Goal: Navigation & Orientation: Find specific page/section

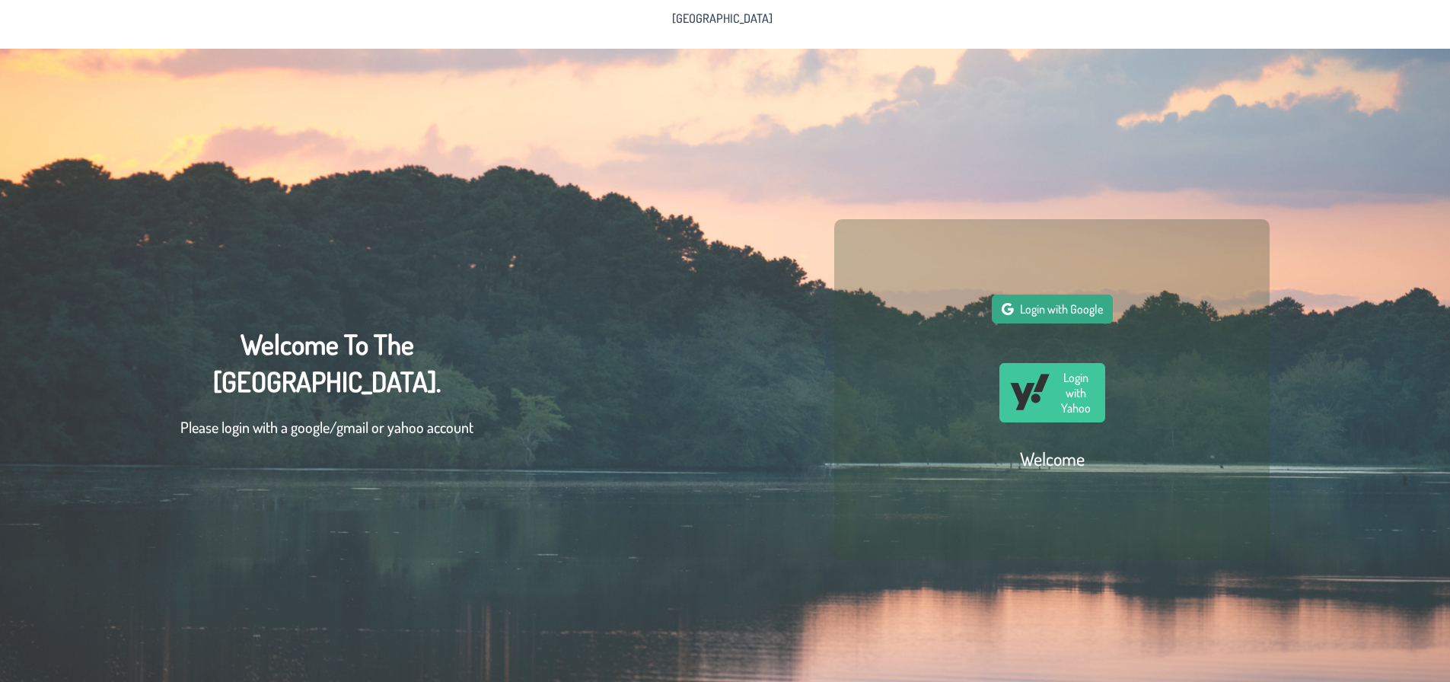
click at [1035, 312] on span "Login with Google" at bounding box center [1061, 309] width 83 height 15
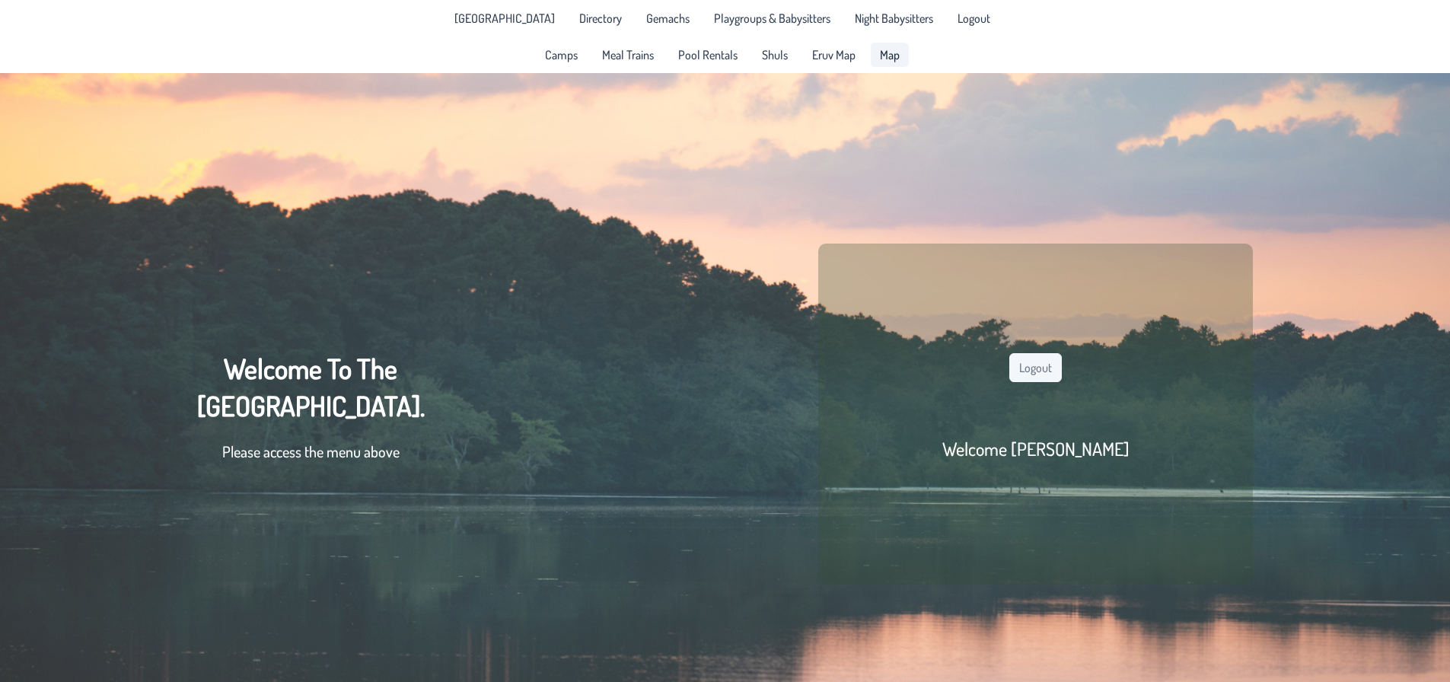
click at [884, 52] on span "Map" at bounding box center [890, 55] width 20 height 12
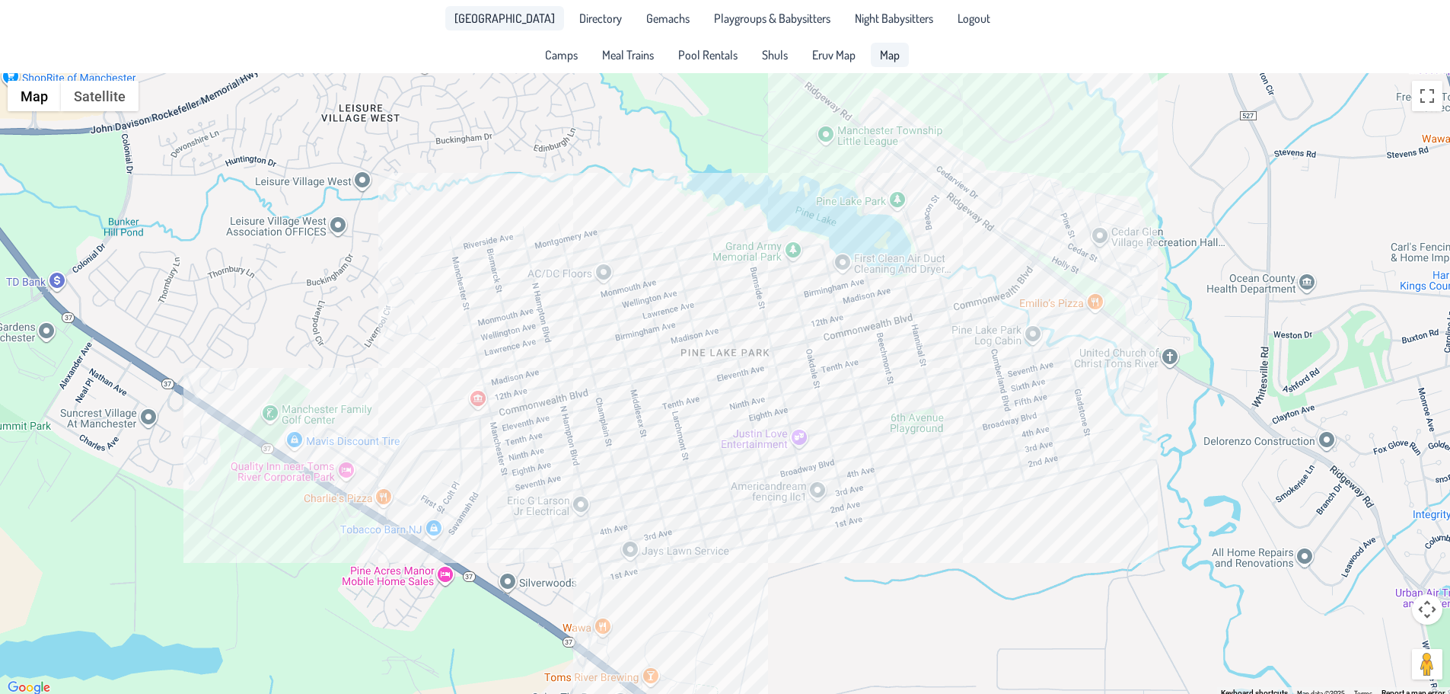
click at [531, 24] on span "[GEOGRAPHIC_DATA]" at bounding box center [505, 18] width 101 height 12
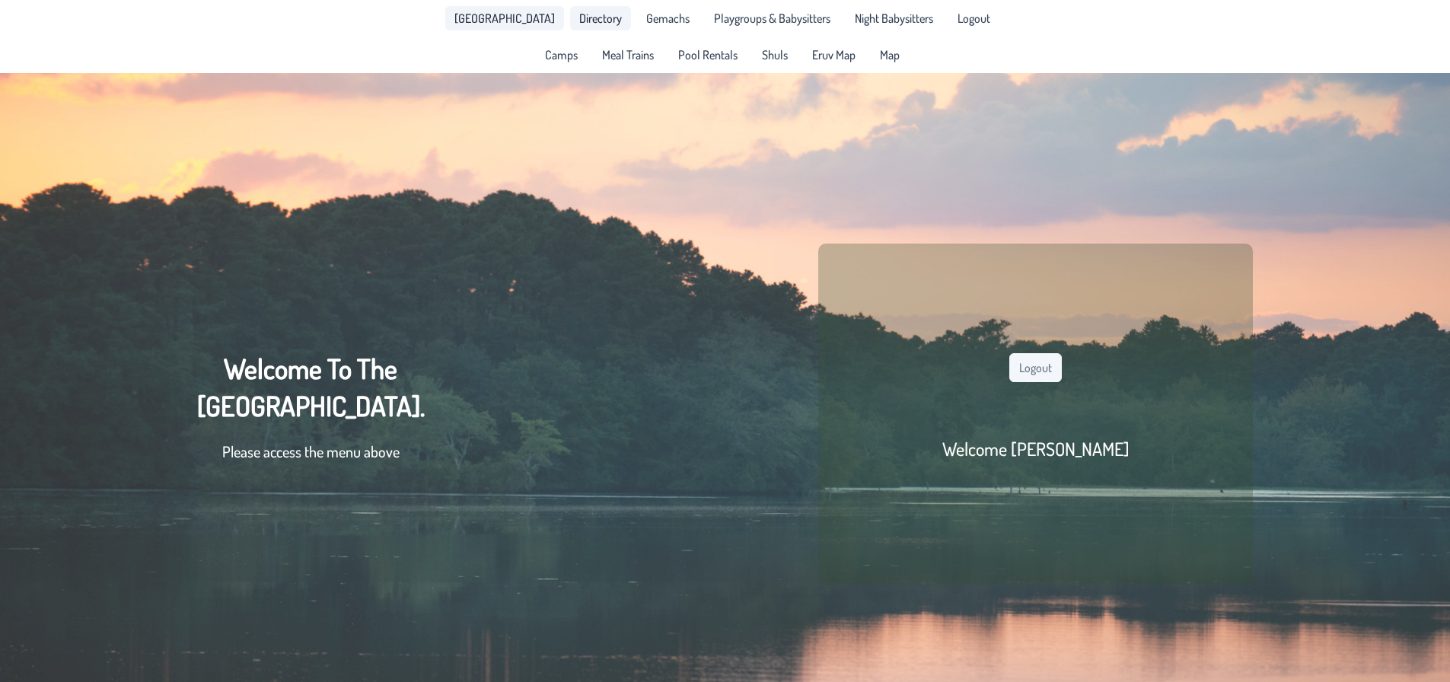
click at [599, 20] on span "Directory" at bounding box center [600, 18] width 43 height 12
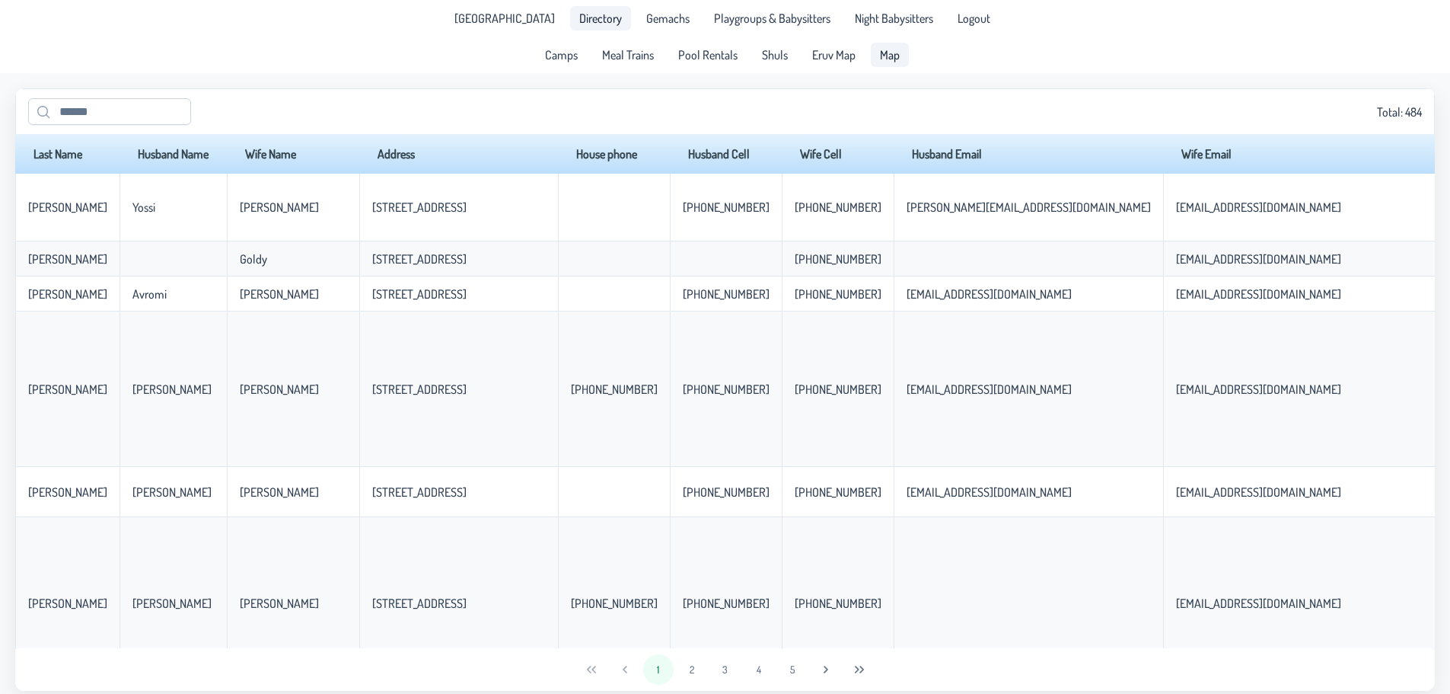
click at [894, 59] on span "Map" at bounding box center [890, 55] width 20 height 12
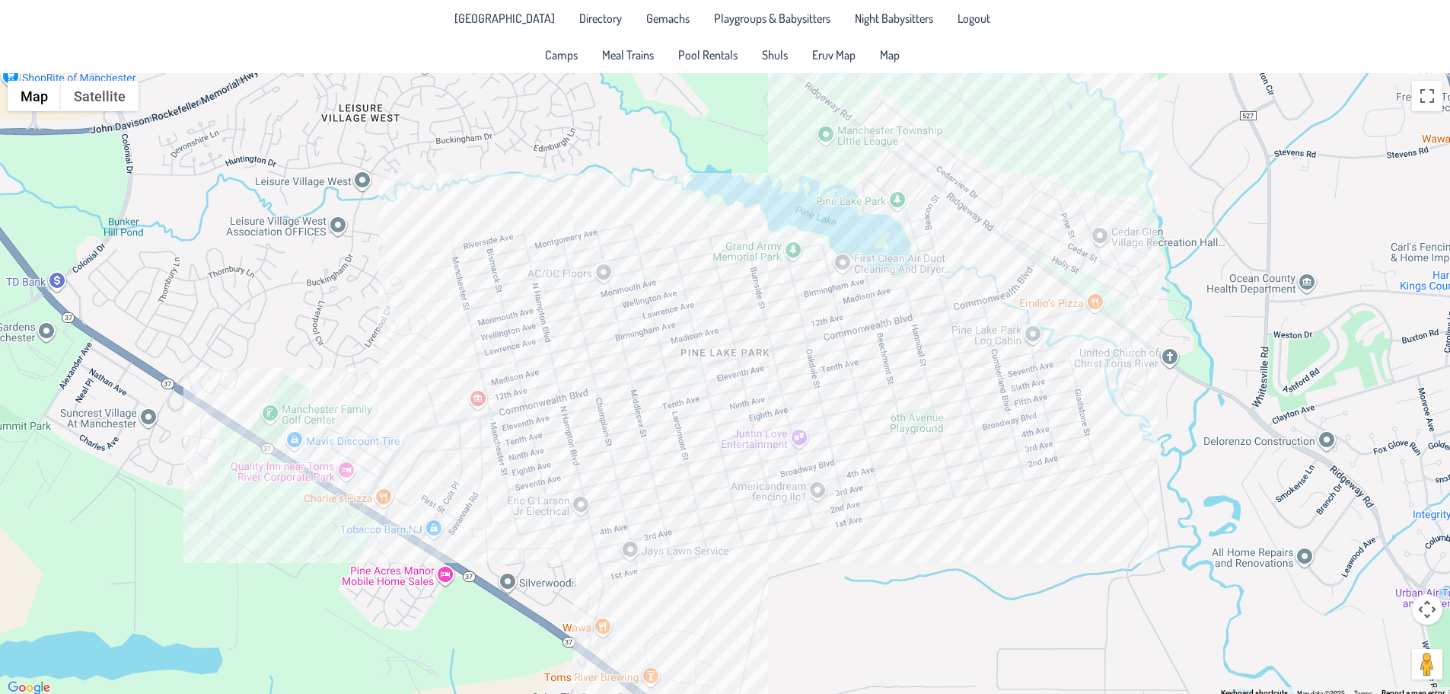
click at [671, 364] on div at bounding box center [725, 385] width 1450 height 624
click at [707, 306] on button "Close" at bounding box center [699, 316] width 37 height 37
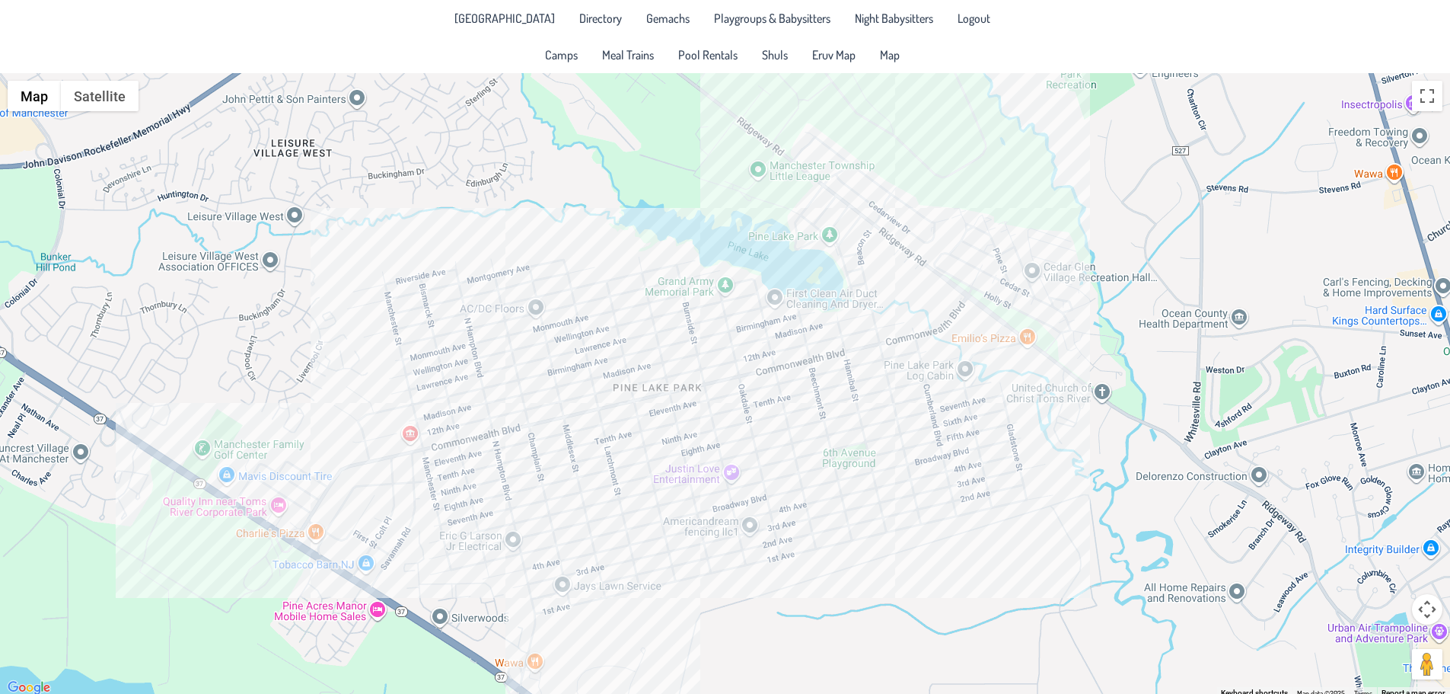
drag, startPoint x: 889, startPoint y: 455, endPoint x: 846, endPoint y: 481, distance: 50.5
click at [846, 481] on div at bounding box center [725, 385] width 1450 height 624
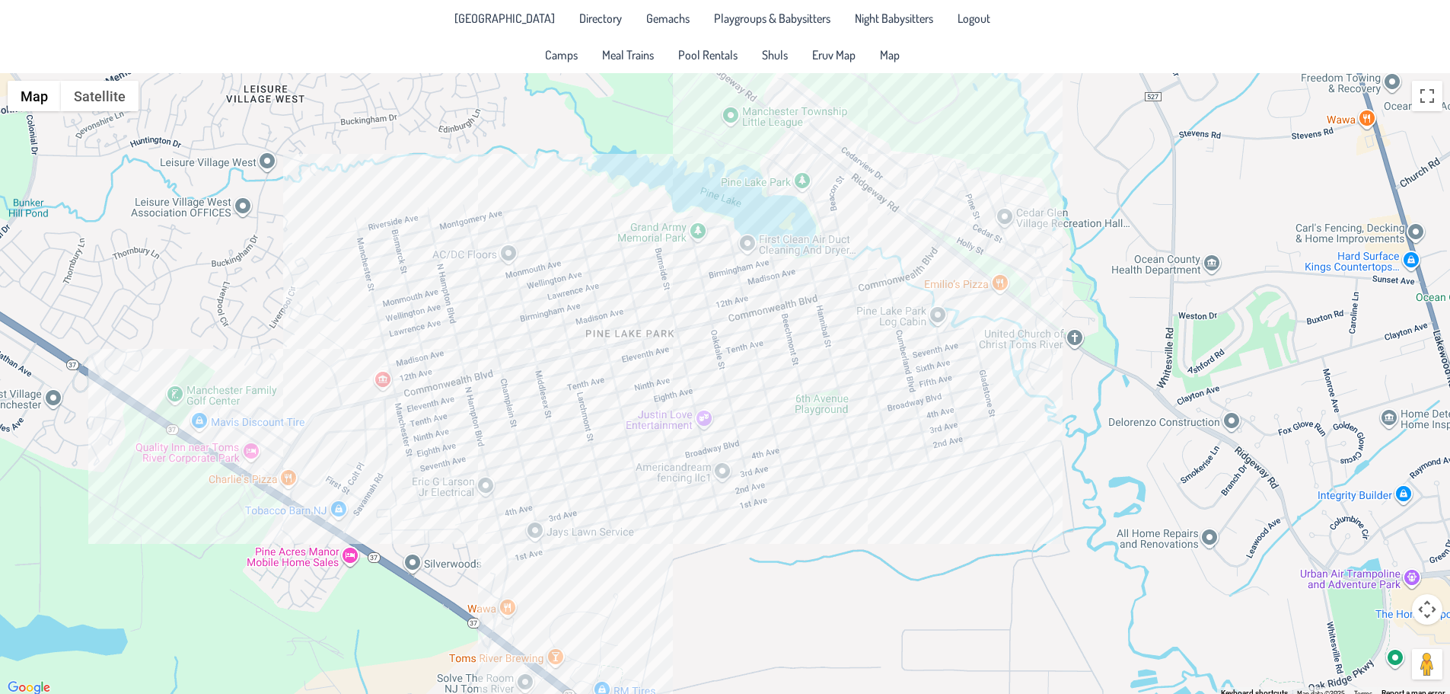
drag, startPoint x: 499, startPoint y: 640, endPoint x: 543, endPoint y: 576, distance: 77.7
click at [543, 576] on div at bounding box center [725, 385] width 1450 height 624
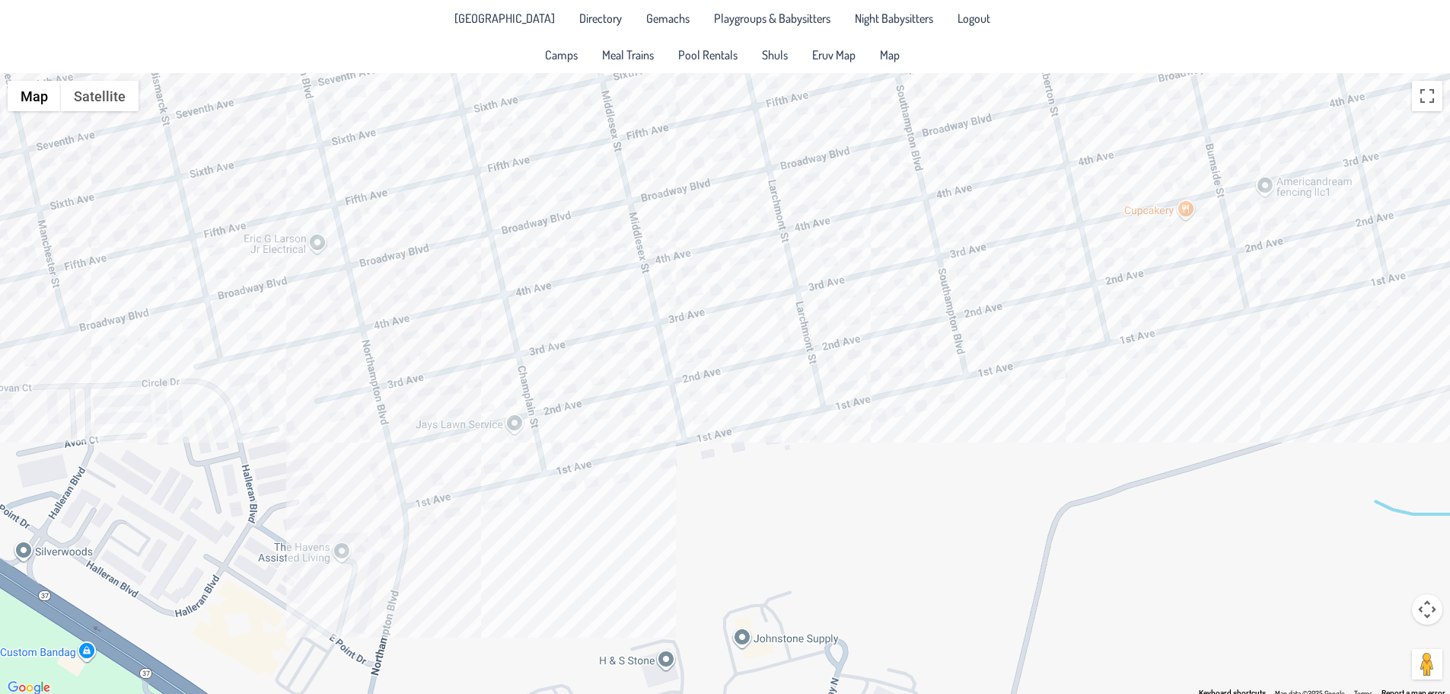
click at [563, 451] on div at bounding box center [725, 385] width 1450 height 624
click at [595, 386] on button "Close" at bounding box center [591, 396] width 37 height 37
click at [560, 423] on div at bounding box center [725, 385] width 1450 height 624
click at [594, 362] on button "Close" at bounding box center [610, 373] width 37 height 37
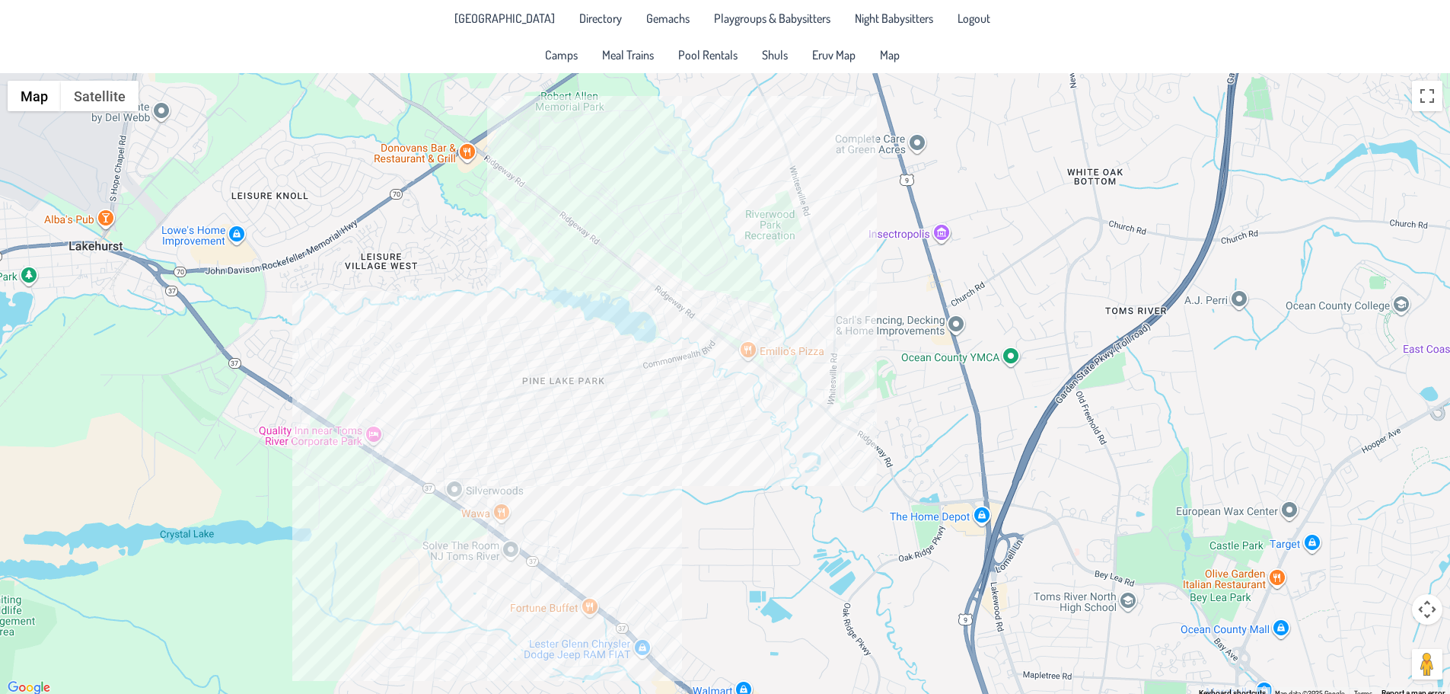
drag, startPoint x: 703, startPoint y: 276, endPoint x: 660, endPoint y: 437, distance: 167.0
click at [660, 437] on div at bounding box center [725, 385] width 1450 height 624
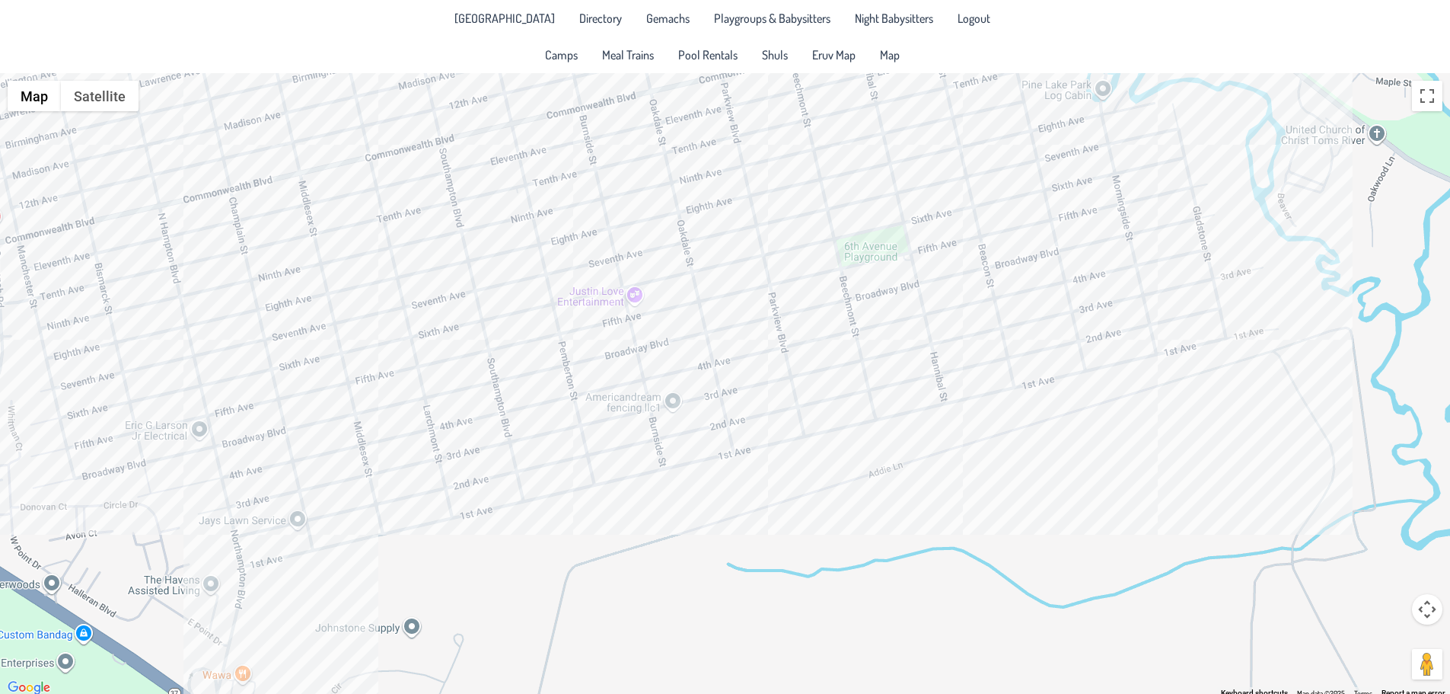
drag, startPoint x: 638, startPoint y: 592, endPoint x: 651, endPoint y: 634, distance: 44.6
click at [651, 634] on div at bounding box center [725, 385] width 1450 height 624
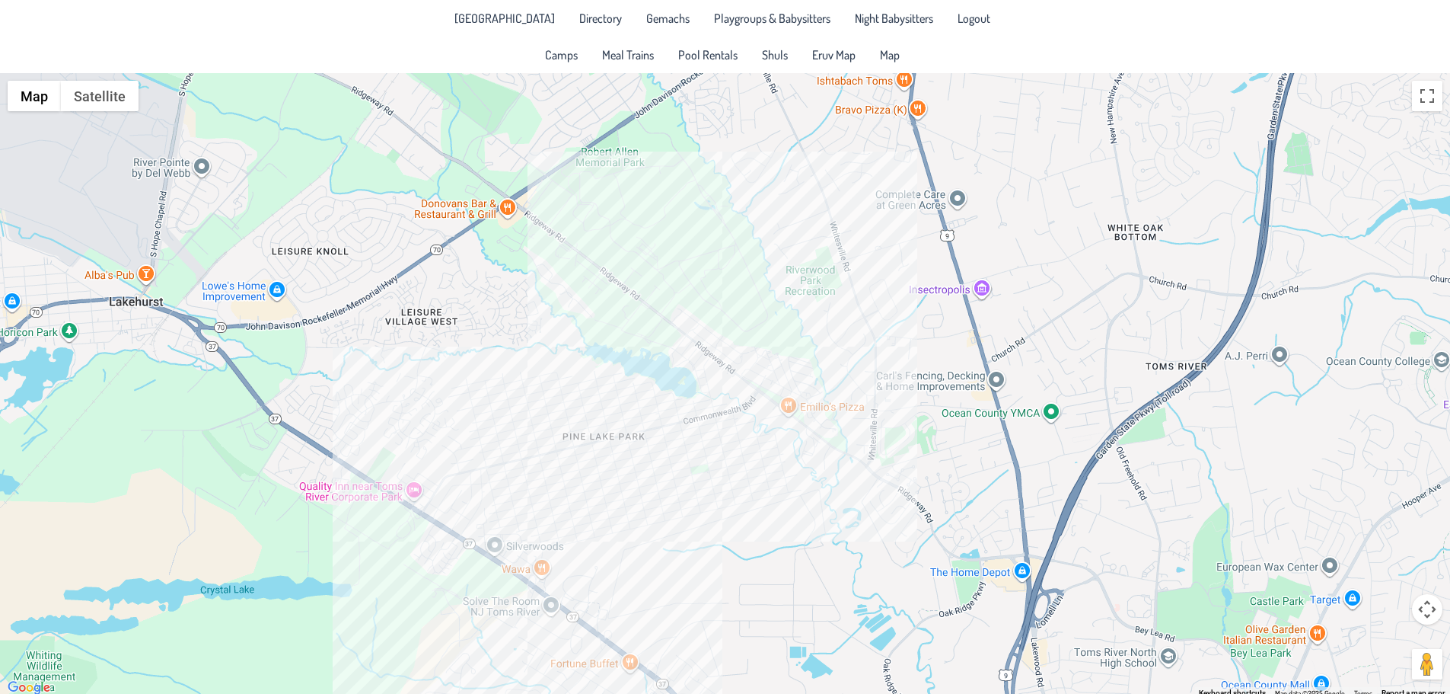
drag, startPoint x: 611, startPoint y: 517, endPoint x: 638, endPoint y: 538, distance: 33.7
click at [638, 538] on div at bounding box center [725, 385] width 1450 height 624
click at [726, 455] on div at bounding box center [725, 385] width 1450 height 624
click at [752, 397] on button "Close" at bounding box center [750, 404] width 37 height 37
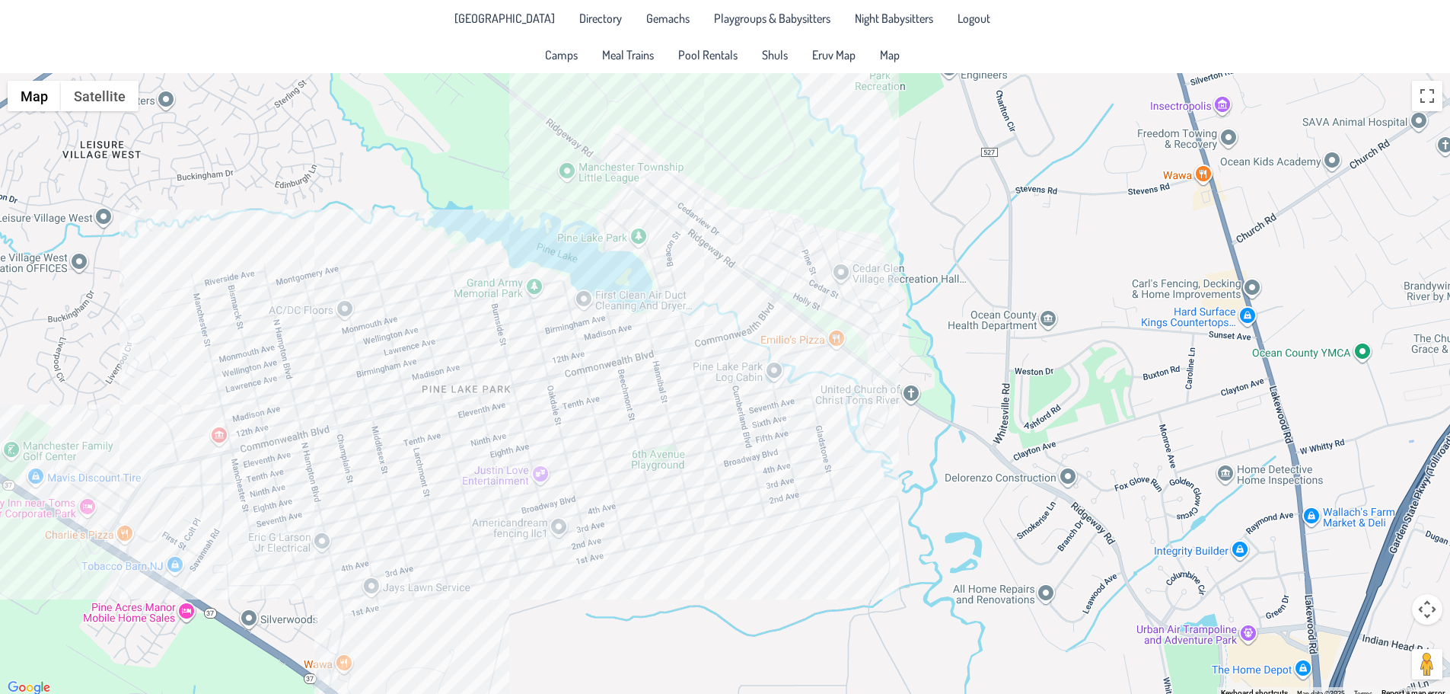
click at [65, 455] on div at bounding box center [725, 385] width 1450 height 624
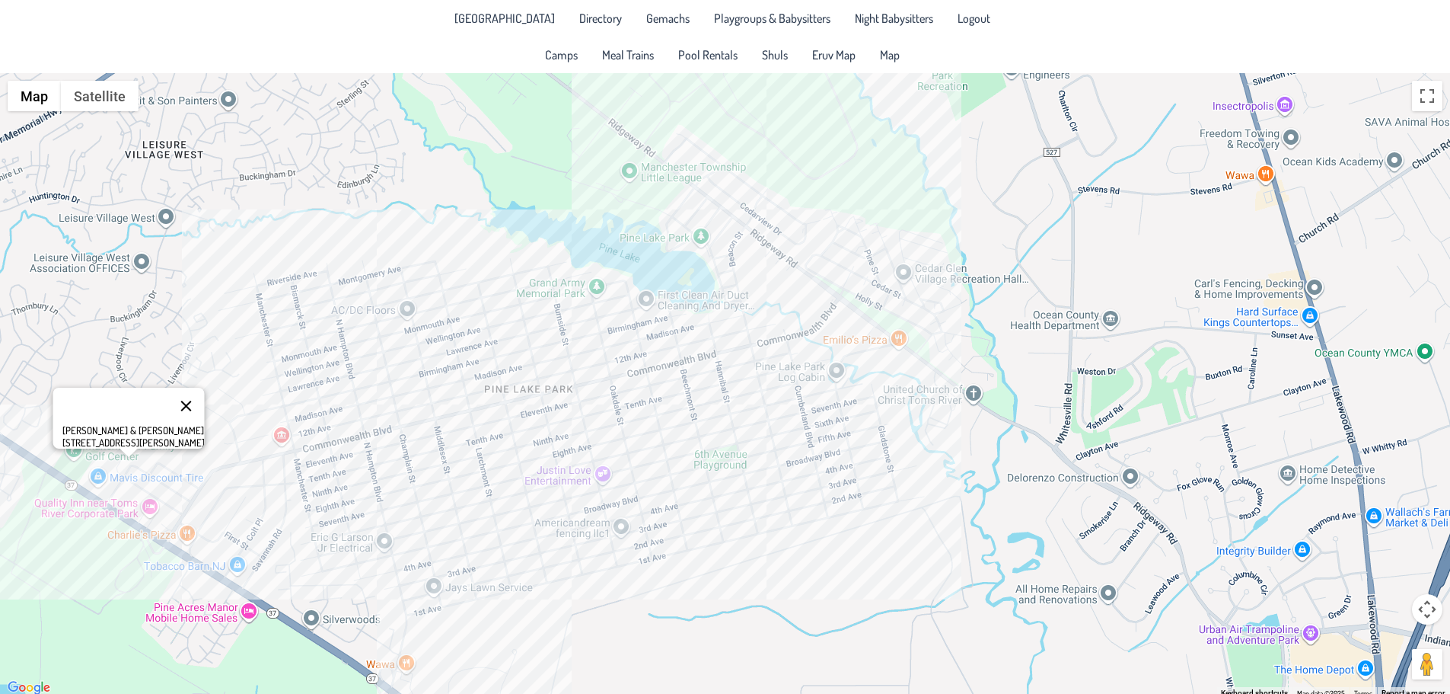
click at [190, 397] on button "Close" at bounding box center [186, 406] width 37 height 37
click at [793, 225] on div at bounding box center [725, 385] width 1450 height 624
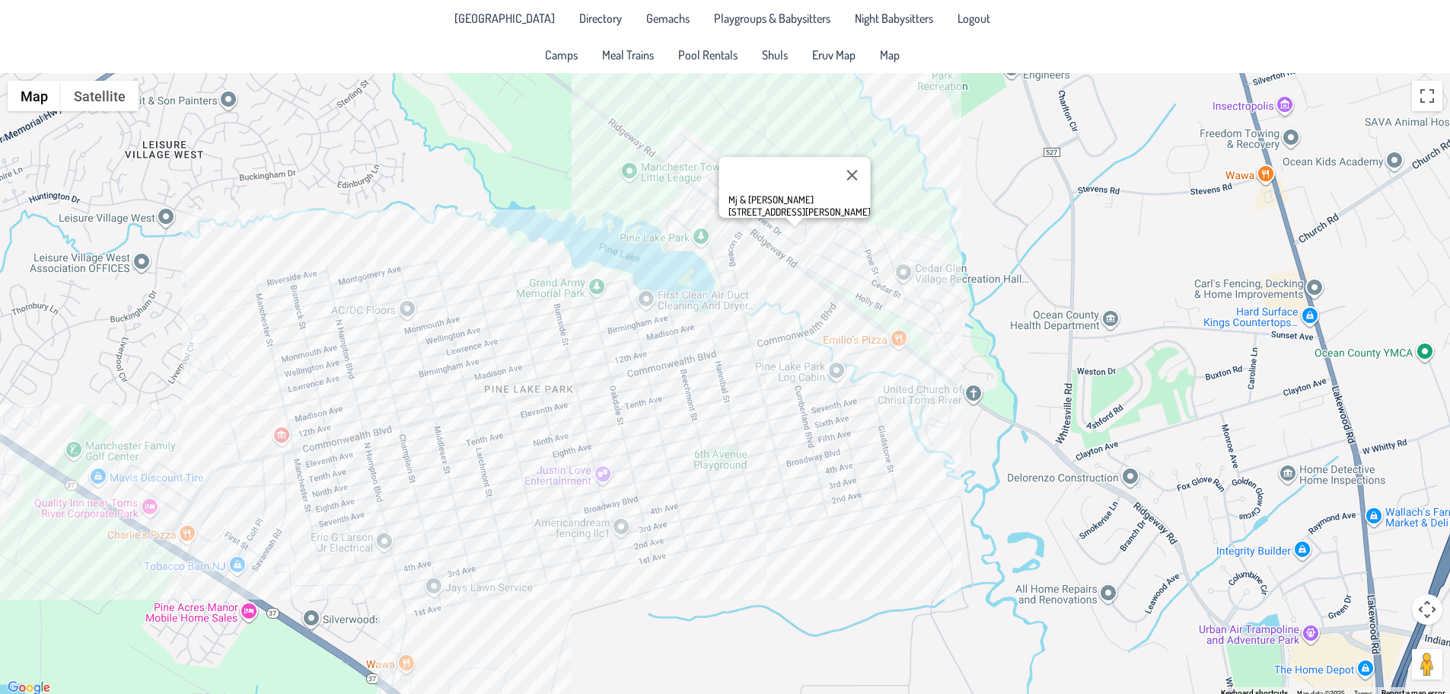
click at [799, 230] on div "Mj & [PERSON_NAME] [STREET_ADDRESS][PERSON_NAME]" at bounding box center [725, 385] width 1450 height 624
click at [812, 235] on div "Tuvia & [PERSON_NAME] [STREET_ADDRESS]" at bounding box center [725, 385] width 1450 height 624
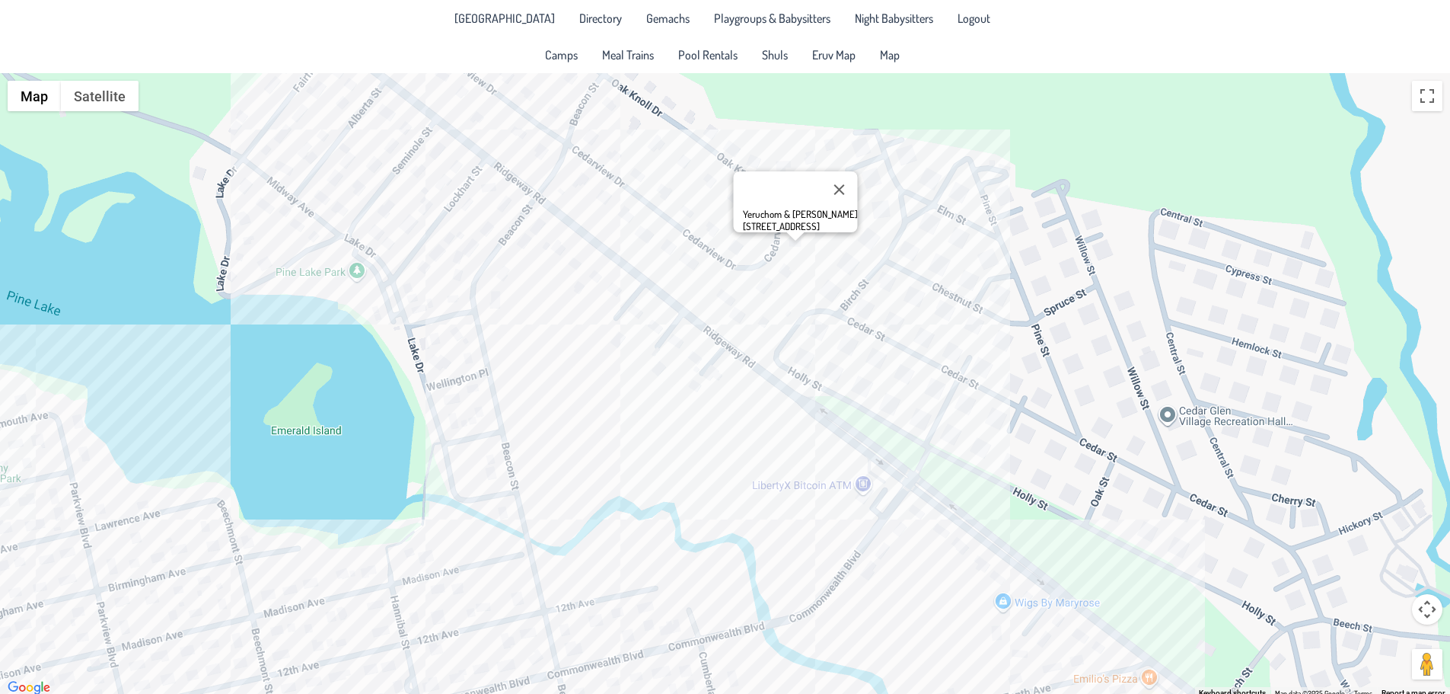
drag, startPoint x: 805, startPoint y: 262, endPoint x: 776, endPoint y: 308, distance: 54.7
click at [776, 308] on div "Yeruchom & [PERSON_NAME] [STREET_ADDRESS]" at bounding box center [725, 385] width 1450 height 624
click at [844, 182] on button "Close" at bounding box center [839, 189] width 37 height 37
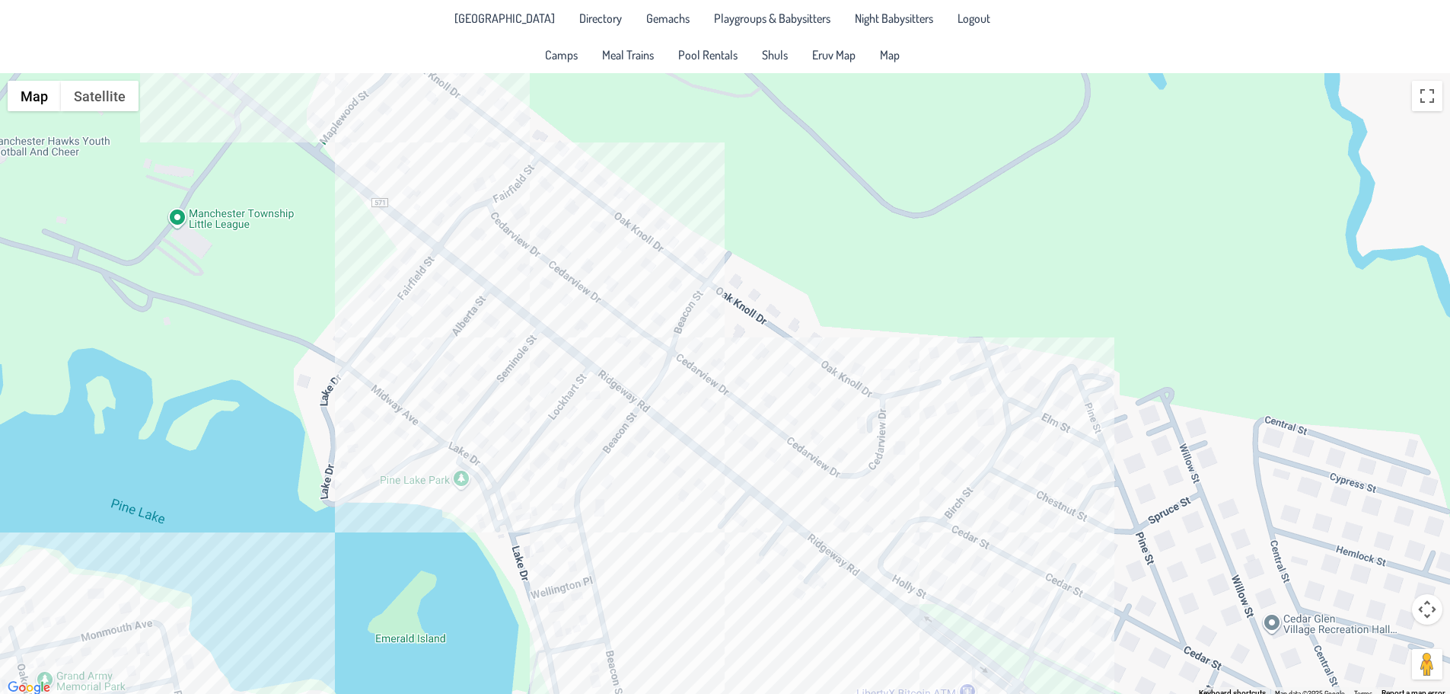
drag, startPoint x: 732, startPoint y: 228, endPoint x: 828, endPoint y: 413, distance: 209.4
click at [828, 413] on div at bounding box center [725, 385] width 1450 height 624
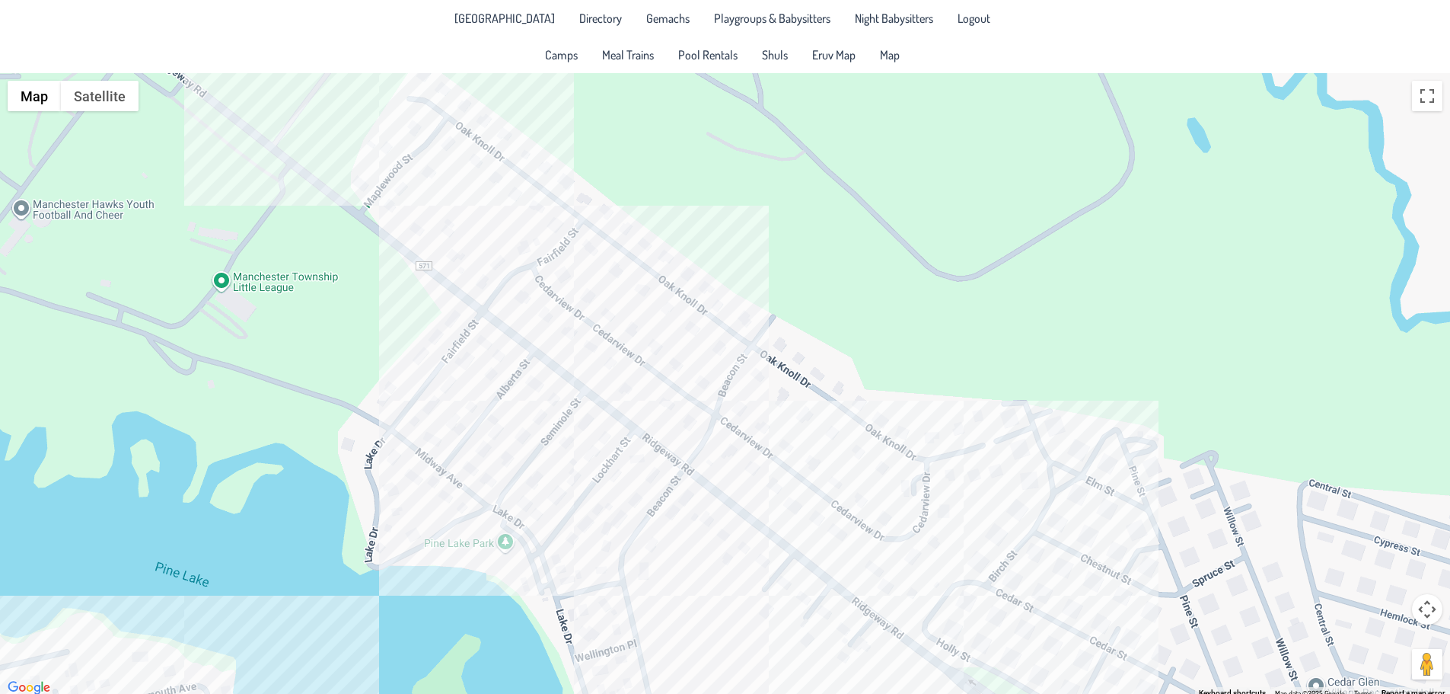
click at [654, 417] on div at bounding box center [725, 385] width 1450 height 624
click at [385, 155] on div at bounding box center [725, 385] width 1450 height 624
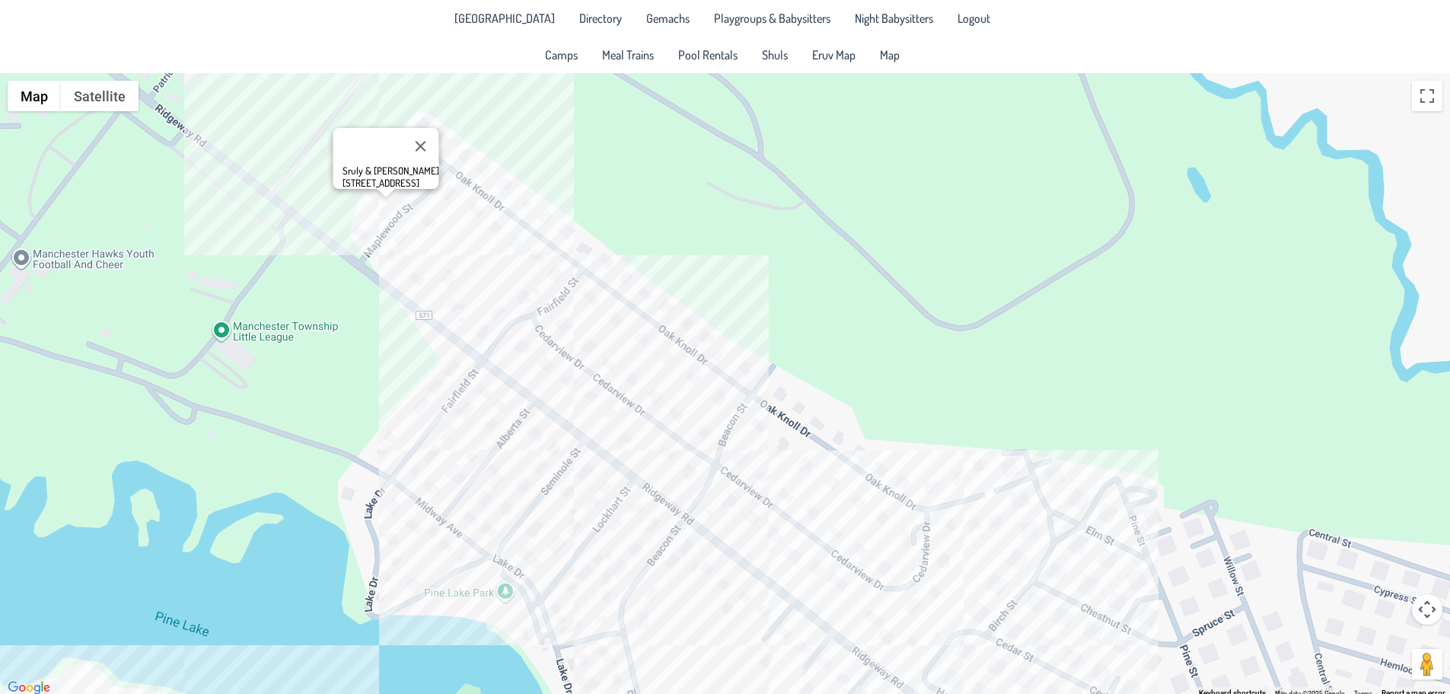
click at [519, 209] on div "Sruly & [PERSON_NAME] [STREET_ADDRESS]" at bounding box center [725, 385] width 1450 height 624
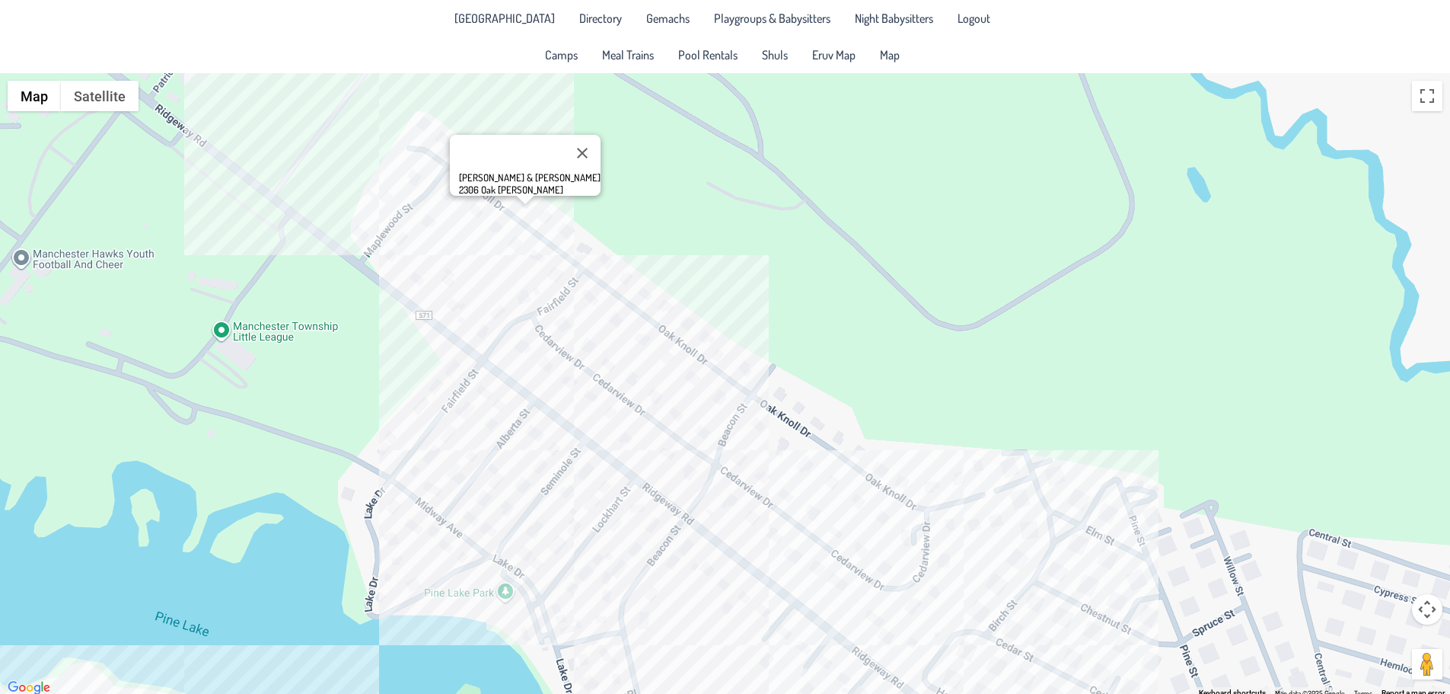
click at [554, 324] on div "[PERSON_NAME] & [PERSON_NAME] 2306 Oak [PERSON_NAME]" at bounding box center [725, 385] width 1450 height 624
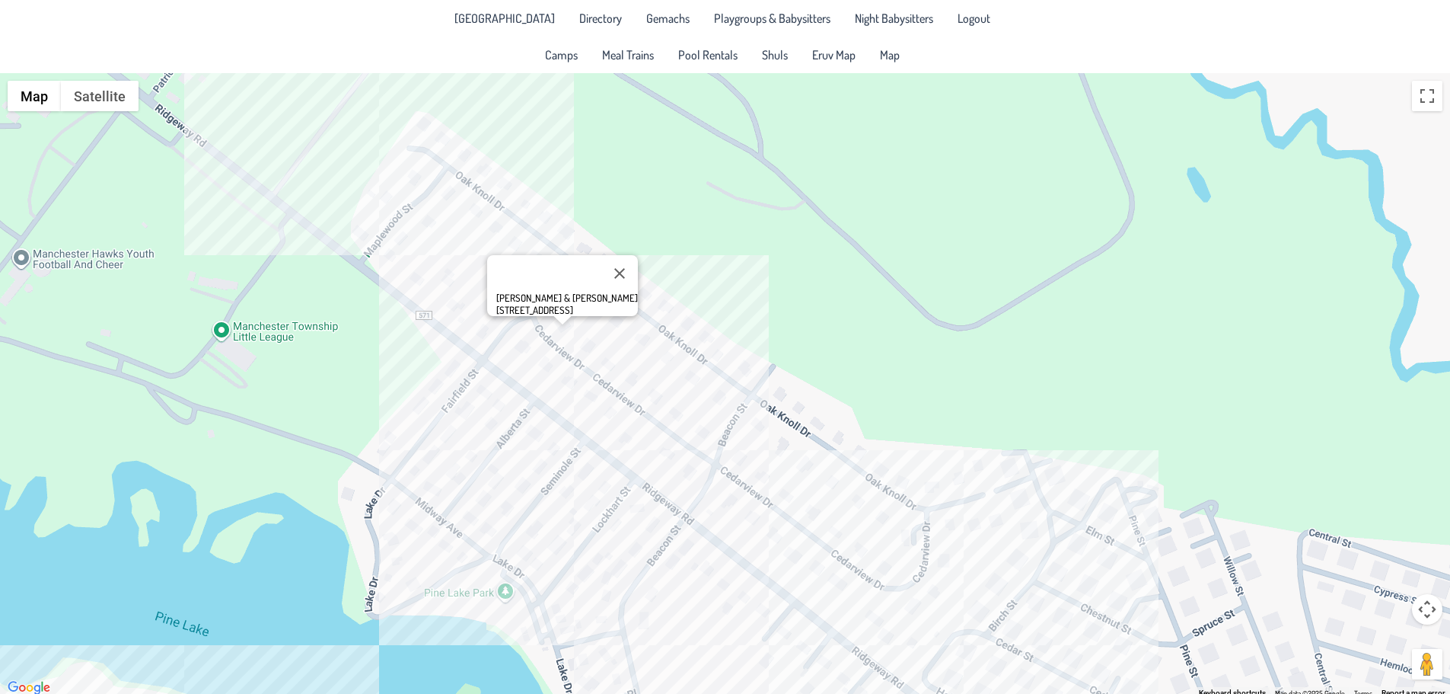
click at [694, 385] on div "[PERSON_NAME] & [PERSON_NAME] [STREET_ADDRESS]" at bounding box center [725, 385] width 1450 height 624
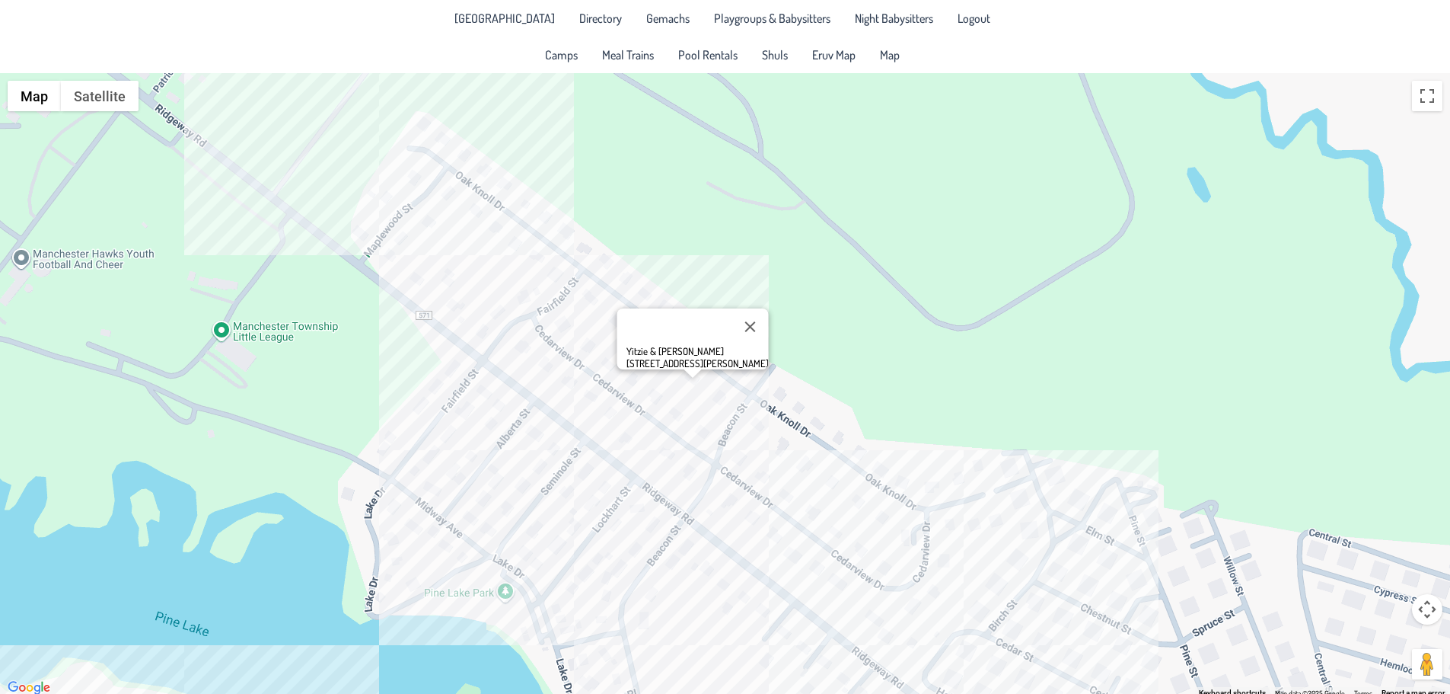
click at [754, 512] on div "Yitzie & [PERSON_NAME] [STREET_ADDRESS][PERSON_NAME]" at bounding box center [725, 385] width 1450 height 624
click at [825, 574] on div "[PERSON_NAME] & [PERSON_NAME] [STREET_ADDRESS]" at bounding box center [725, 385] width 1450 height 624
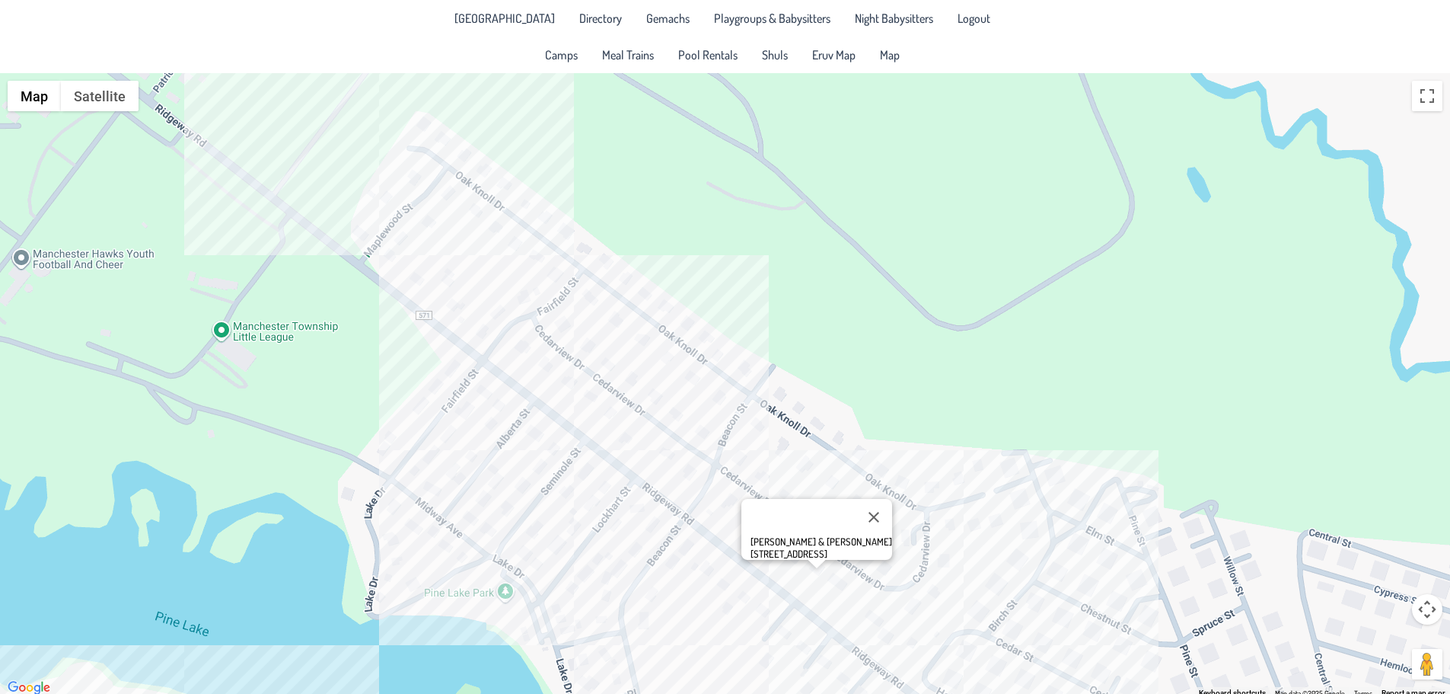
click at [753, 524] on div "[PERSON_NAME] & [PERSON_NAME] [STREET_ADDRESS]" at bounding box center [725, 385] width 1450 height 624
click at [884, 640] on div "[PERSON_NAME] & [PERSON_NAME] [STREET_ADDRESS]" at bounding box center [725, 385] width 1450 height 624
click at [937, 565] on div "[PERSON_NAME] & [PERSON_NAME] [STREET_ADDRESS][PERSON_NAME]" at bounding box center [725, 385] width 1450 height 624
click at [1000, 506] on button "Close" at bounding box center [987, 510] width 37 height 37
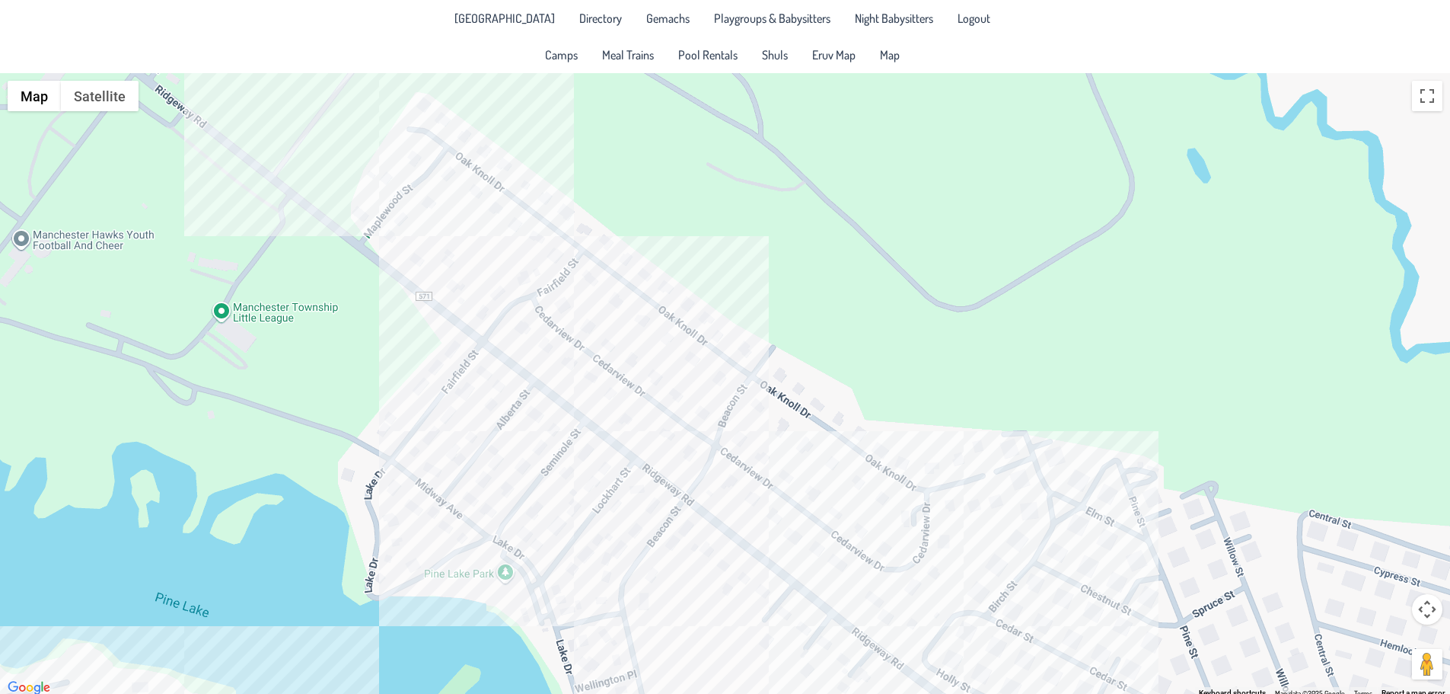
drag, startPoint x: 780, startPoint y: 513, endPoint x: 677, endPoint y: 186, distance: 343.2
click at [677, 186] on div at bounding box center [725, 385] width 1450 height 624
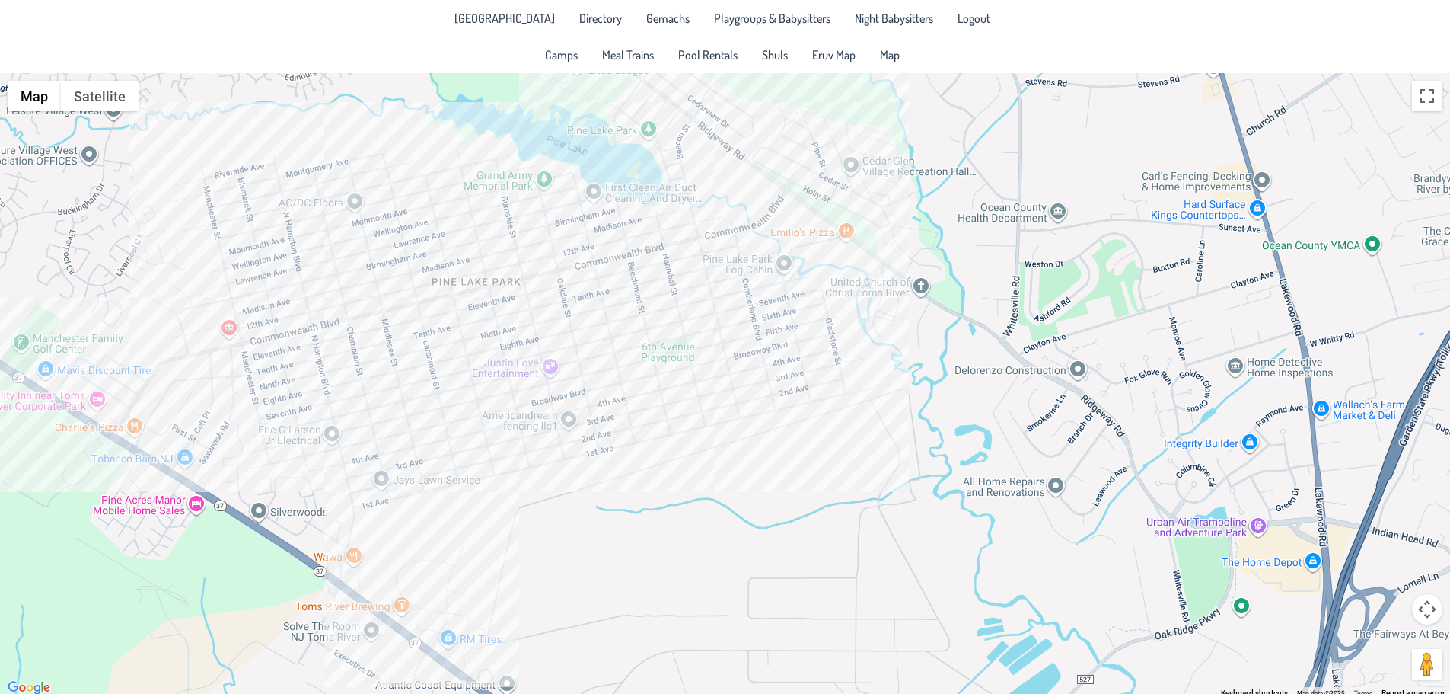
drag, startPoint x: 520, startPoint y: 535, endPoint x: 508, endPoint y: 568, distance: 34.9
click at [508, 568] on div at bounding box center [725, 385] width 1450 height 624
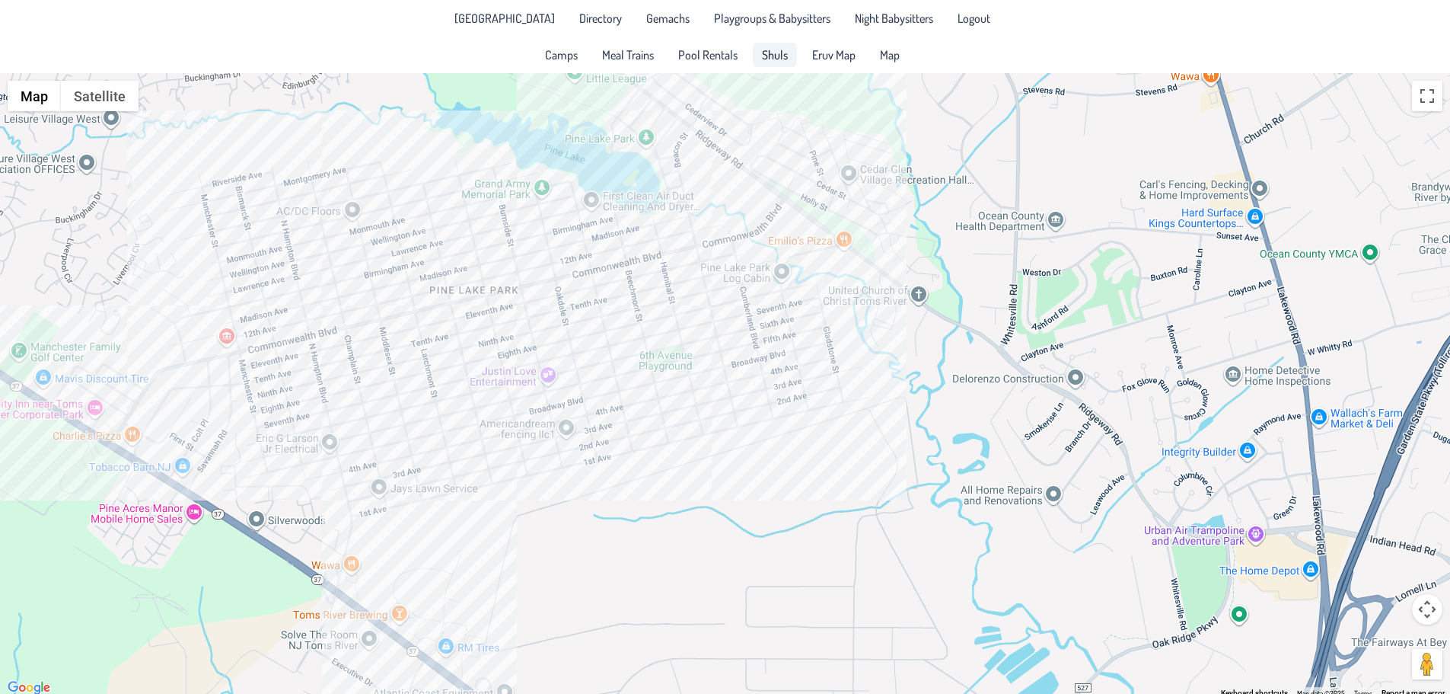
click at [767, 59] on span "Shuls" at bounding box center [775, 55] width 26 height 12
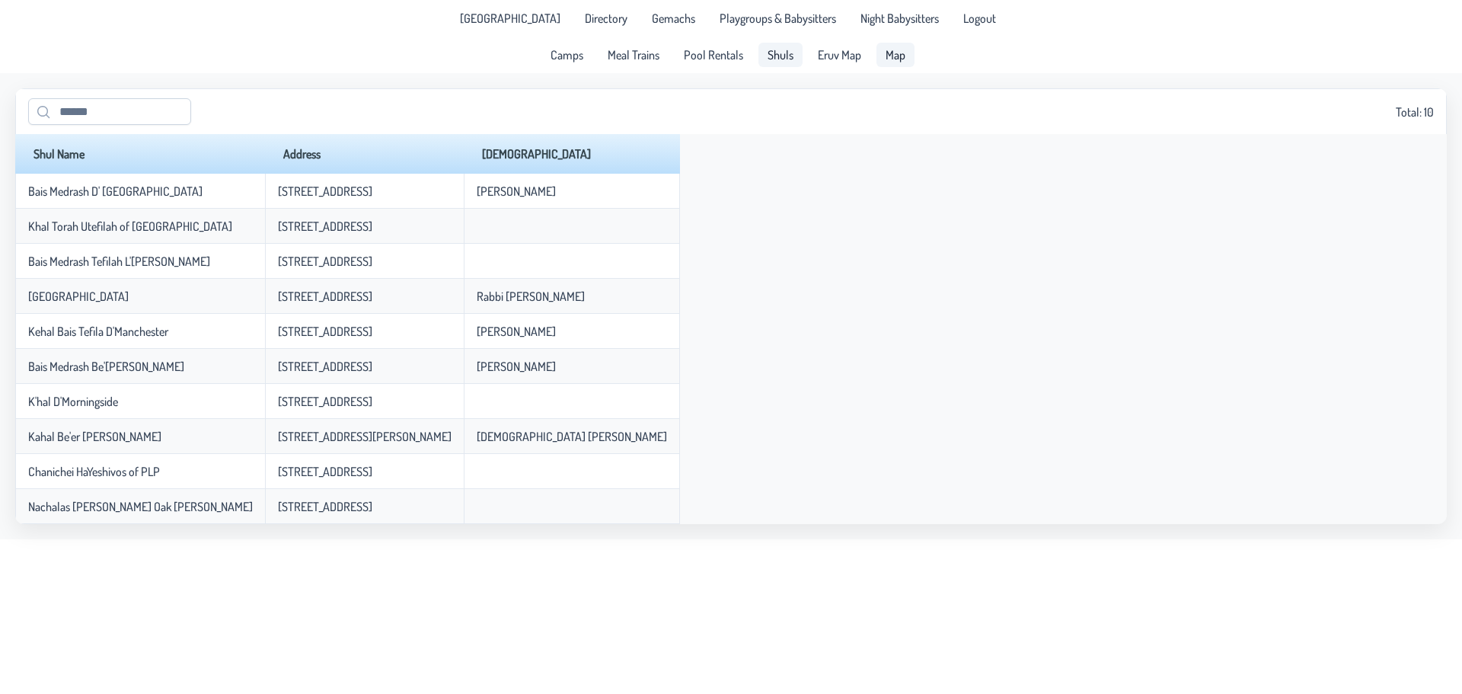
click at [886, 49] on span "Map" at bounding box center [896, 55] width 20 height 12
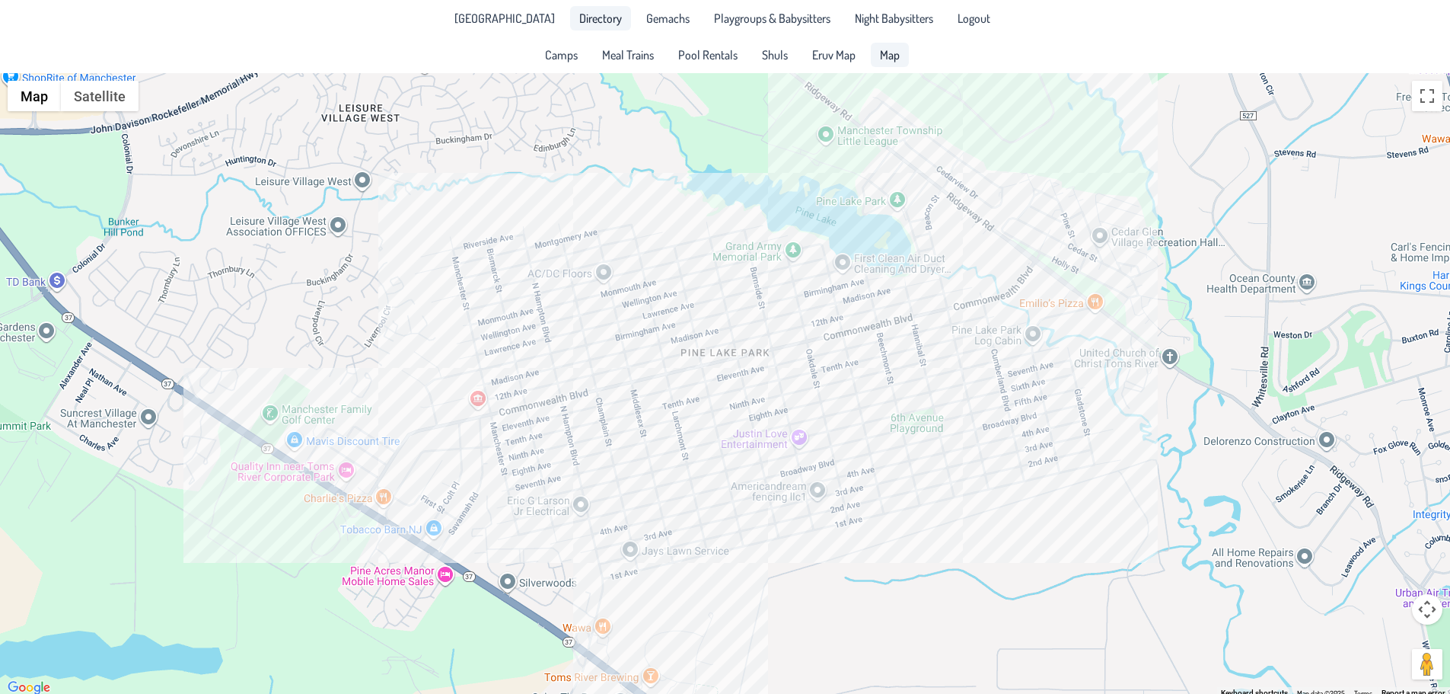
click at [579, 15] on span "Directory" at bounding box center [600, 18] width 43 height 12
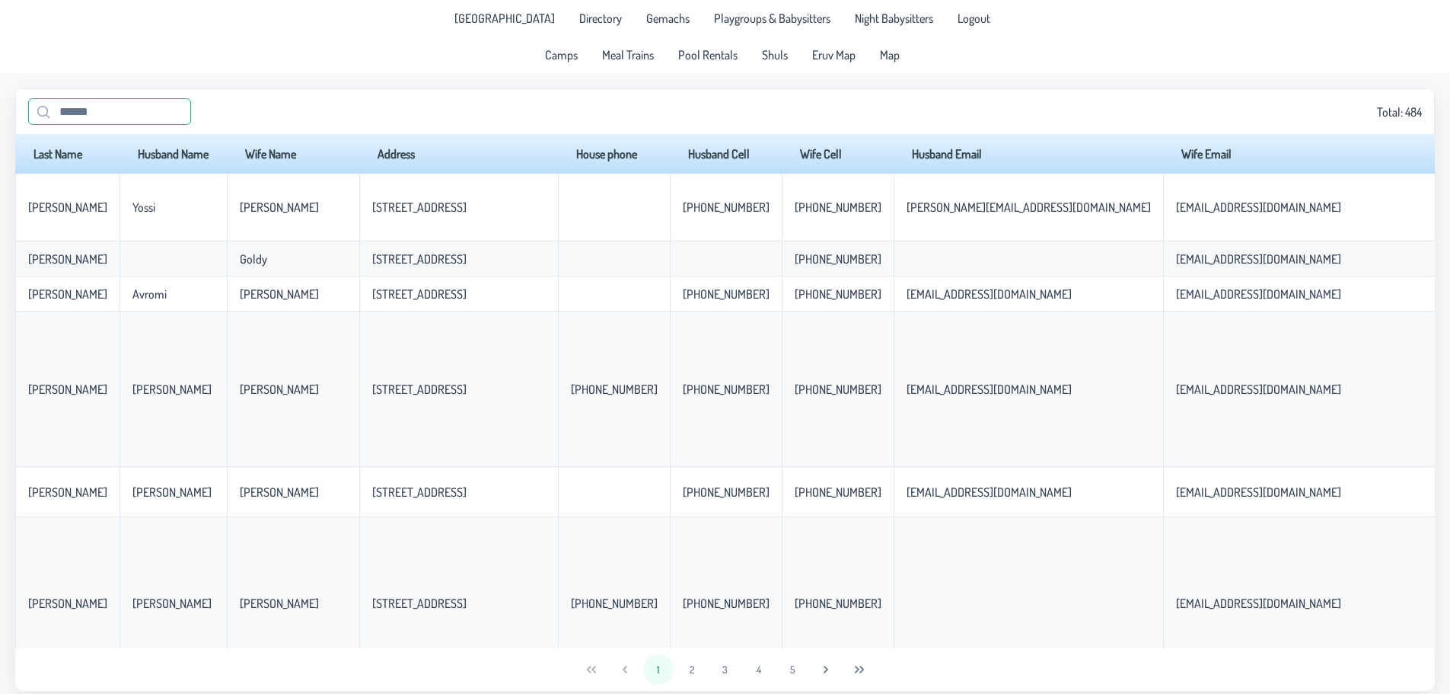
click at [127, 110] on input "text" at bounding box center [109, 111] width 163 height 27
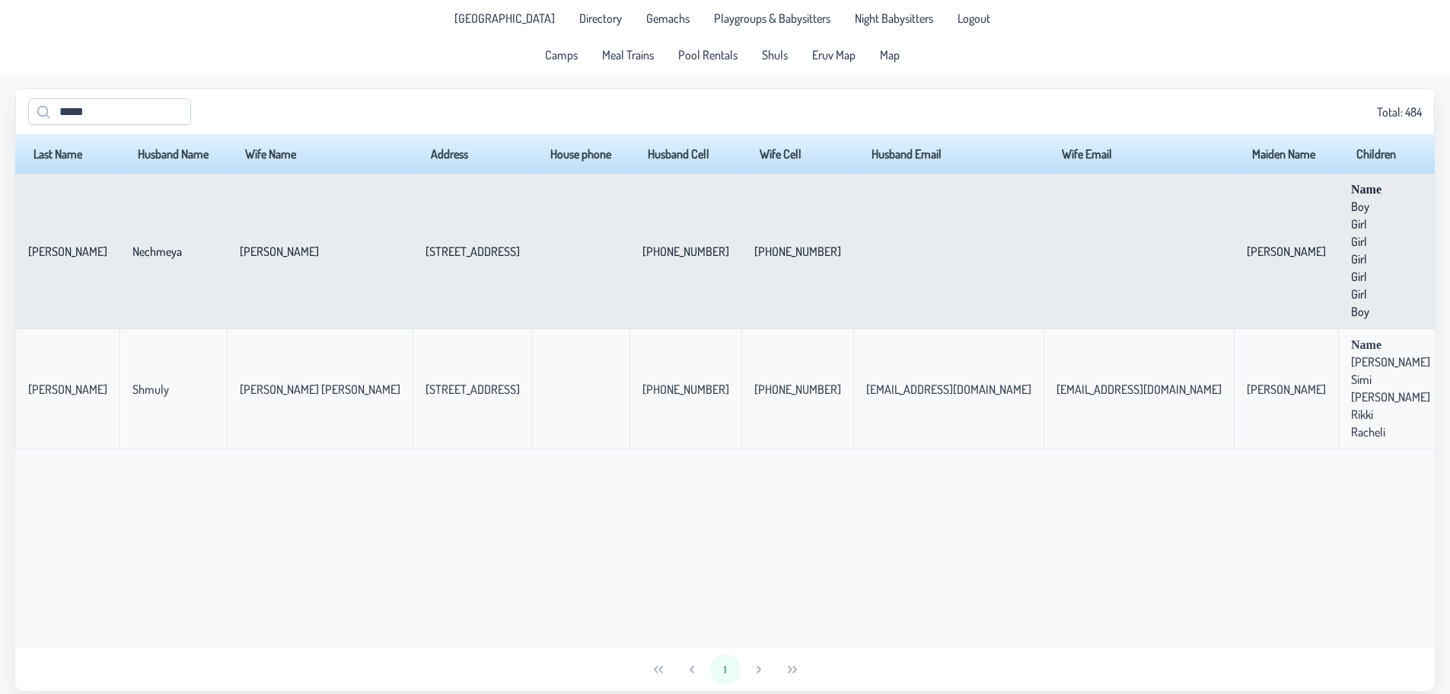
click at [426, 257] on p-celleditor "[STREET_ADDRESS]" at bounding box center [473, 251] width 94 height 15
drag, startPoint x: 358, startPoint y: 257, endPoint x: 1017, endPoint y: 274, distance: 659.6
click at [1017, 274] on tr "[PERSON_NAME] Nechmeya [PERSON_NAME] [STREET_ADDRESS] [PHONE_NUMBER] [PHONE_NUM…" at bounding box center [1066, 251] width 2103 height 155
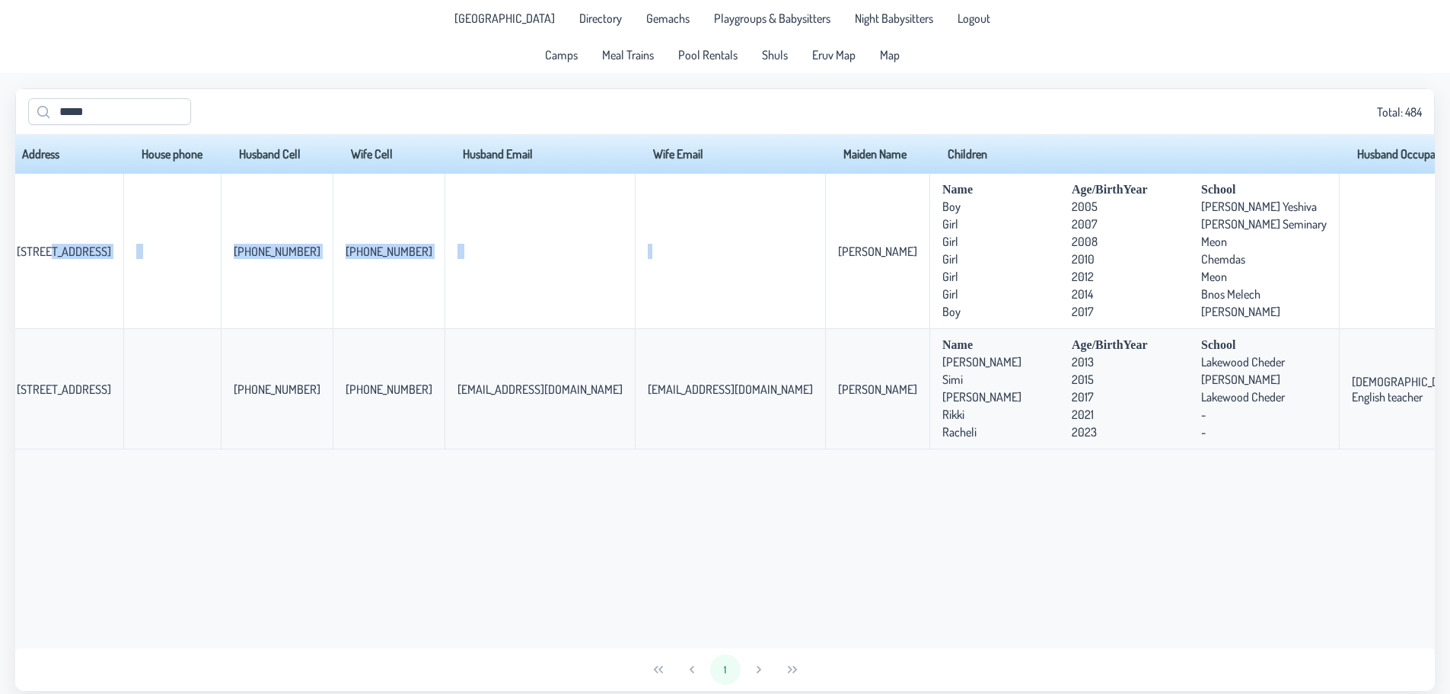
scroll to position [0, 442]
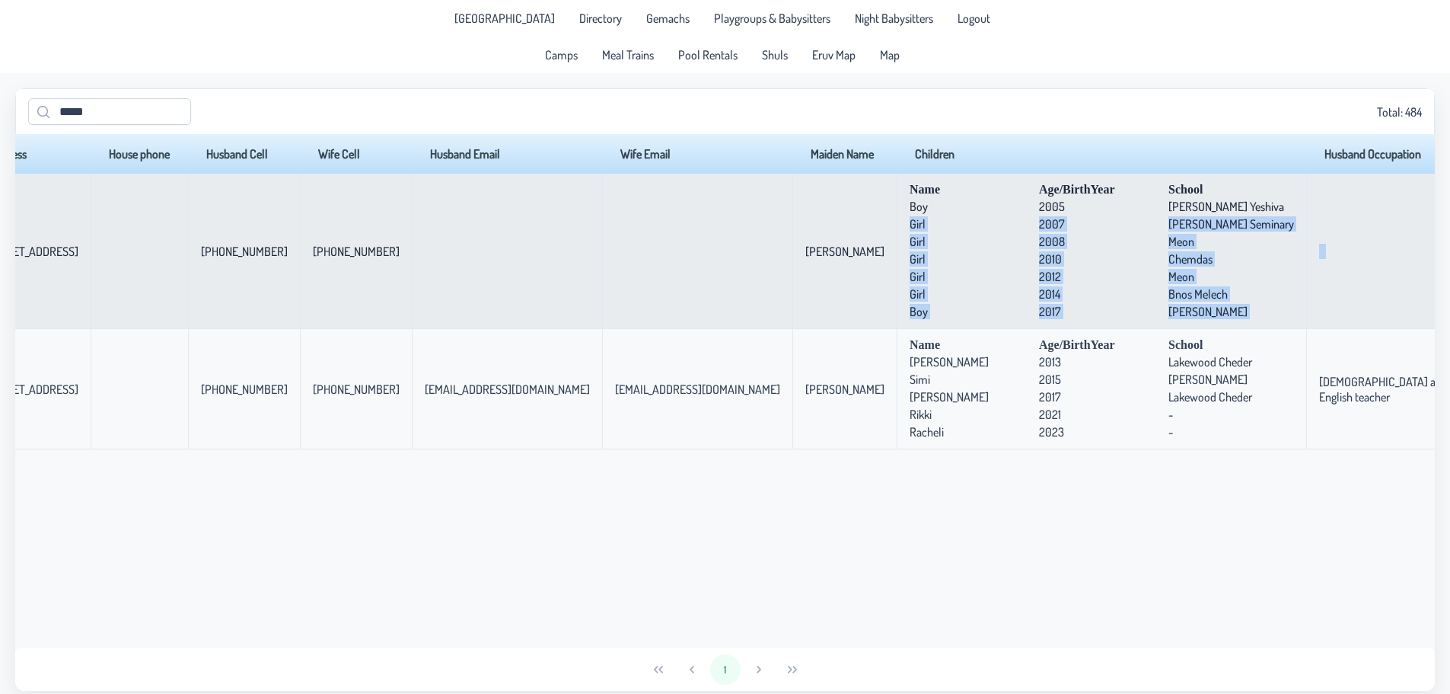
drag, startPoint x: 732, startPoint y: 228, endPoint x: 1371, endPoint y: 291, distance: 641.9
click at [1371, 291] on tr "[PERSON_NAME] Nechmeya [PERSON_NAME] [STREET_ADDRESS] [PHONE_NUMBER] [PHONE_NUM…" at bounding box center [625, 251] width 2103 height 155
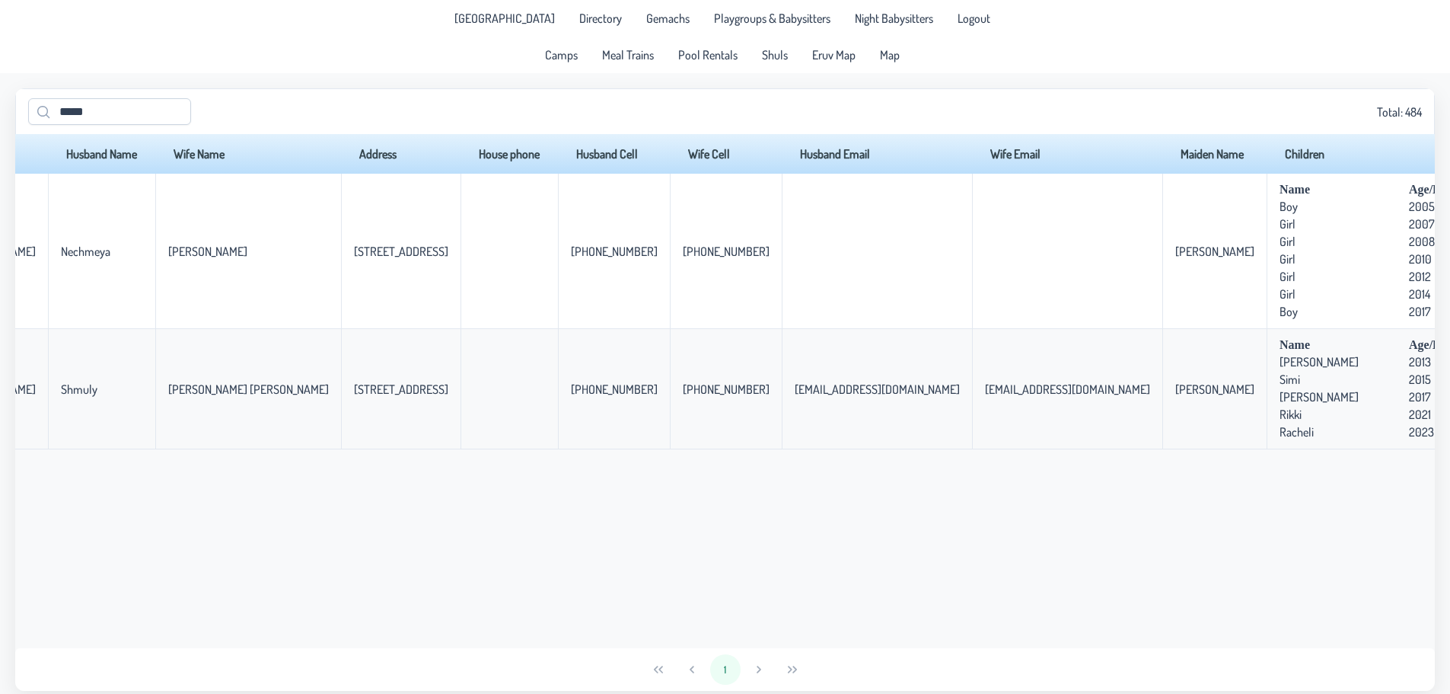
scroll to position [0, 0]
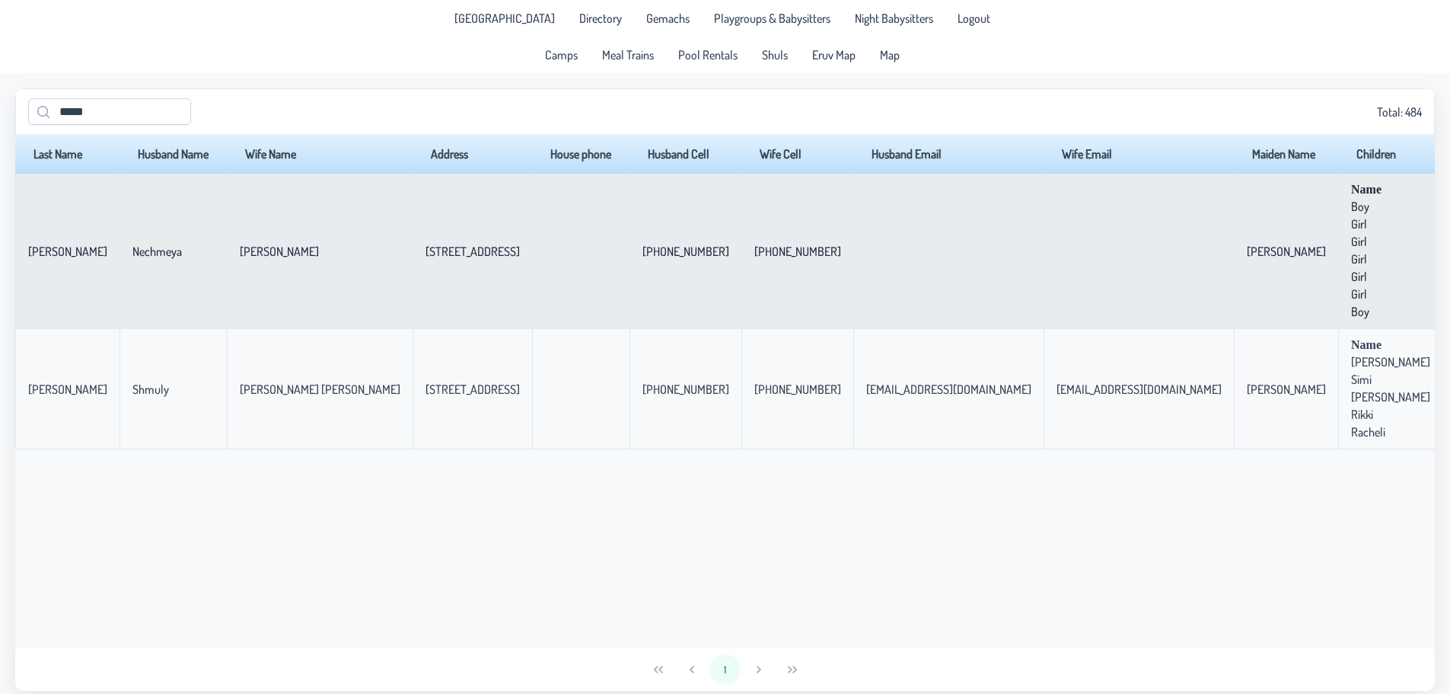
drag, startPoint x: 326, startPoint y: 252, endPoint x: 431, endPoint y: 249, distance: 105.1
click at [431, 249] on td "[STREET_ADDRESS]" at bounding box center [473, 251] width 120 height 155
copy p-celleditor "[STREET_ADDRESS]"
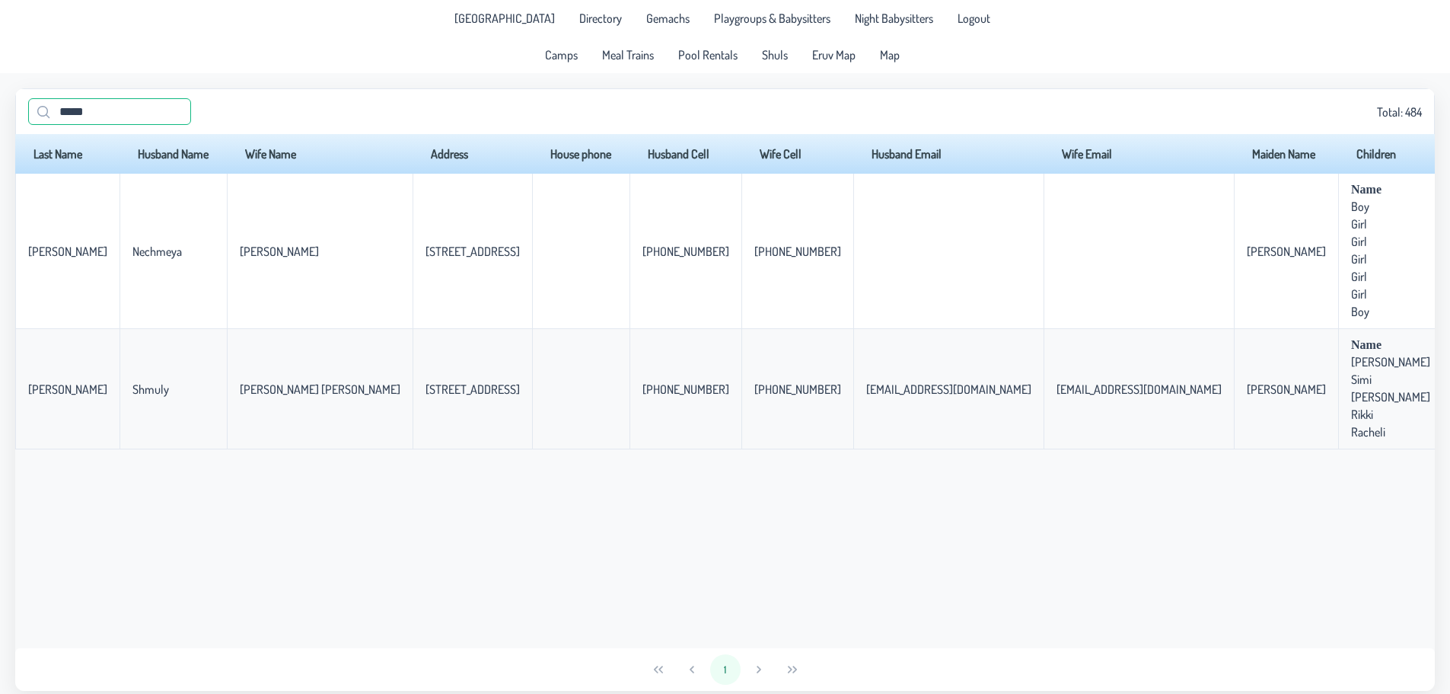
click at [139, 119] on input "*****" at bounding box center [109, 111] width 163 height 27
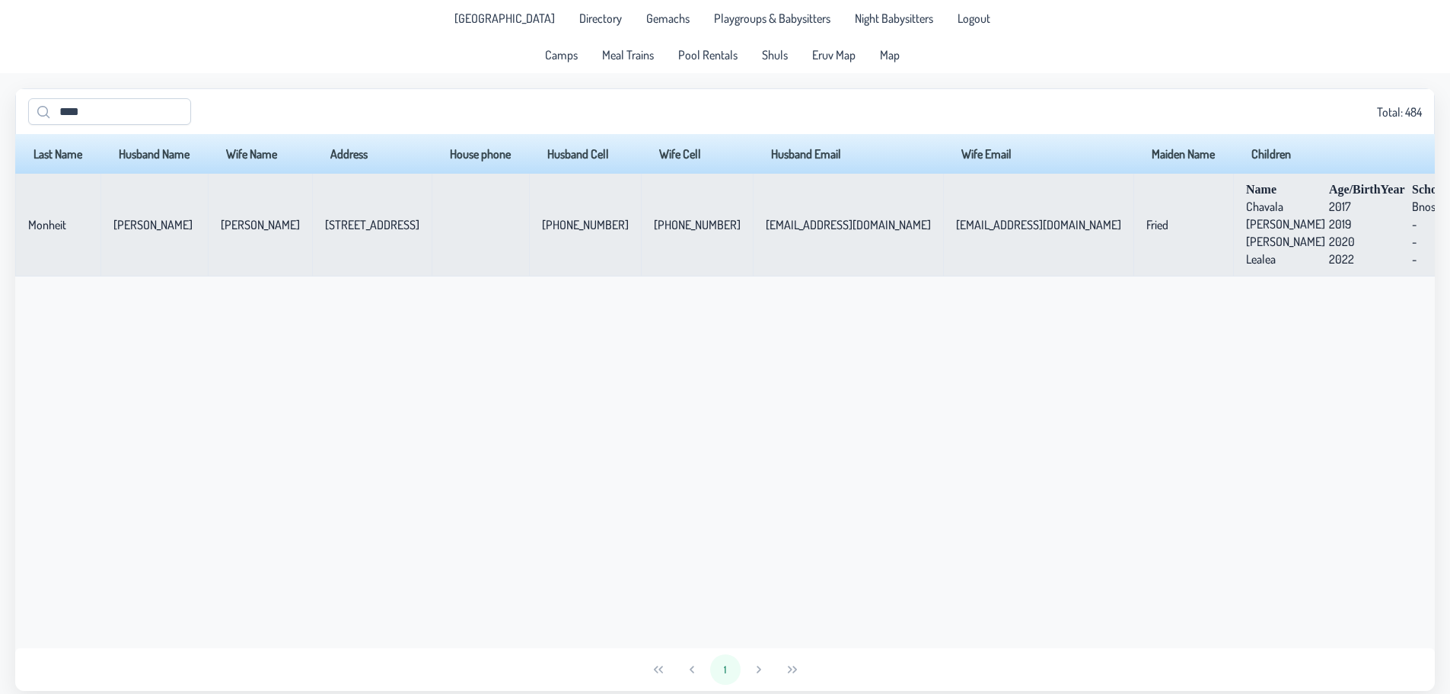
click at [368, 230] on p-celleditor "[STREET_ADDRESS]" at bounding box center [372, 224] width 94 height 15
click at [367, 230] on p-celleditor "[STREET_ADDRESS]" at bounding box center [372, 224] width 94 height 15
copy p-celleditor "[STREET_ADDRESS]"
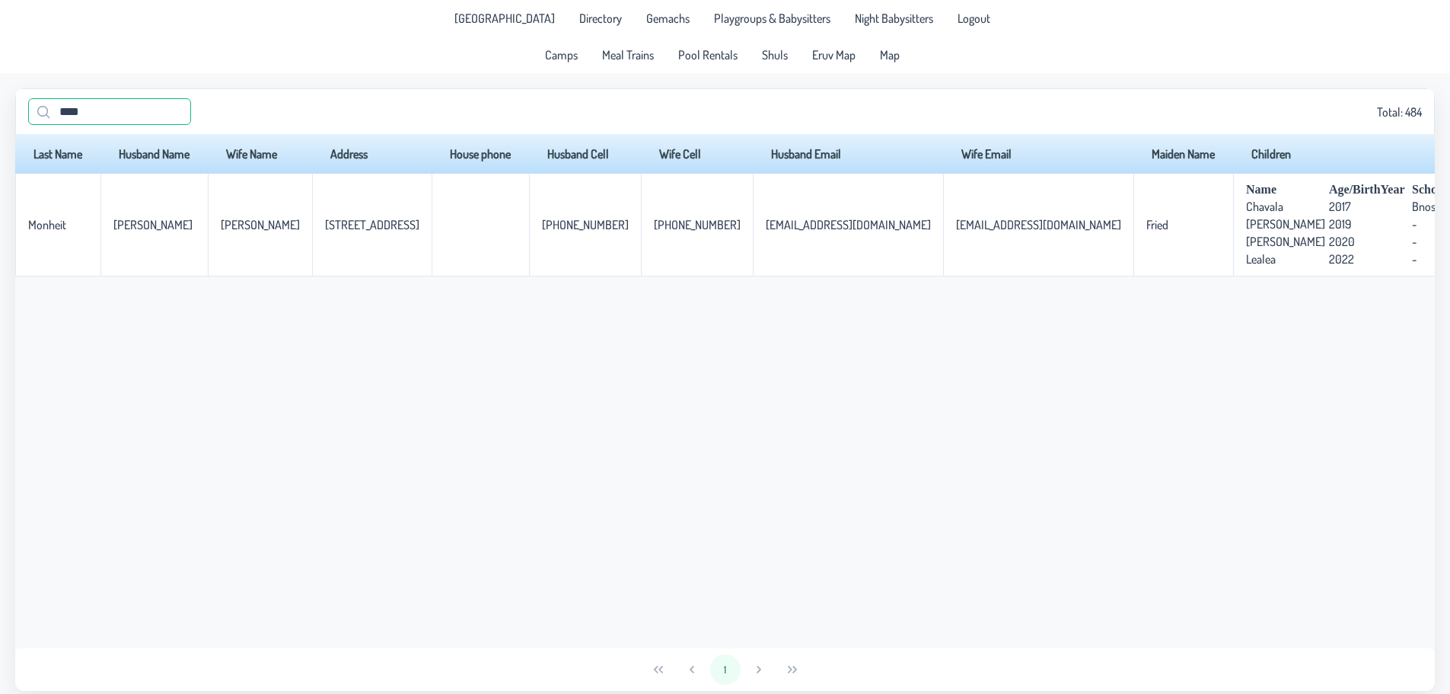
click at [83, 102] on input "****" at bounding box center [109, 111] width 163 height 27
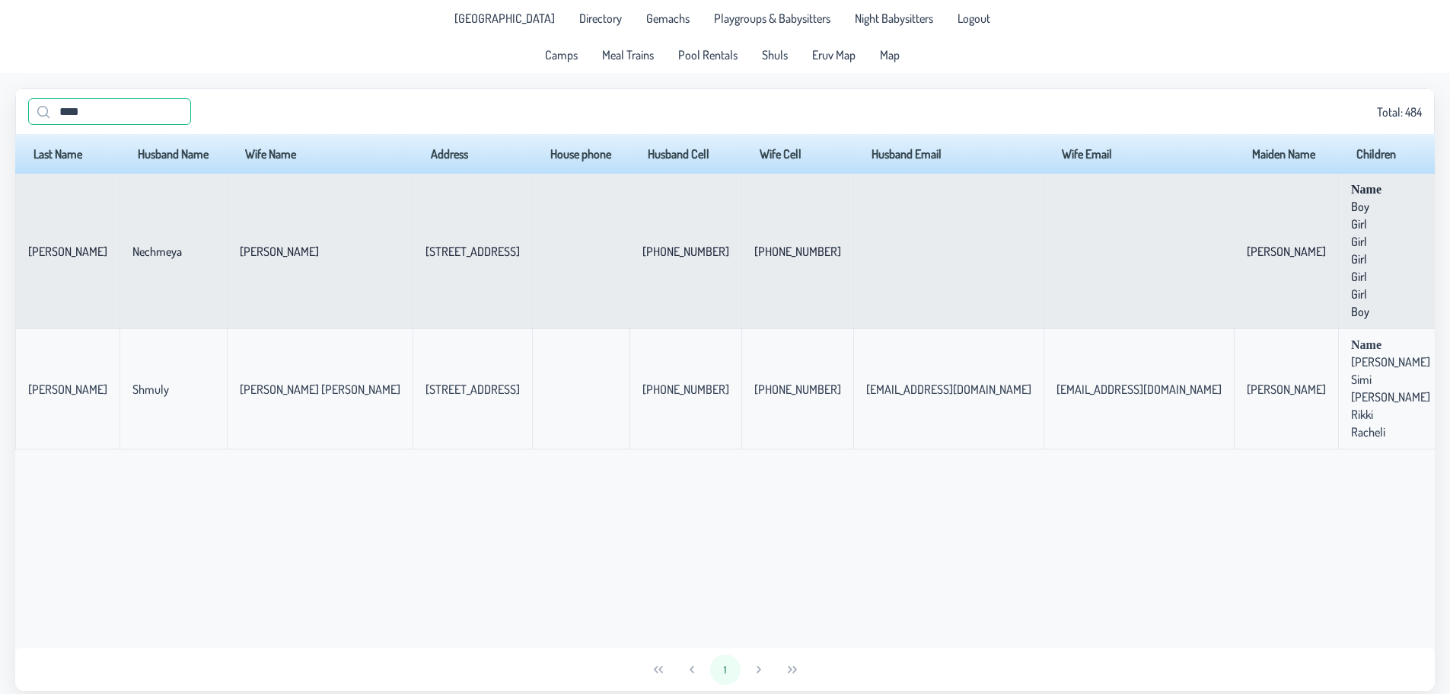
type input "****"
drag, startPoint x: 149, startPoint y: 255, endPoint x: 649, endPoint y: 280, distance: 500.1
click at [657, 280] on tr "[PERSON_NAME] Nechmeya [PERSON_NAME] [STREET_ADDRESS] [PHONE_NUMBER] [PHONE_NUM…" at bounding box center [1066, 251] width 2103 height 155
click at [742, 280] on td "[PHONE_NUMBER]" at bounding box center [798, 251] width 112 height 155
drag, startPoint x: 643, startPoint y: 260, endPoint x: 736, endPoint y: 263, distance: 92.2
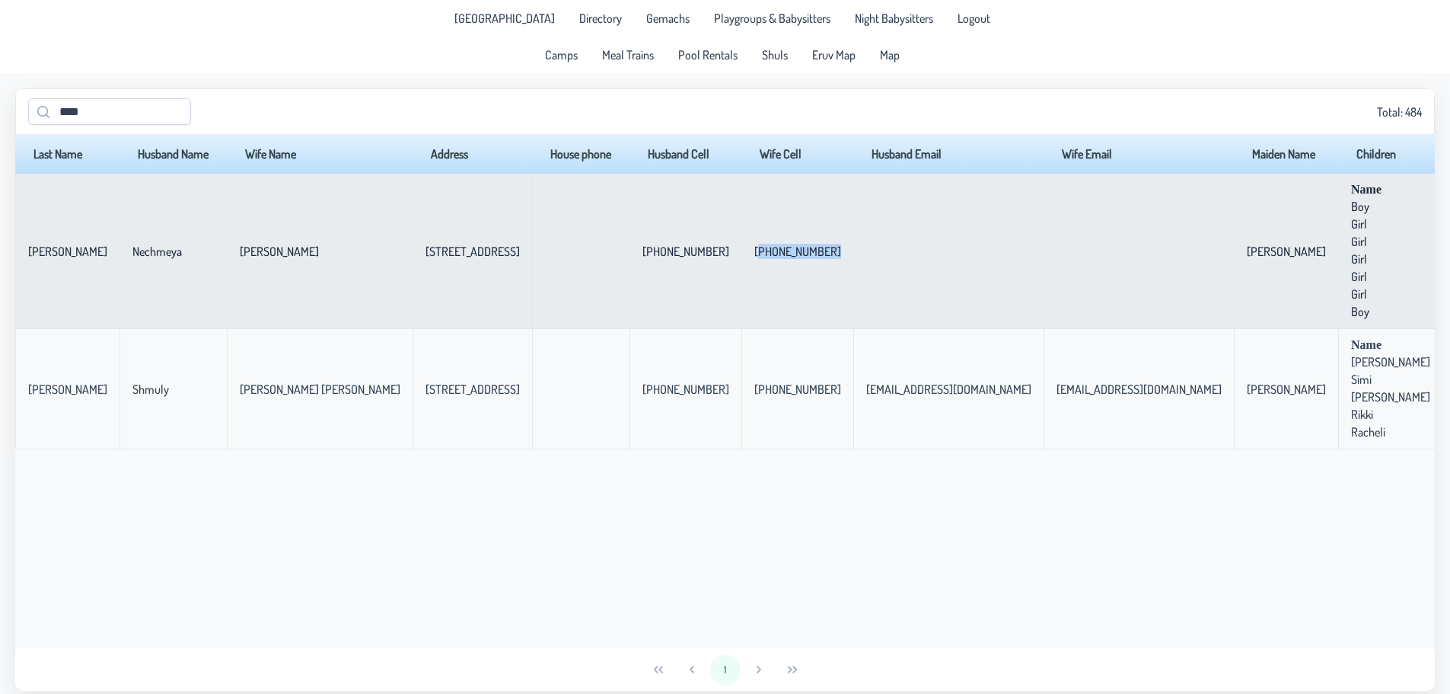
click at [736, 263] on tr "[PERSON_NAME] Nechmeya [PERSON_NAME] [STREET_ADDRESS] [PHONE_NUMBER] [PHONE_NUM…" at bounding box center [1066, 251] width 2103 height 155
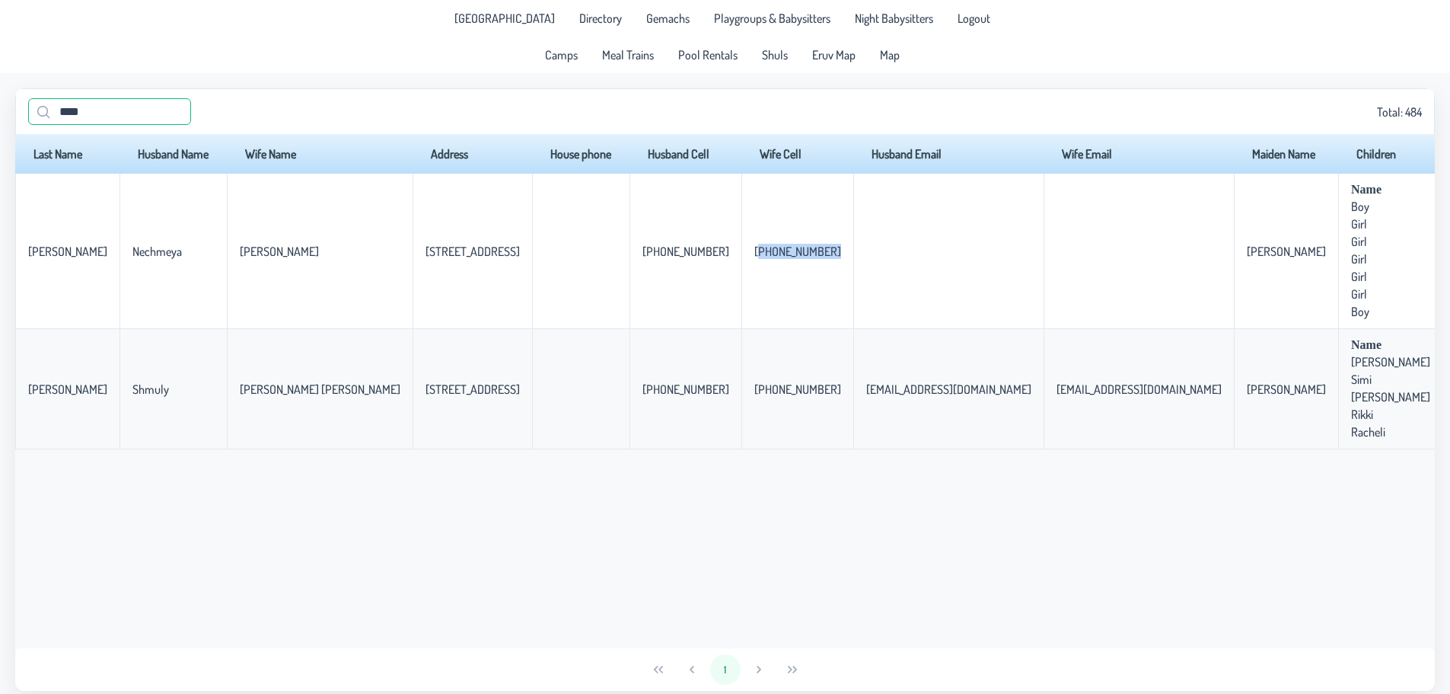
click at [172, 123] on input "****" at bounding box center [109, 111] width 163 height 27
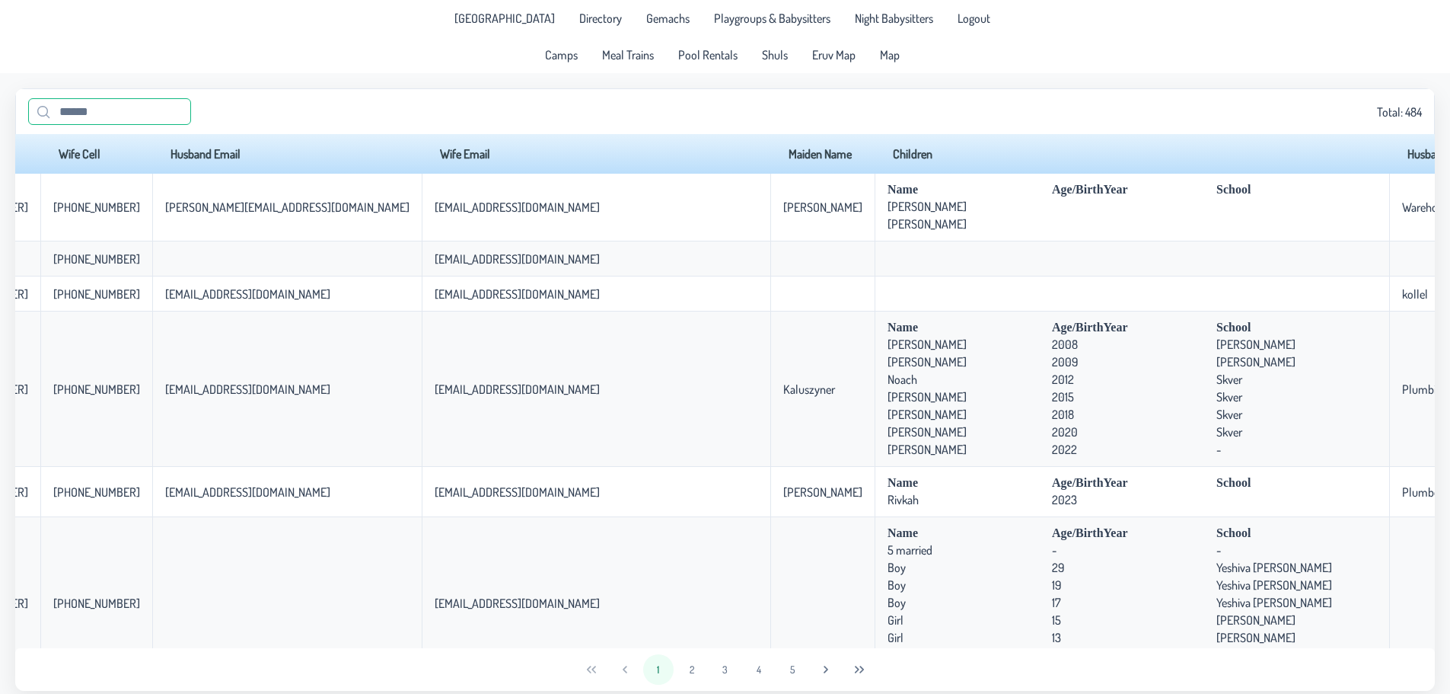
scroll to position [0, 803]
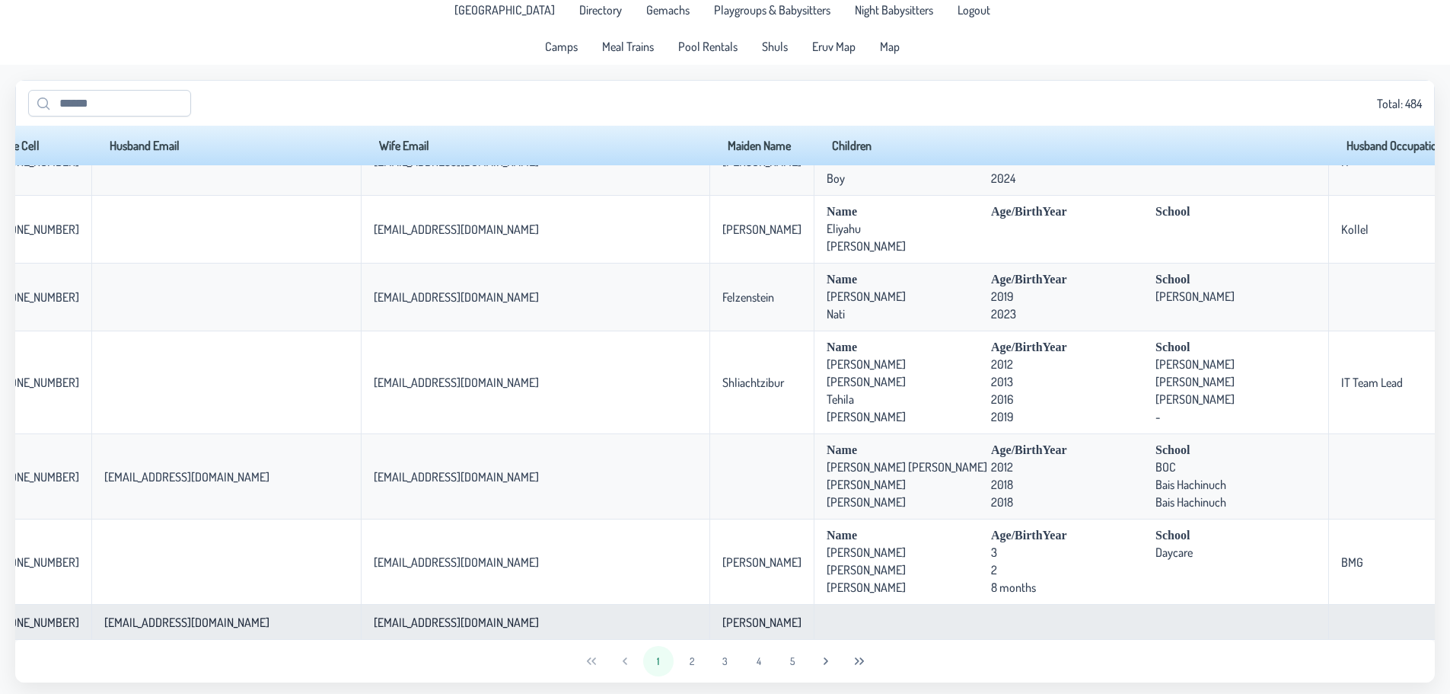
scroll to position [12, 0]
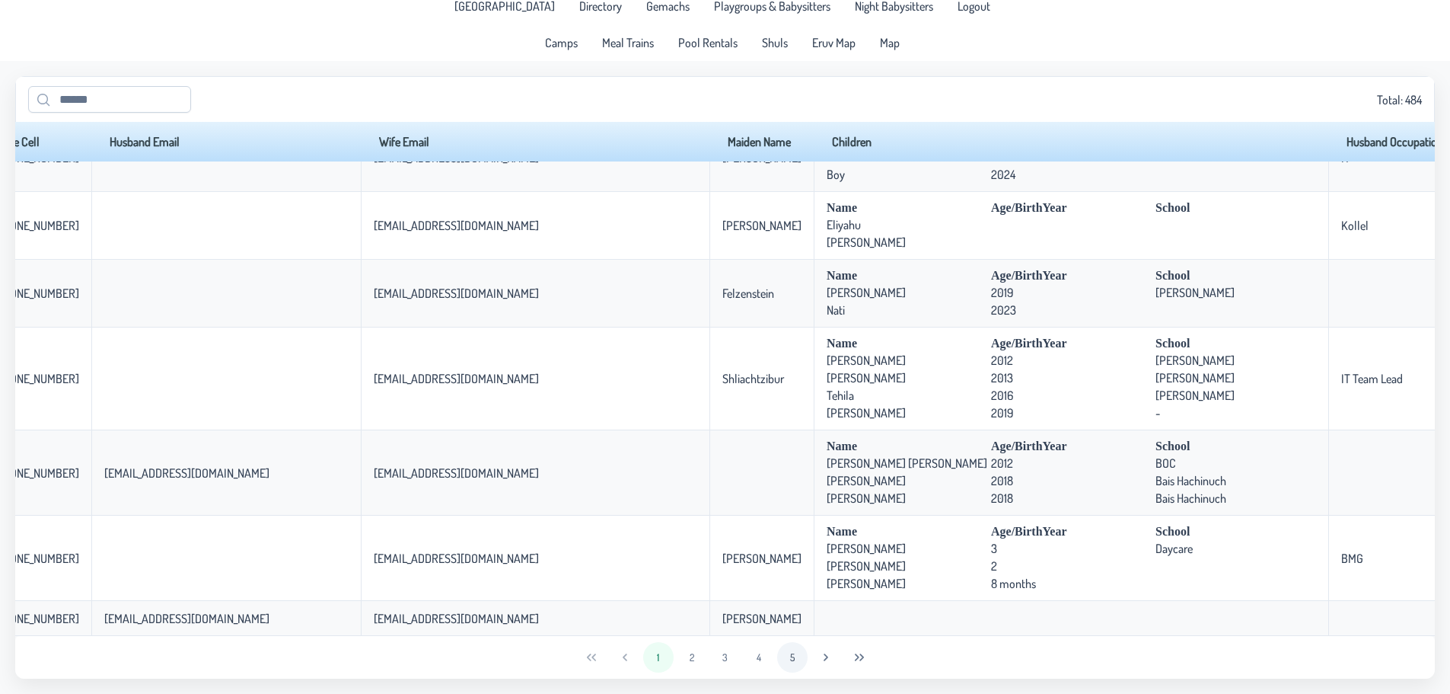
click at [796, 653] on button "5" at bounding box center [792, 657] width 30 height 30
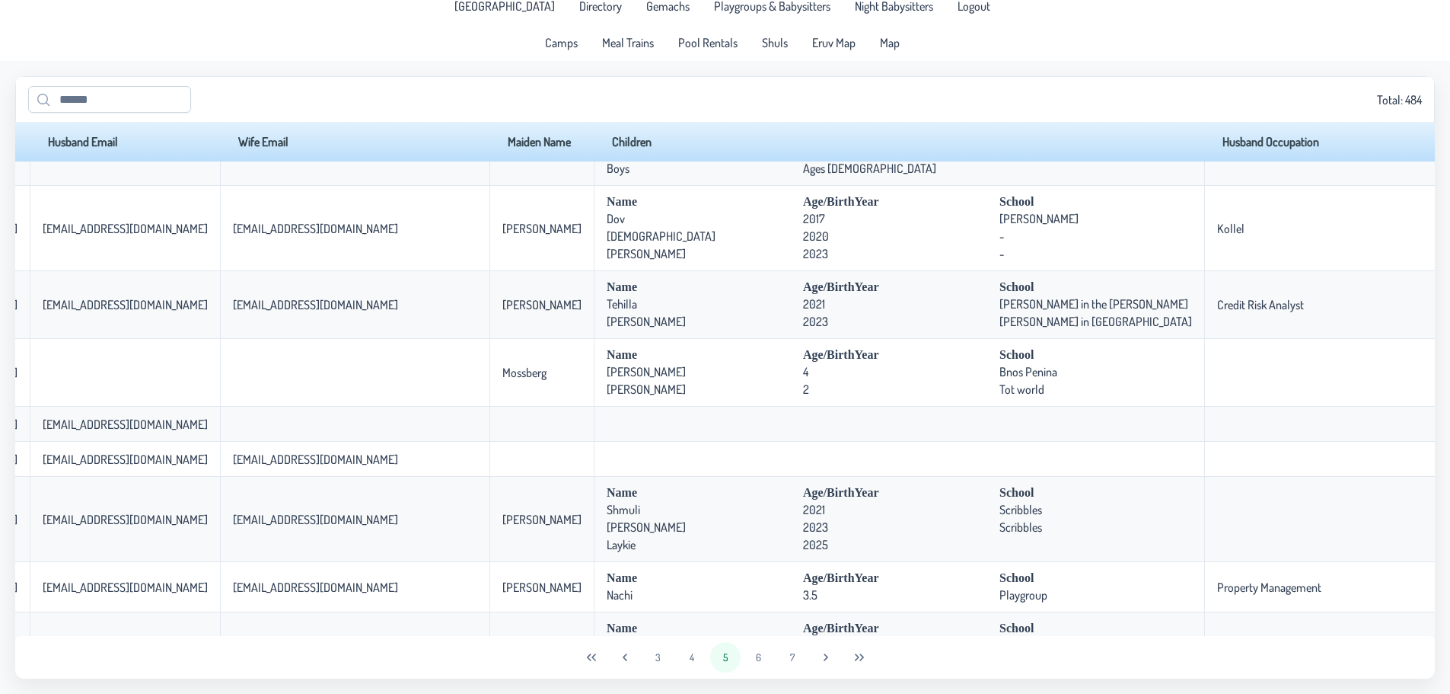
scroll to position [3120, 999]
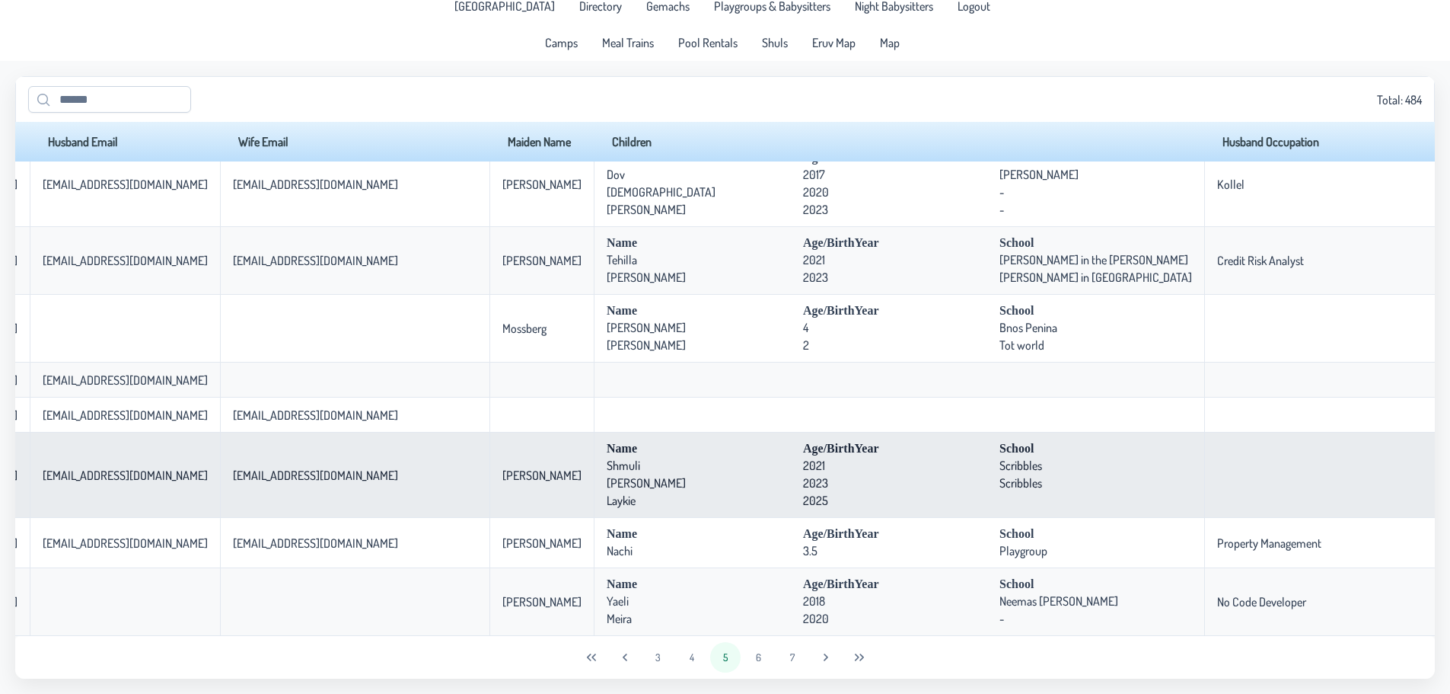
drag, startPoint x: 1327, startPoint y: 470, endPoint x: 1381, endPoint y: 465, distance: 54.3
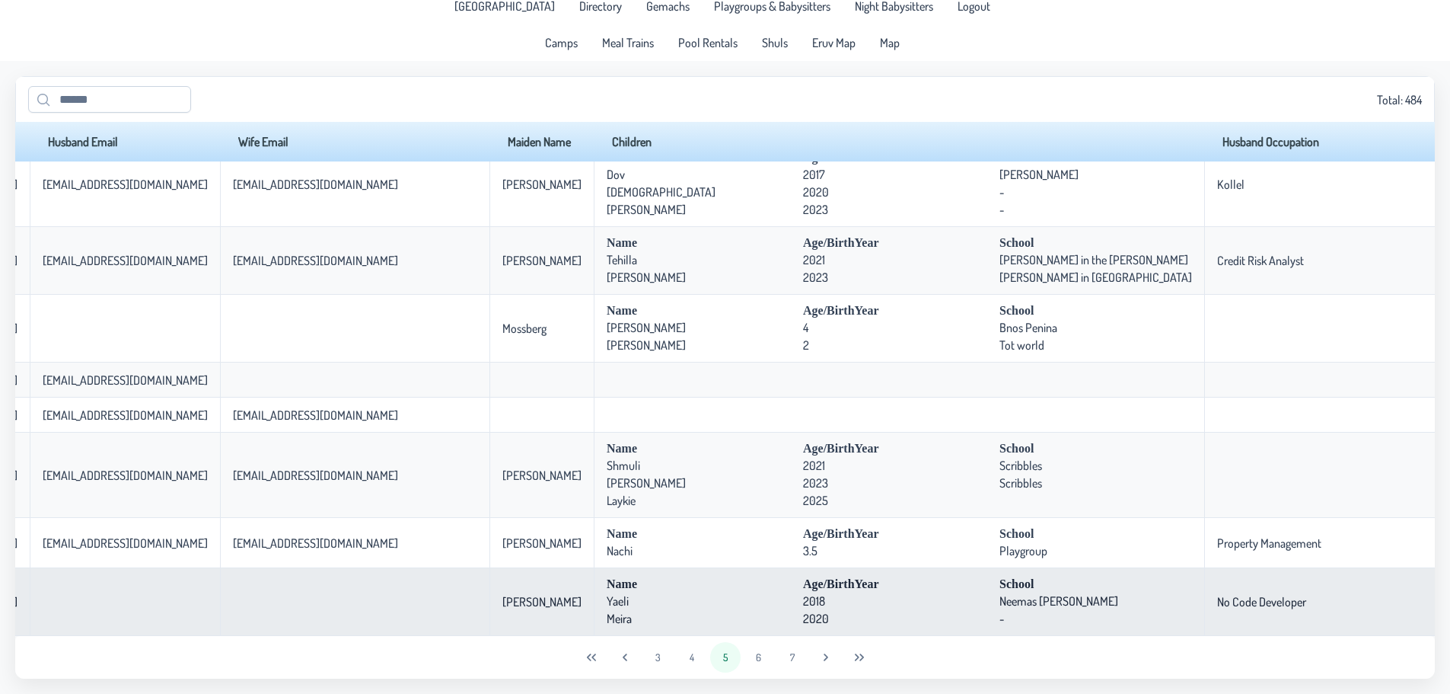
click at [1205, 624] on td "No Code Developer" at bounding box center [1334, 602] width 258 height 68
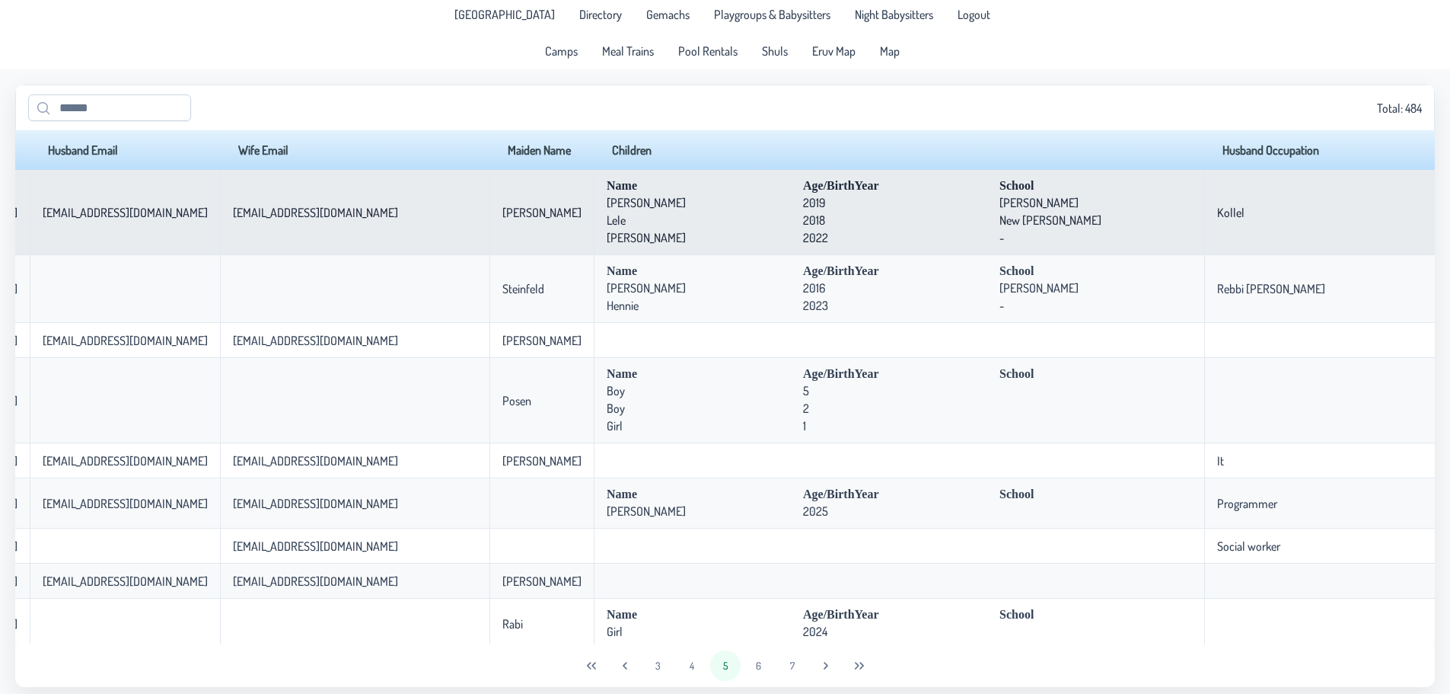
scroll to position [0, 0]
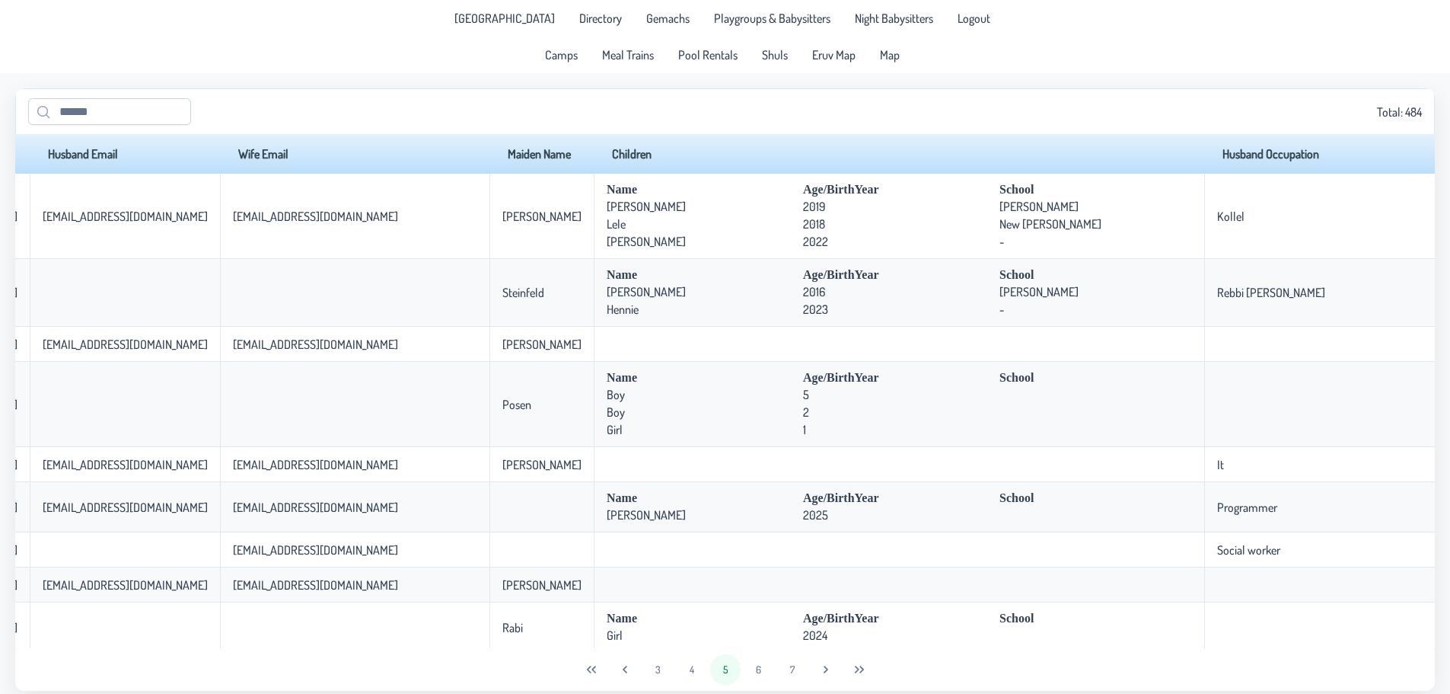
click at [802, 161] on th "Children" at bounding box center [899, 154] width 611 height 40
click at [1205, 161] on th "Husband Occupation" at bounding box center [1334, 154] width 258 height 40
click at [1205, 150] on th "Husband Occupation" at bounding box center [1334, 154] width 258 height 40
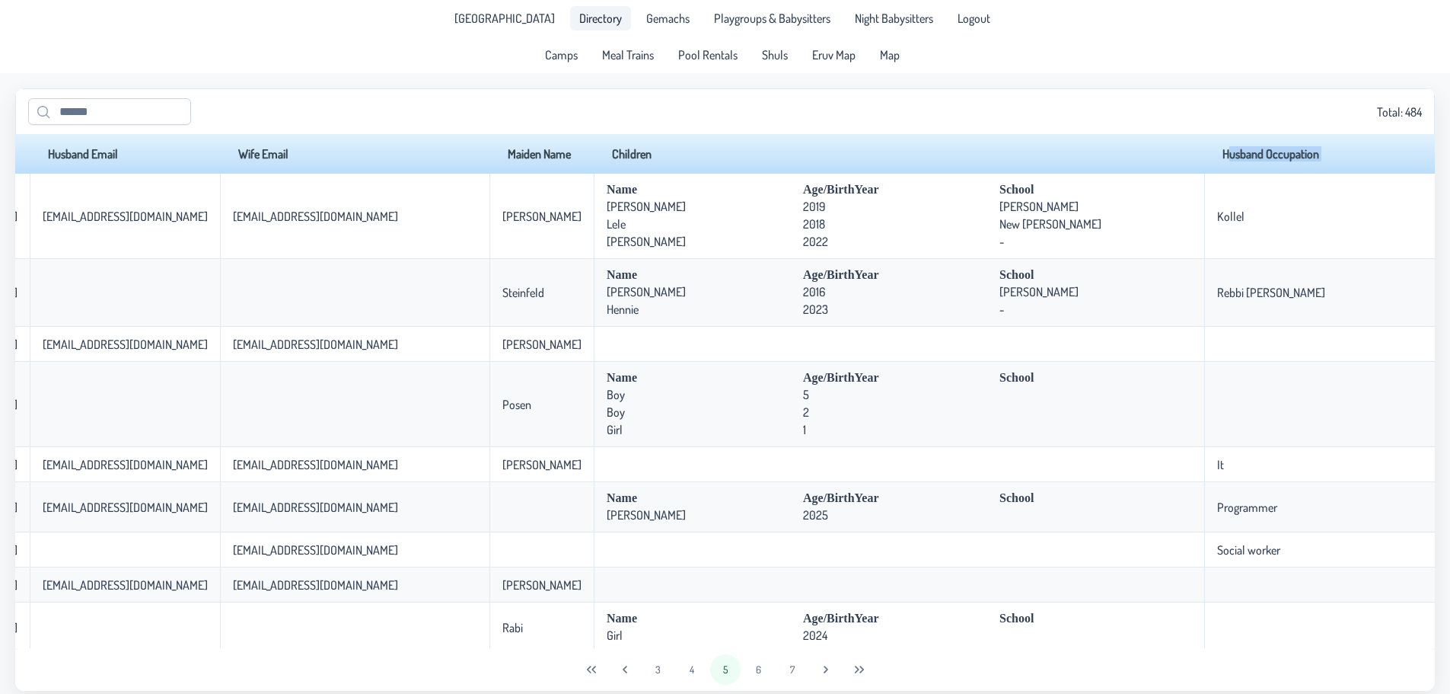
click at [600, 18] on span "Directory" at bounding box center [600, 18] width 43 height 12
click at [654, 18] on span "Gemachs" at bounding box center [667, 18] width 43 height 12
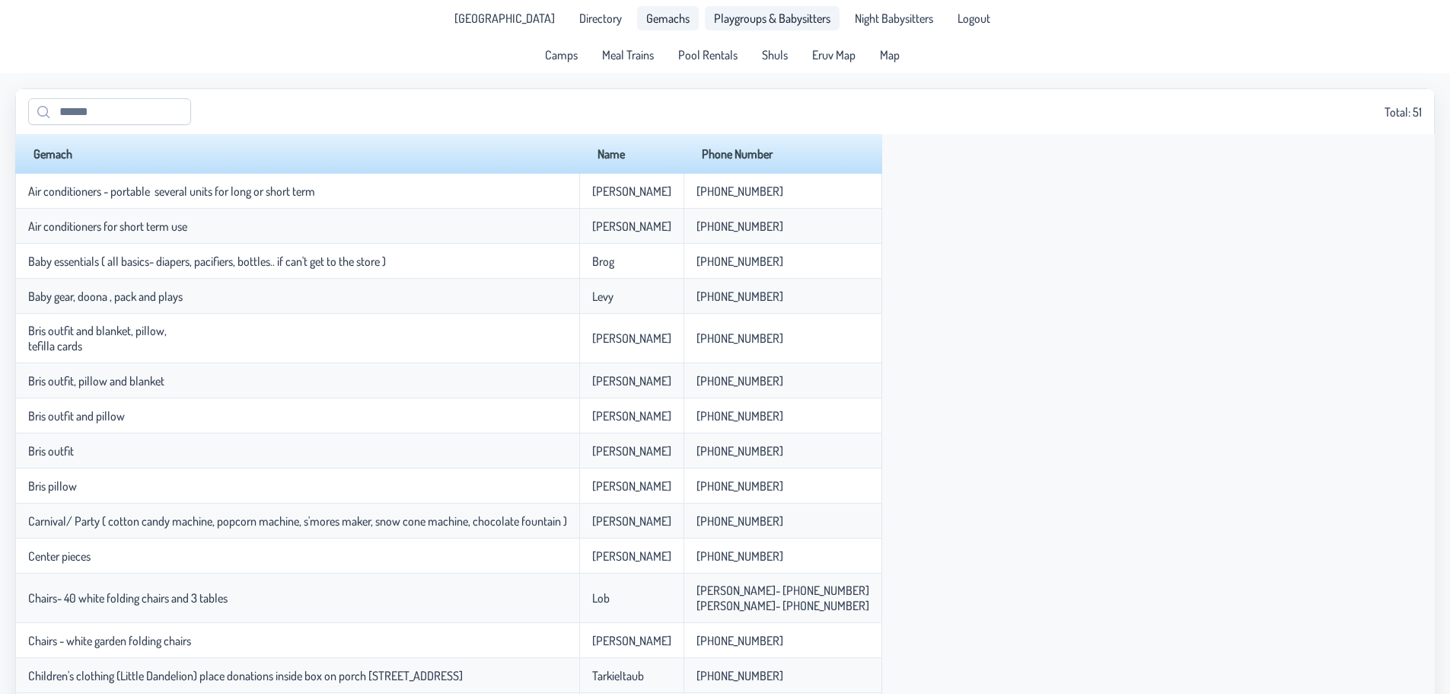
click at [720, 22] on span "Playgroups & Babysitters" at bounding box center [772, 18] width 116 height 12
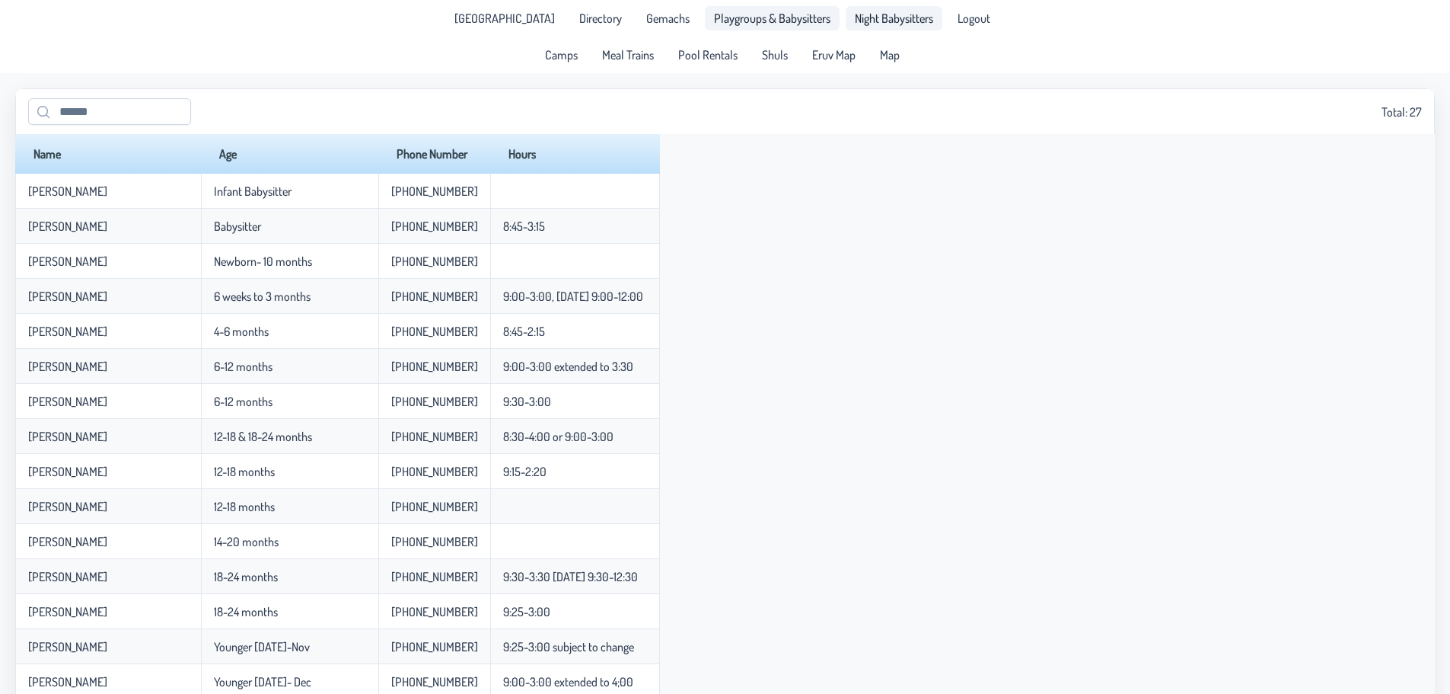
click at [855, 15] on span "Night Babysitters" at bounding box center [894, 18] width 78 height 12
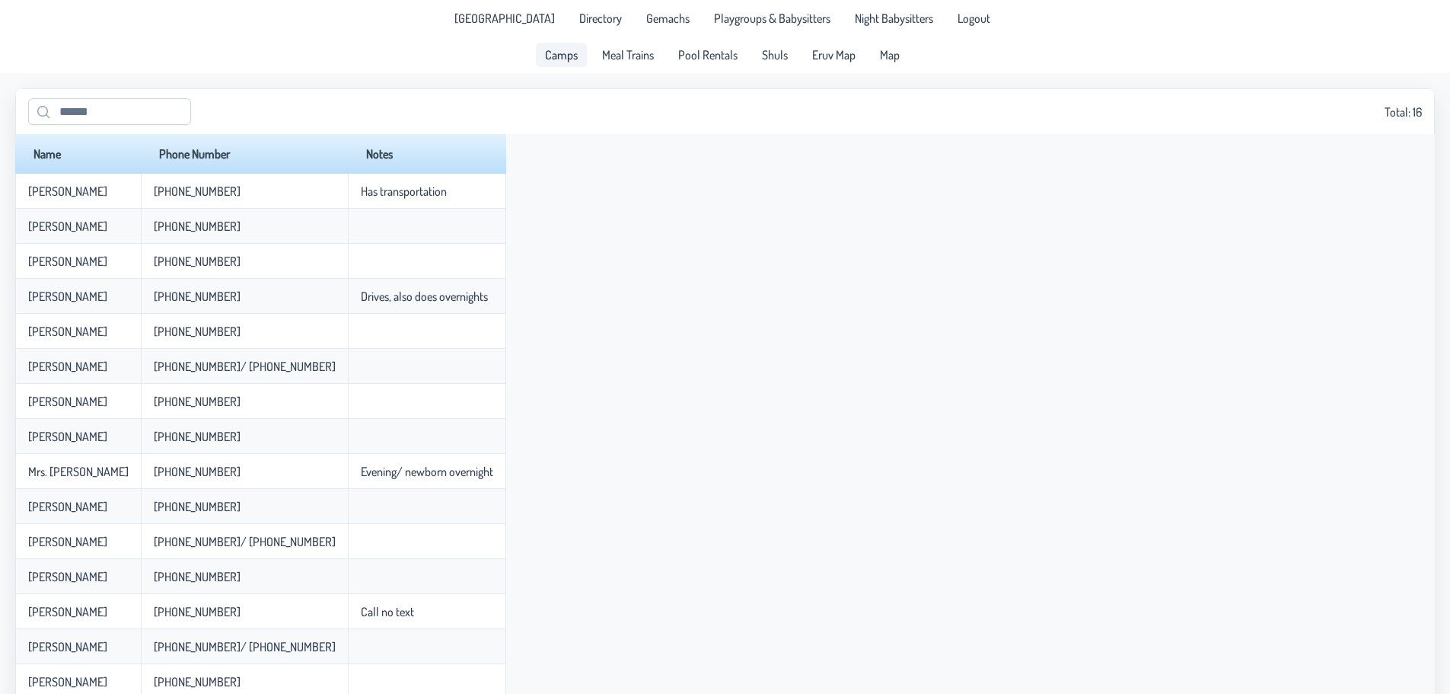
click at [579, 64] on link "Camps" at bounding box center [561, 55] width 51 height 24
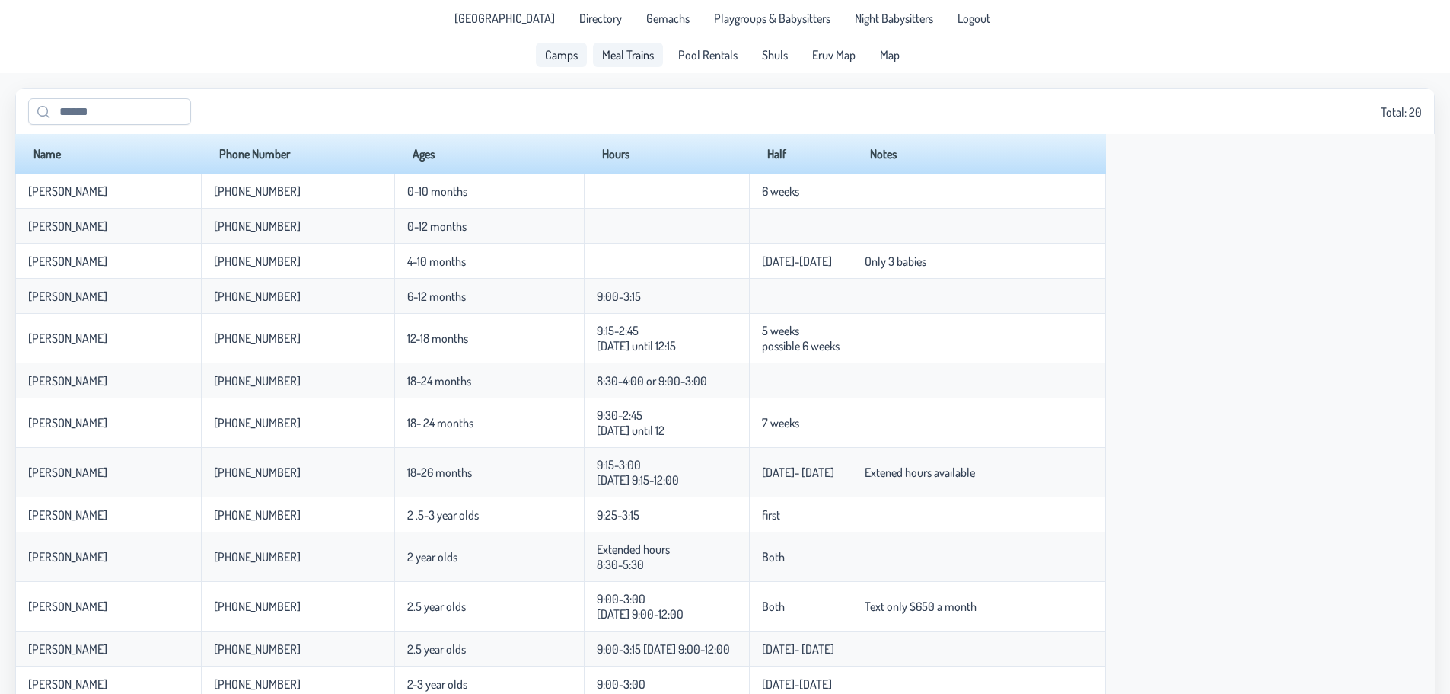
click at [638, 62] on link "Meal Trains" at bounding box center [628, 55] width 70 height 24
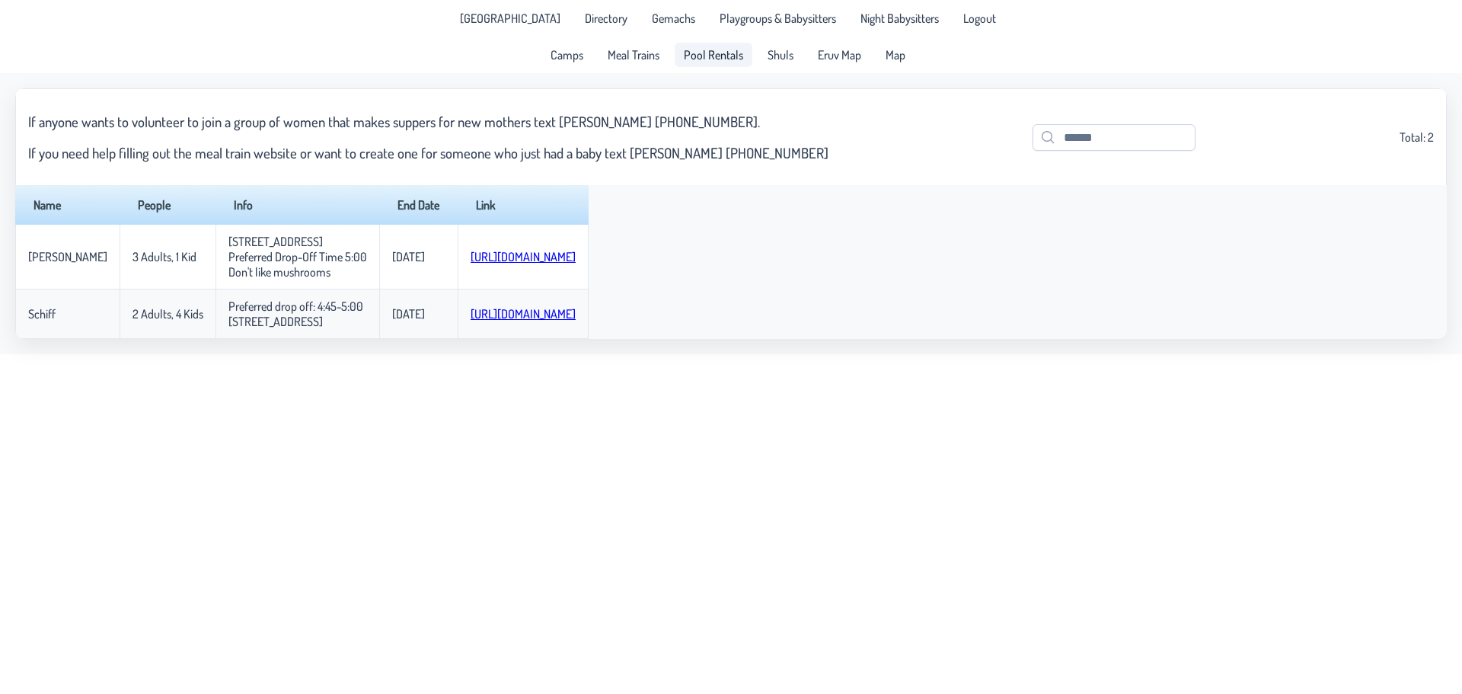
click at [733, 57] on span "Pool Rentals" at bounding box center [713, 55] width 59 height 12
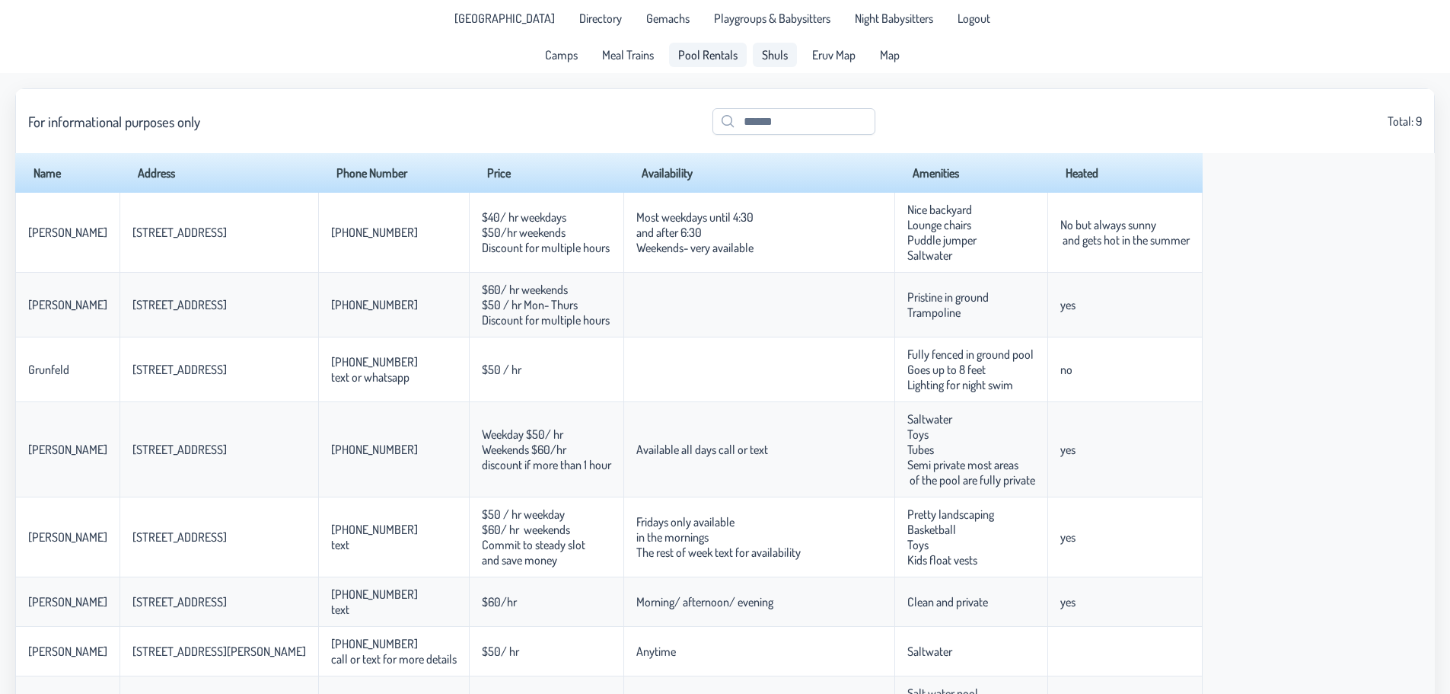
click at [777, 59] on span "Shuls" at bounding box center [775, 55] width 26 height 12
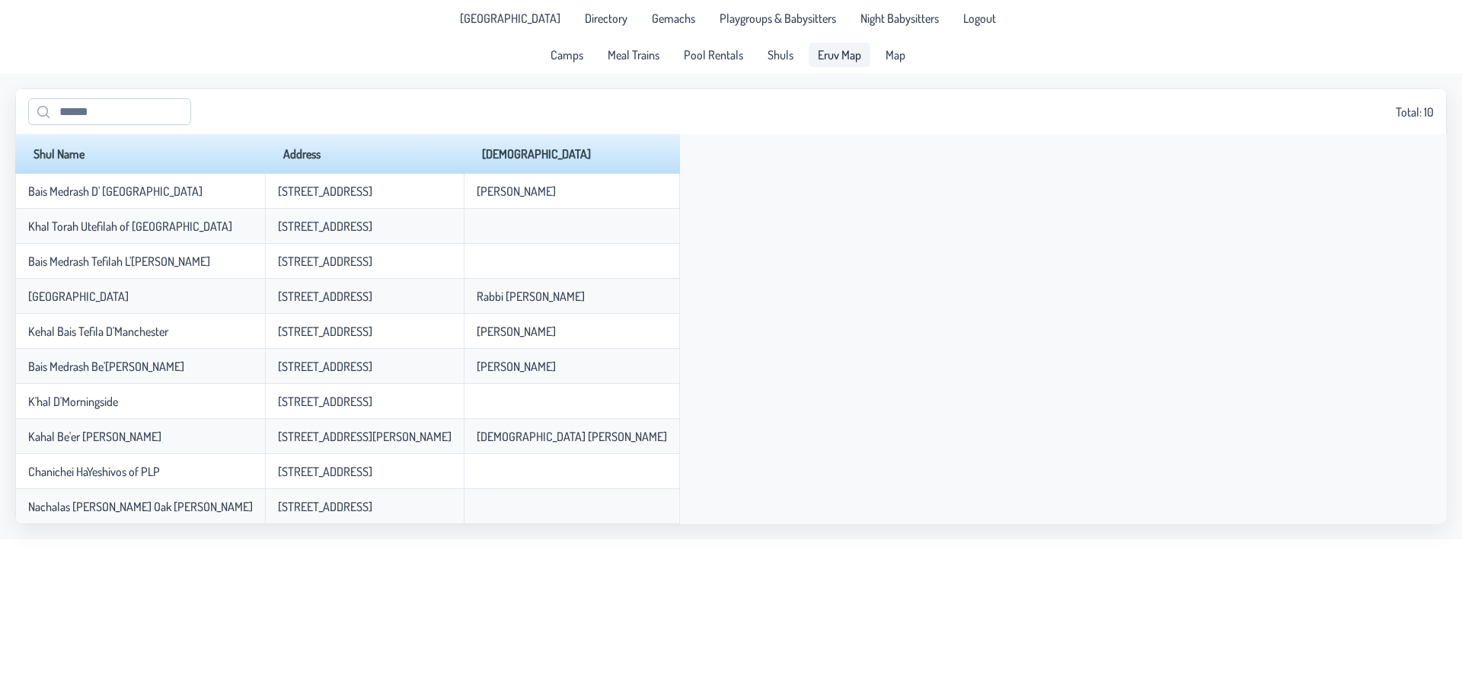
click at [860, 65] on link "Eruv Map" at bounding box center [840, 55] width 62 height 24
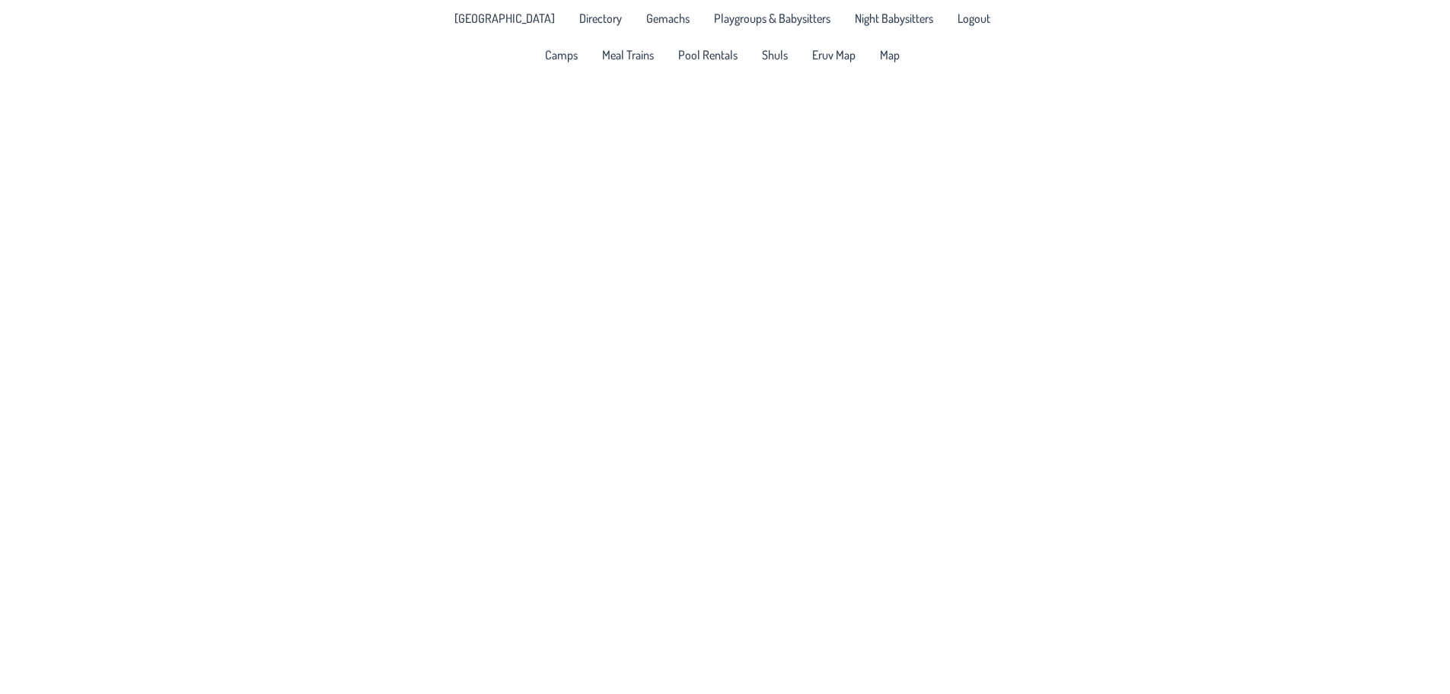
click at [763, 436] on div at bounding box center [725, 420] width 1450 height 694
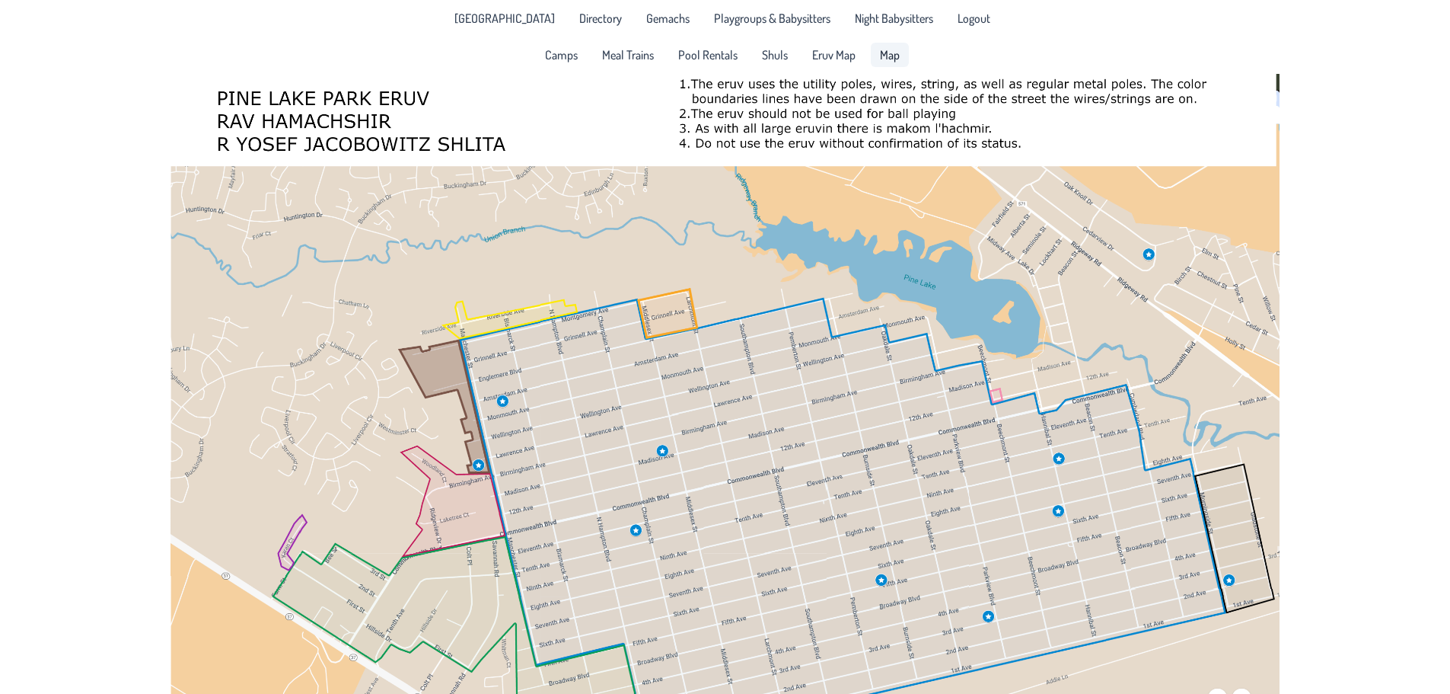
click at [889, 55] on span "Map" at bounding box center [890, 55] width 20 height 12
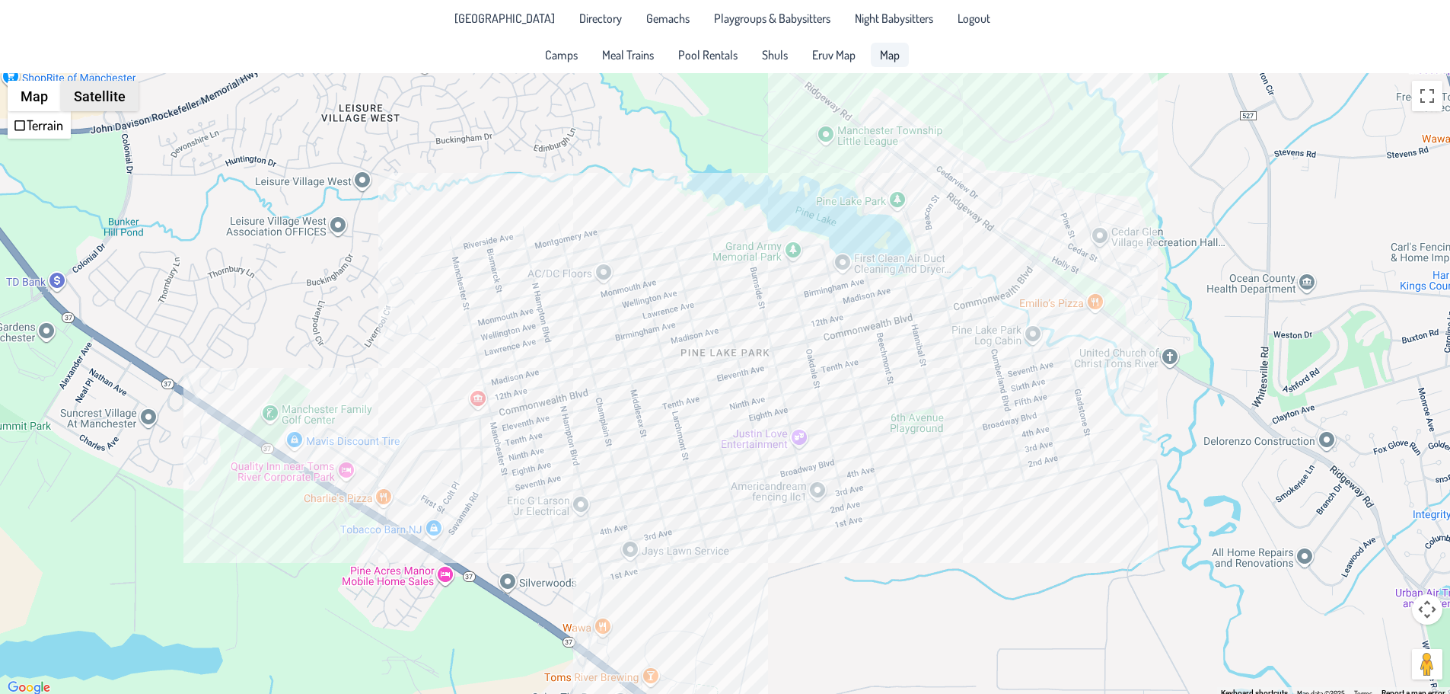
click at [88, 94] on button "Satellite" at bounding box center [100, 96] width 78 height 30
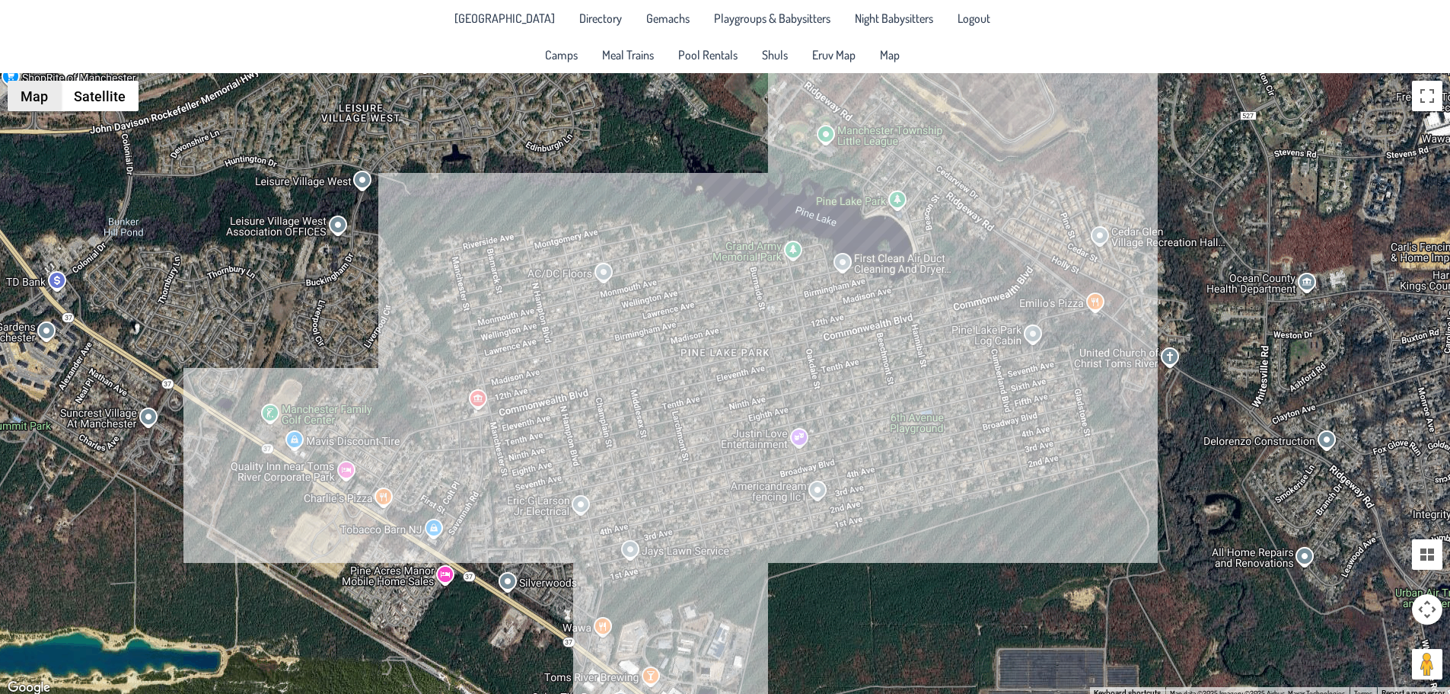
click at [27, 99] on button "Map" at bounding box center [34, 96] width 53 height 30
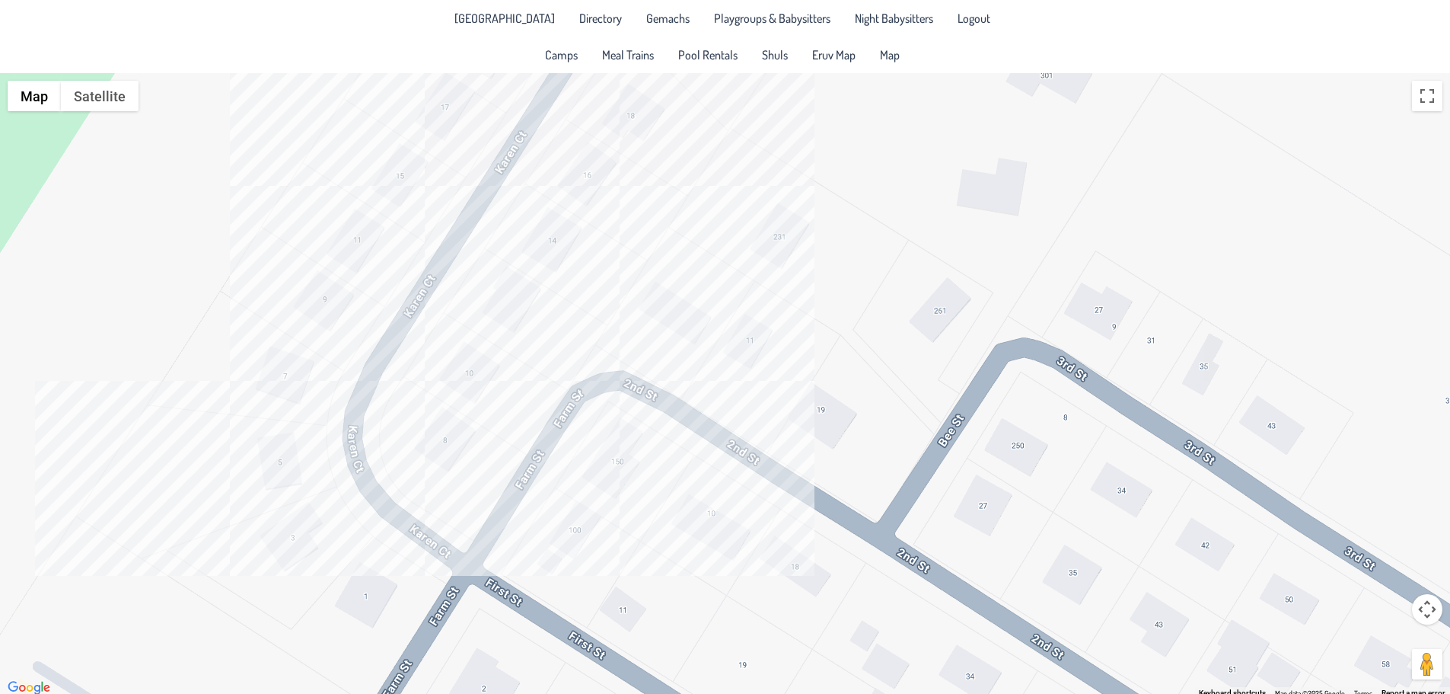
drag, startPoint x: 379, startPoint y: 396, endPoint x: 515, endPoint y: 504, distance: 173.4
click at [515, 504] on div at bounding box center [725, 385] width 1450 height 624
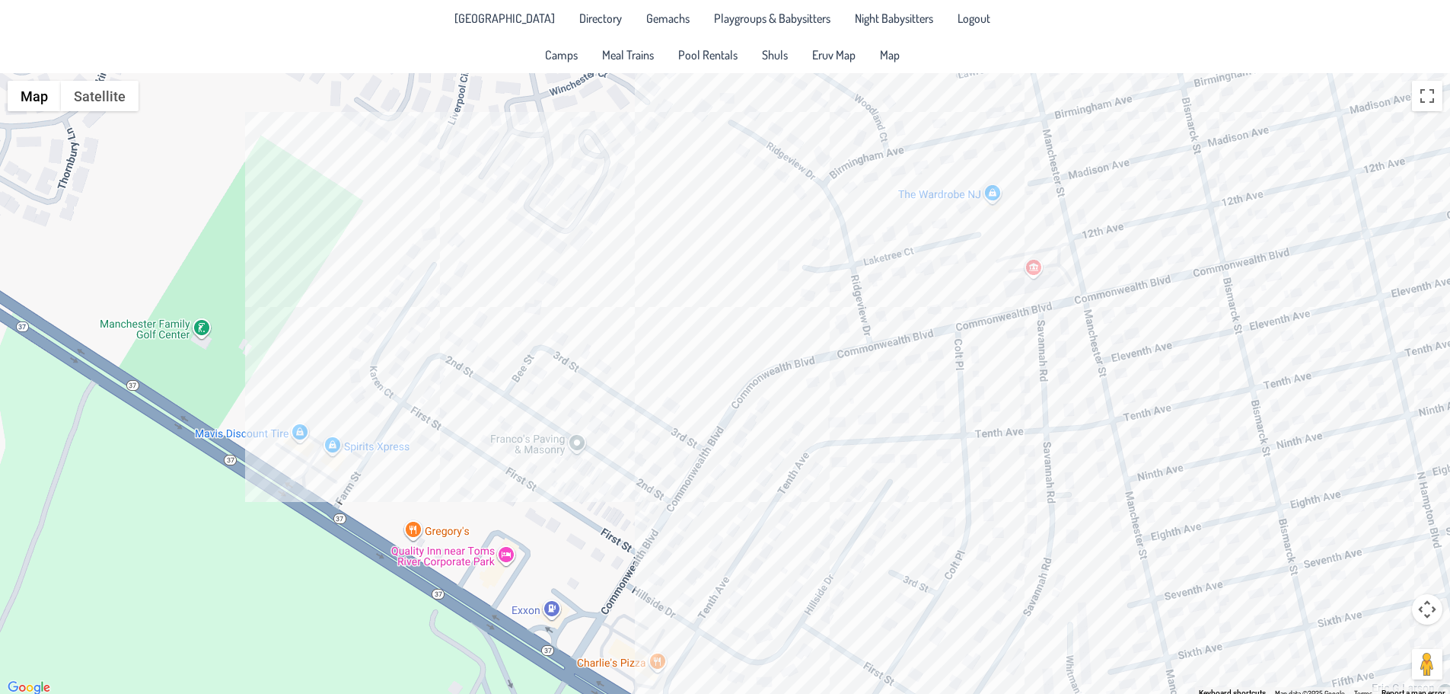
drag, startPoint x: 774, startPoint y: 410, endPoint x: 639, endPoint y: 291, distance: 180.2
click at [639, 291] on div at bounding box center [725, 385] width 1450 height 624
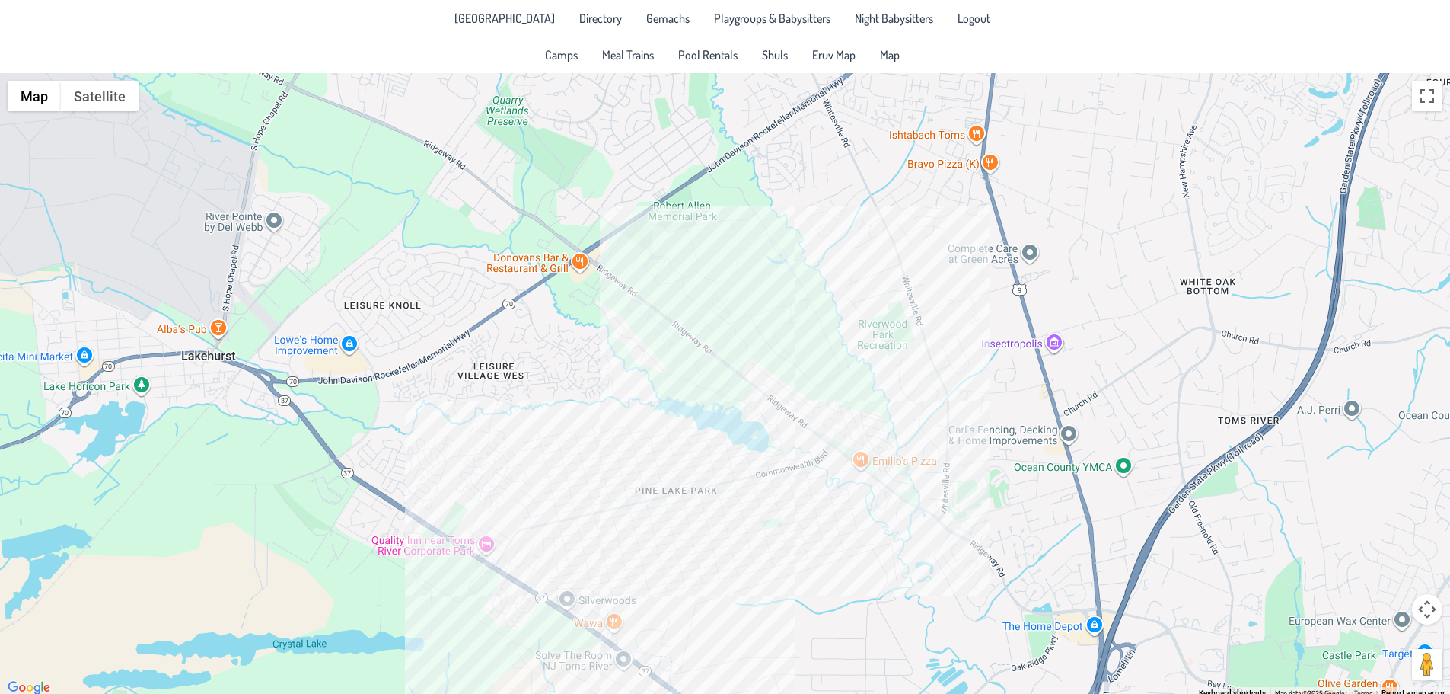
drag, startPoint x: 1069, startPoint y: 506, endPoint x: 865, endPoint y: 506, distance: 204.1
click at [889, 523] on div at bounding box center [725, 385] width 1450 height 624
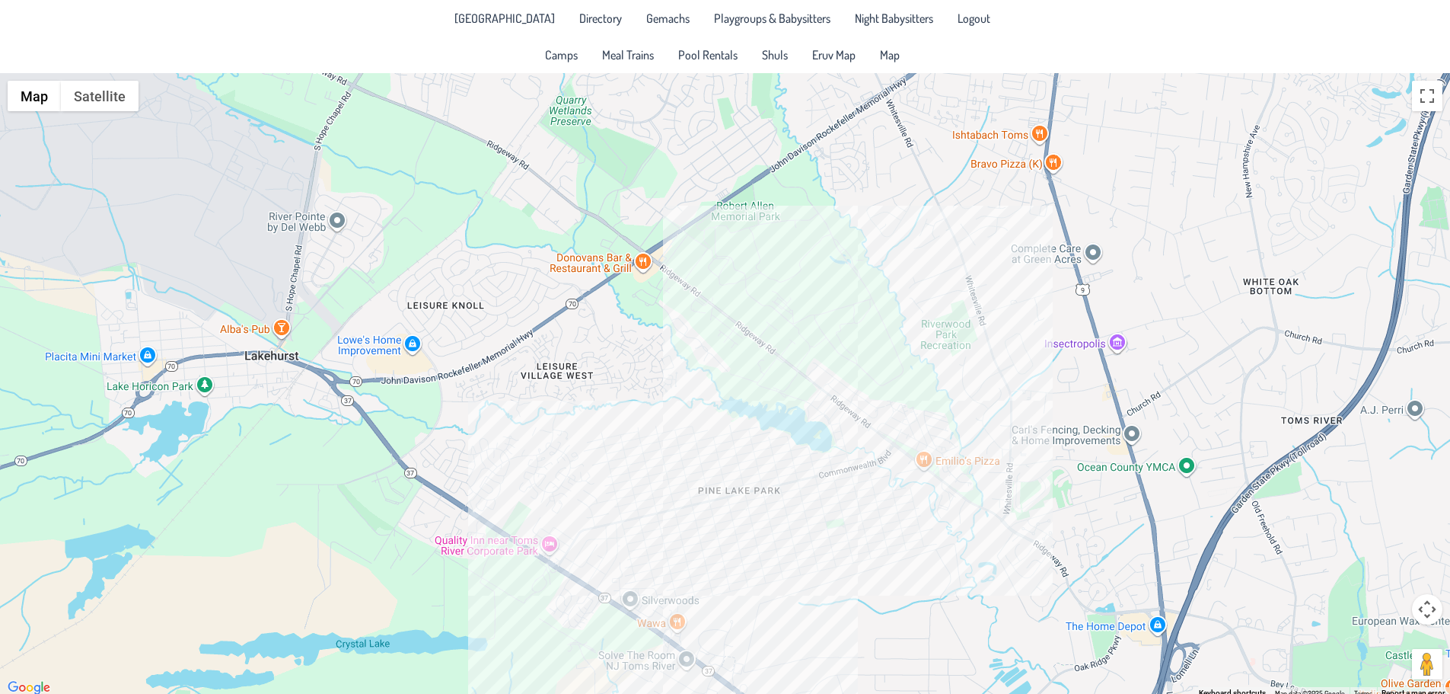
drag, startPoint x: 720, startPoint y: 598, endPoint x: 791, endPoint y: 602, distance: 71.7
click at [791, 602] on div at bounding box center [725, 385] width 1450 height 624
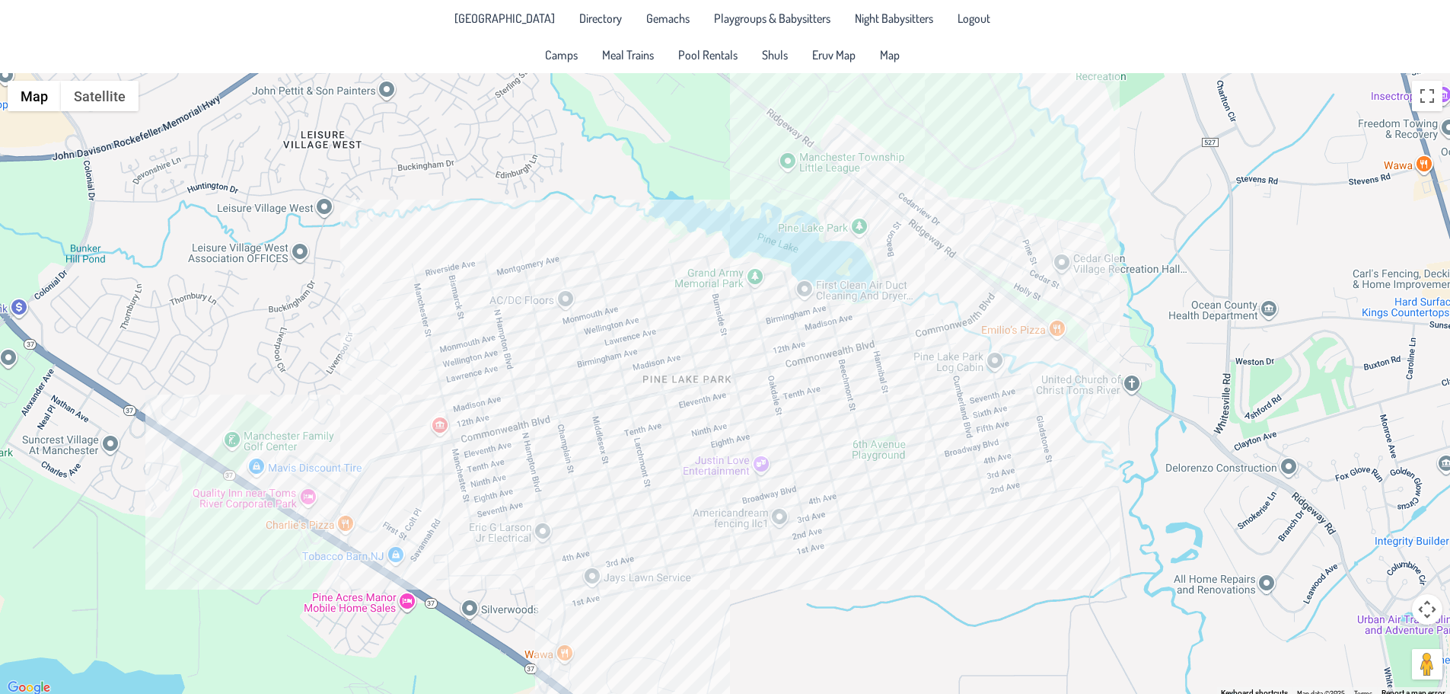
click at [558, 612] on div at bounding box center [725, 385] width 1450 height 624
click at [593, 621] on div "[PERSON_NAME] & [PERSON_NAME] [STREET_ADDRESS]" at bounding box center [725, 385] width 1450 height 624
click at [649, 627] on div "[PERSON_NAME] & [PERSON_NAME] [STREET_ADDRESS]" at bounding box center [725, 385] width 1450 height 624
click at [602, 546] on button "Close" at bounding box center [617, 560] width 37 height 37
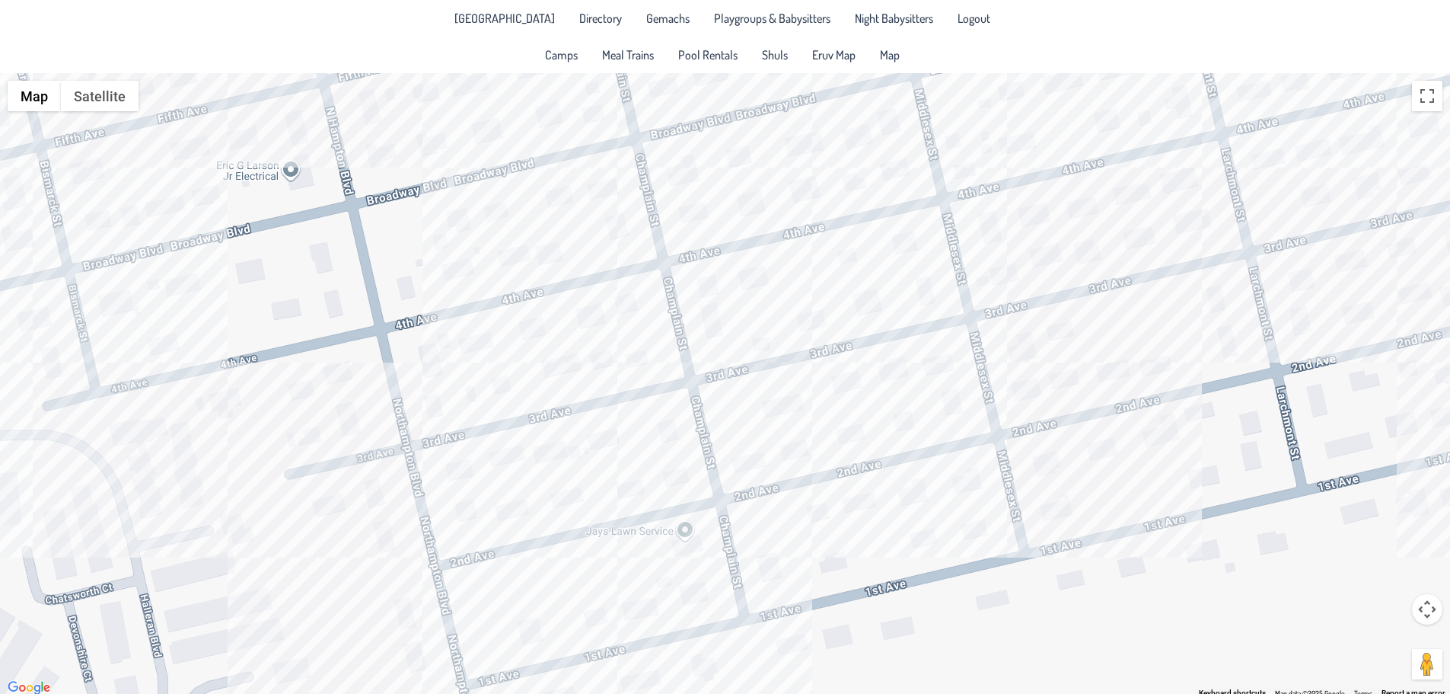
click at [761, 526] on div at bounding box center [725, 385] width 1450 height 624
click at [687, 534] on div "[PERSON_NAME] & [PERSON_NAME] [STREET_ADDRESS]" at bounding box center [725, 385] width 1450 height 624
click at [1087, 661] on div "Jays Lawn Service LLC Jays Lawn Service LLC [STREET_ADDRESS] View on Google Maps" at bounding box center [725, 385] width 1450 height 624
click at [760, 446] on button "Close" at bounding box center [757, 453] width 37 height 37
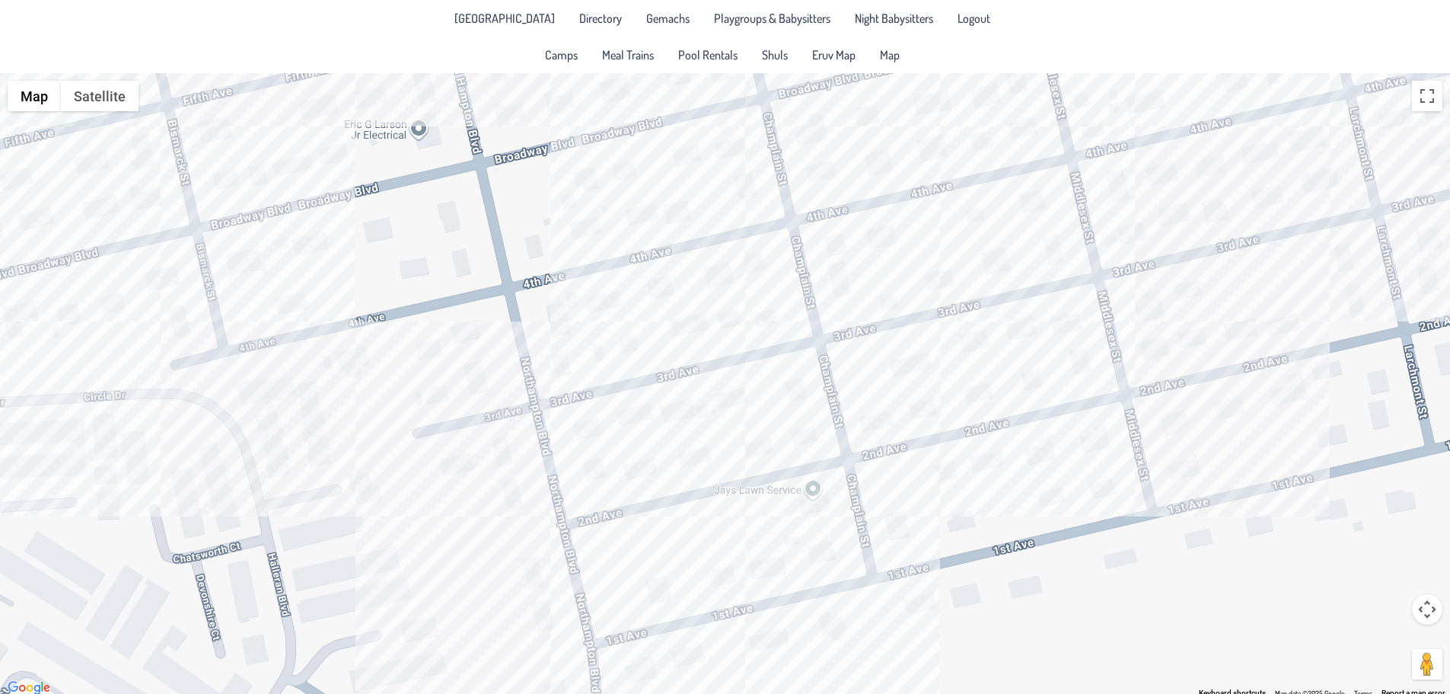
drag, startPoint x: 301, startPoint y: 383, endPoint x: 431, endPoint y: 341, distance: 136.8
click at [431, 341] on div at bounding box center [725, 385] width 1450 height 624
click at [590, 472] on div at bounding box center [725, 385] width 1450 height 624
click at [592, 471] on div at bounding box center [725, 385] width 1450 height 624
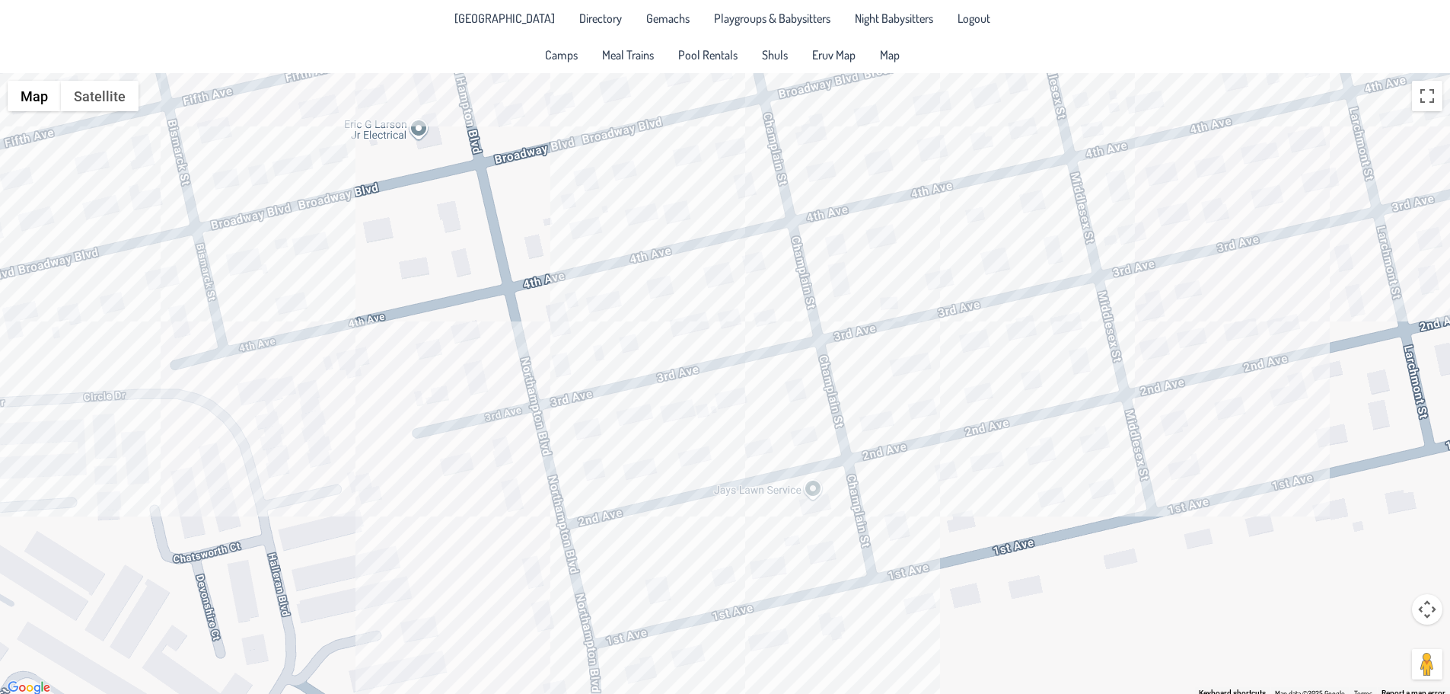
click at [593, 464] on div at bounding box center [725, 385] width 1450 height 624
click at [593, 458] on div at bounding box center [725, 385] width 1450 height 624
click at [590, 439] on div at bounding box center [725, 385] width 1450 height 624
click at [589, 423] on div at bounding box center [725, 385] width 1450 height 624
click at [591, 463] on div at bounding box center [725, 385] width 1450 height 624
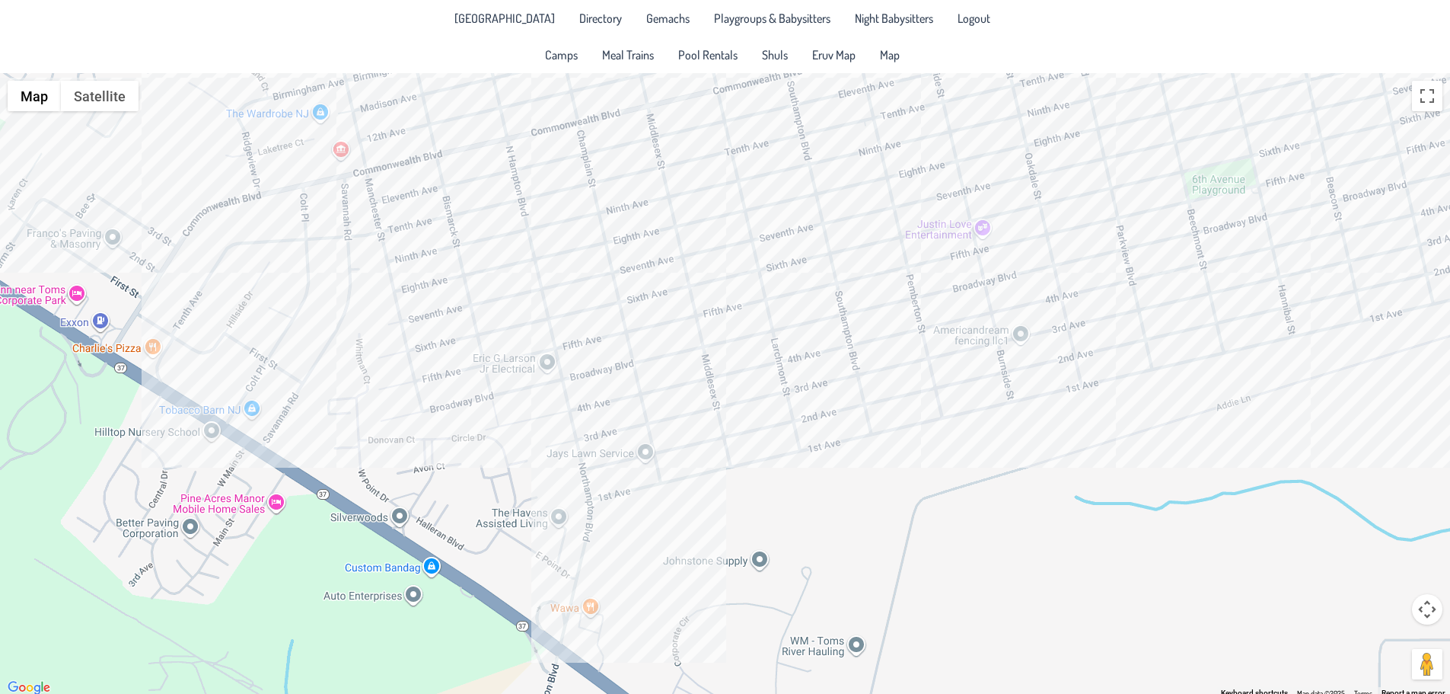
click at [592, 453] on div at bounding box center [725, 385] width 1450 height 624
click at [592, 435] on div at bounding box center [725, 385] width 1450 height 624
click at [750, 567] on div at bounding box center [725, 385] width 1450 height 624
click at [582, 454] on div "[PERSON_NAME] Supply [PERSON_NAME] Supply [STREET_ADDRESS] View on Google Maps" at bounding box center [725, 385] width 1450 height 624
click at [854, 515] on div "Jays Lawn Service LLC Jays Lawn Service LLC [STREET_ADDRESS] View on Google Maps" at bounding box center [725, 385] width 1450 height 624
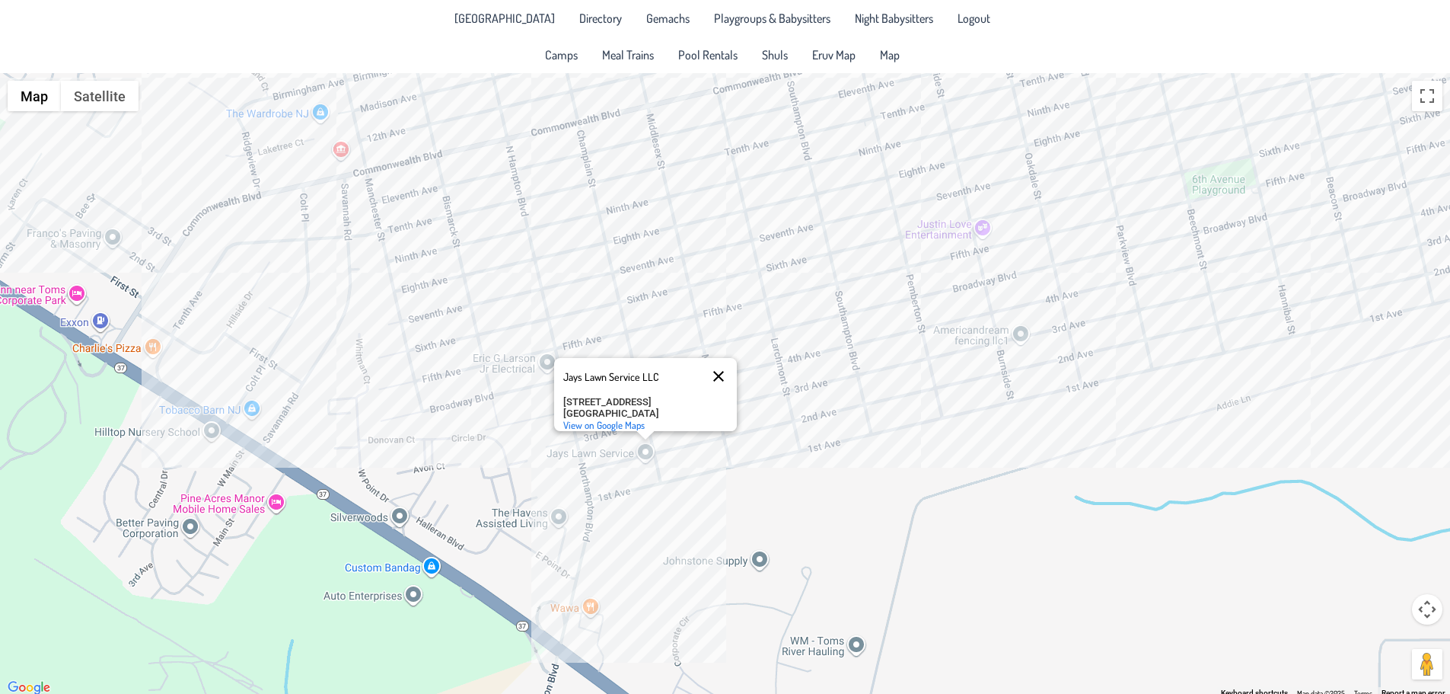
click at [717, 366] on button "Close" at bounding box center [718, 376] width 37 height 37
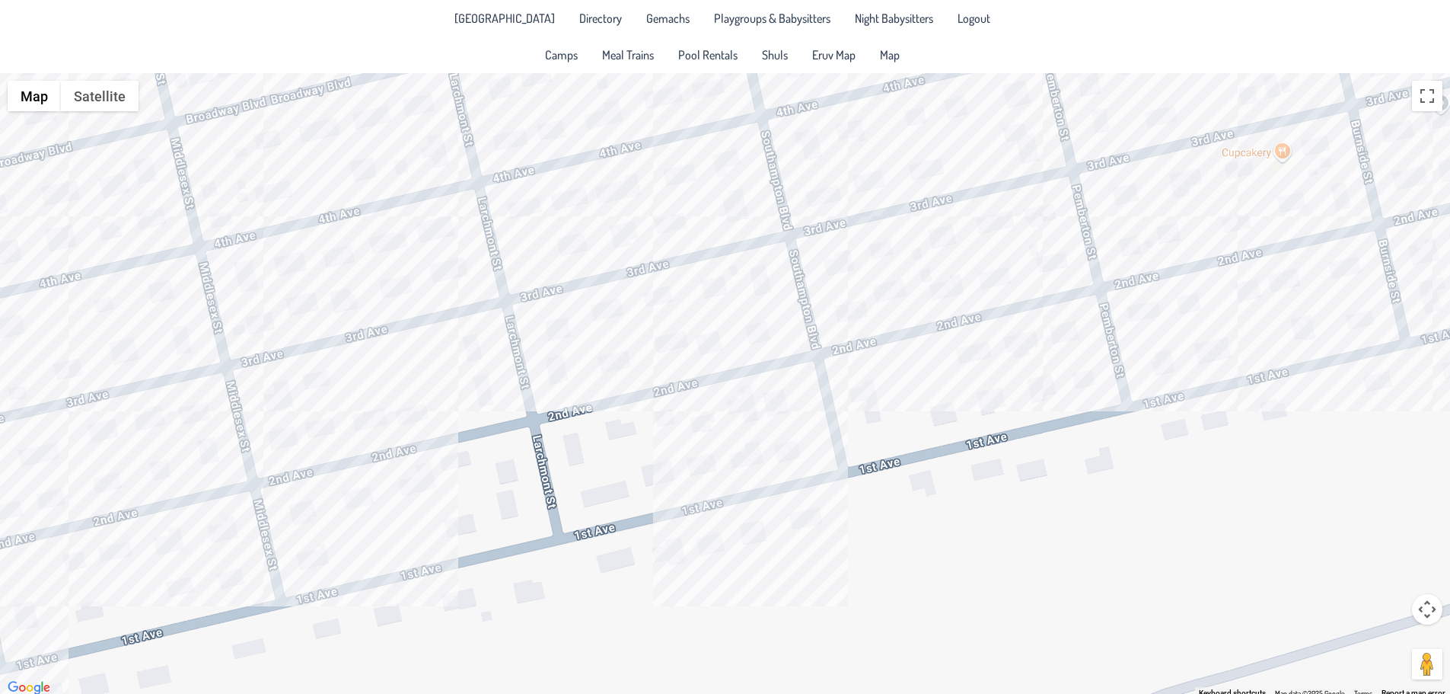
click at [711, 339] on div at bounding box center [725, 385] width 1450 height 624
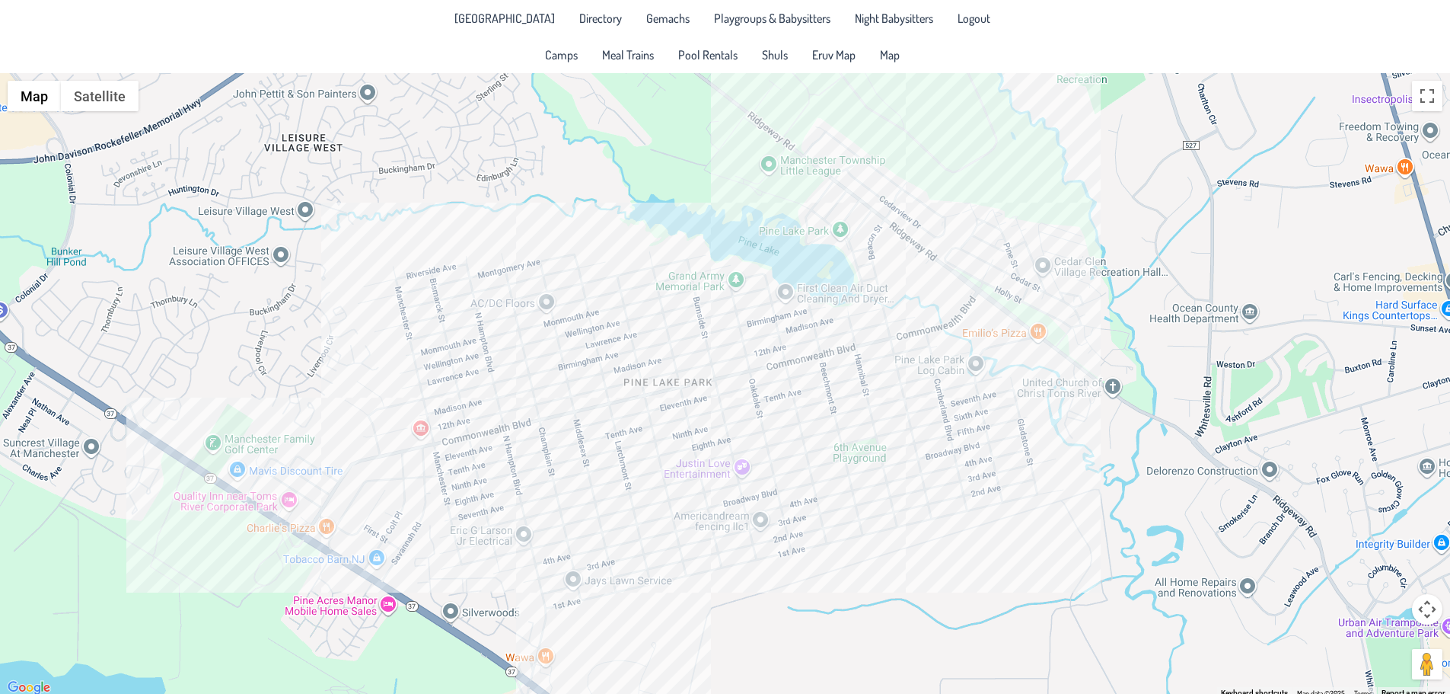
drag, startPoint x: 829, startPoint y: 576, endPoint x: 728, endPoint y: 604, distance: 104.9
click at [728, 604] on div at bounding box center [725, 385] width 1450 height 624
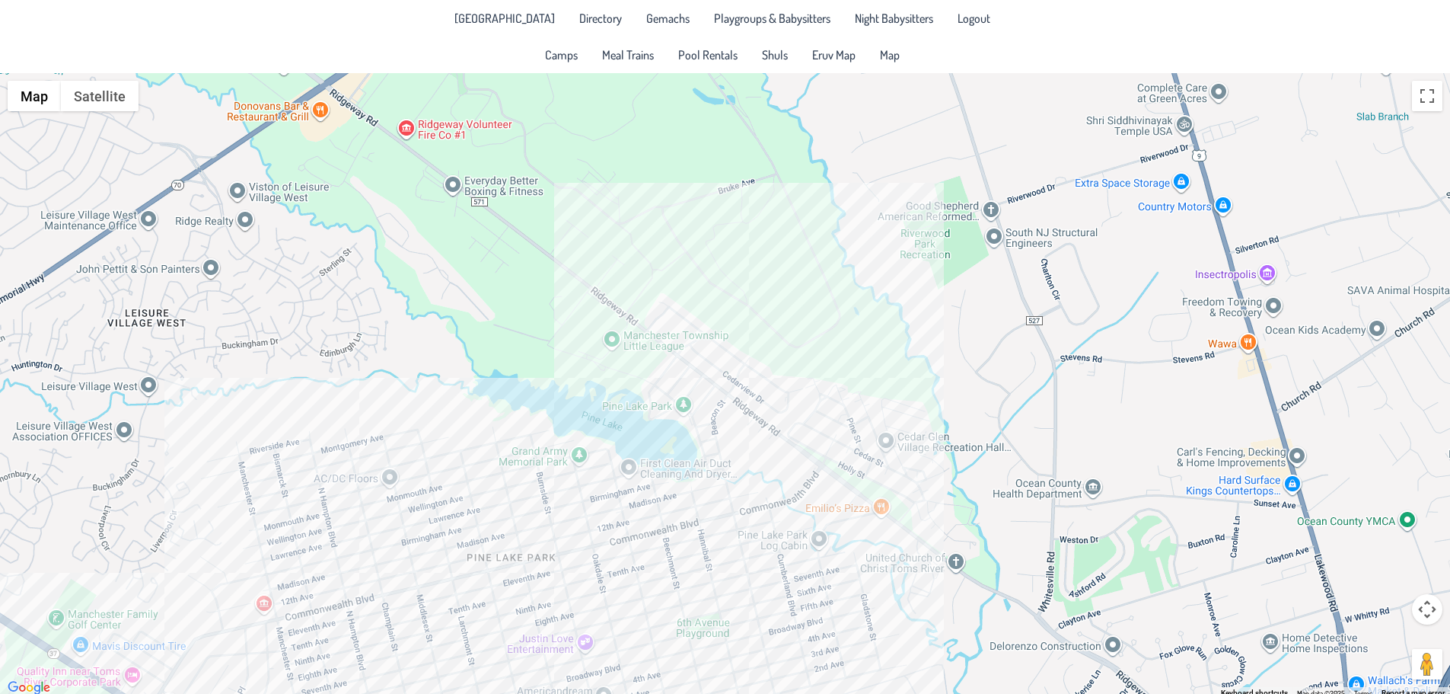
drag, startPoint x: 824, startPoint y: 372, endPoint x: 777, endPoint y: 413, distance: 62.1
click at [777, 413] on div at bounding box center [725, 385] width 1450 height 624
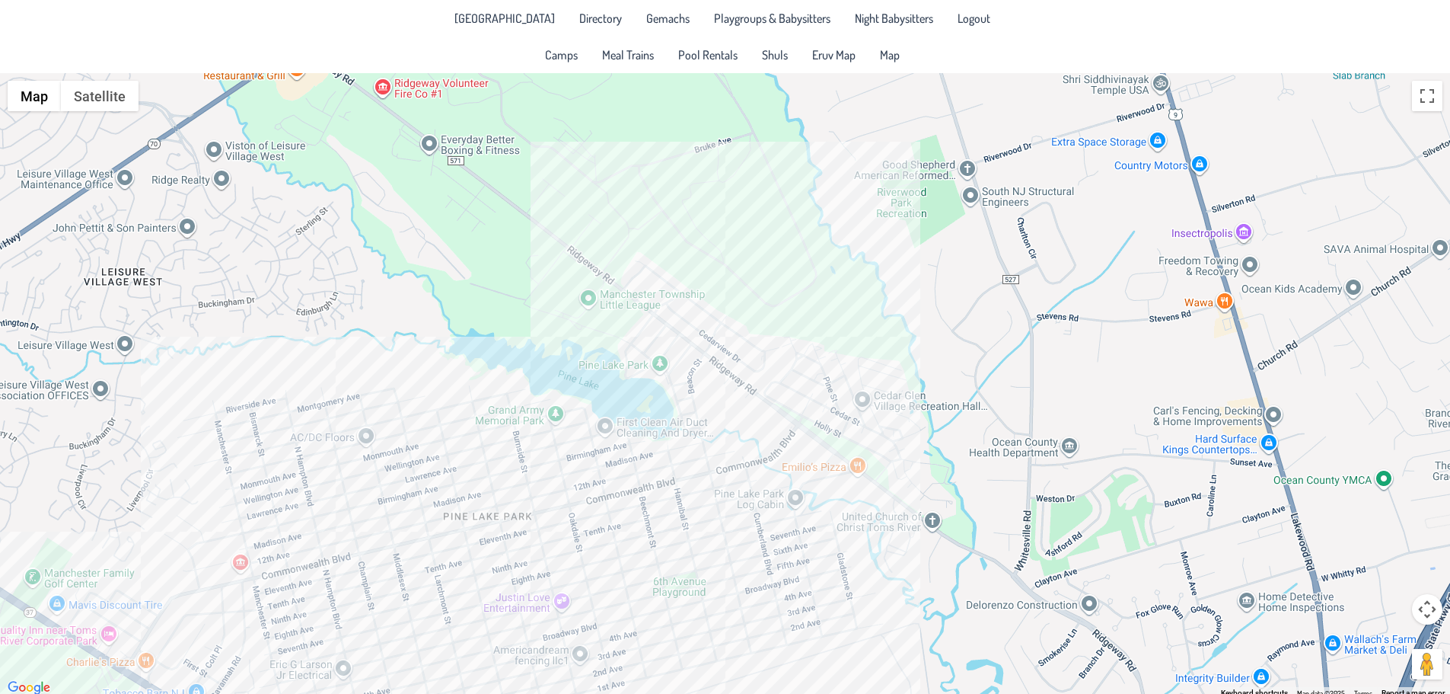
drag, startPoint x: 753, startPoint y: 399, endPoint x: 732, endPoint y: 294, distance: 107.2
click at [732, 294] on div at bounding box center [725, 385] width 1450 height 624
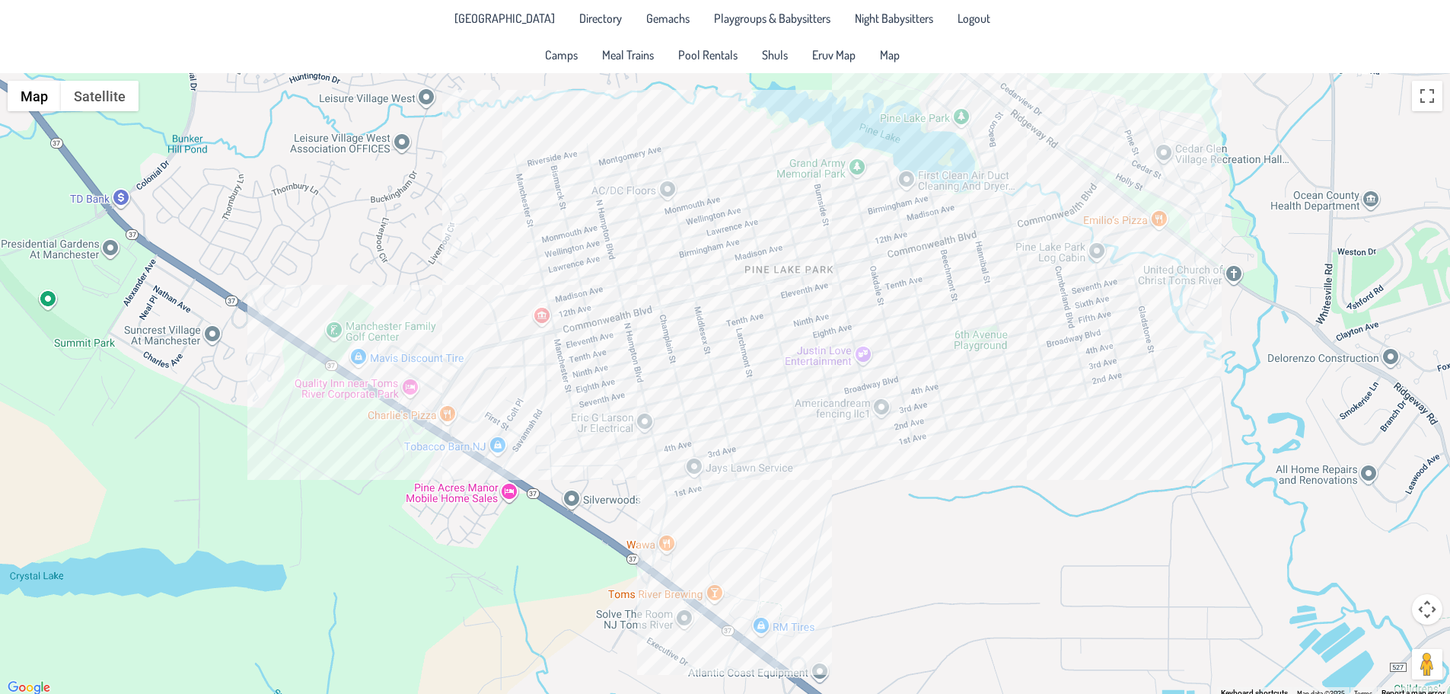
drag, startPoint x: 846, startPoint y: 514, endPoint x: 1150, endPoint y: 266, distance: 391.8
click at [1151, 266] on div at bounding box center [725, 385] width 1450 height 624
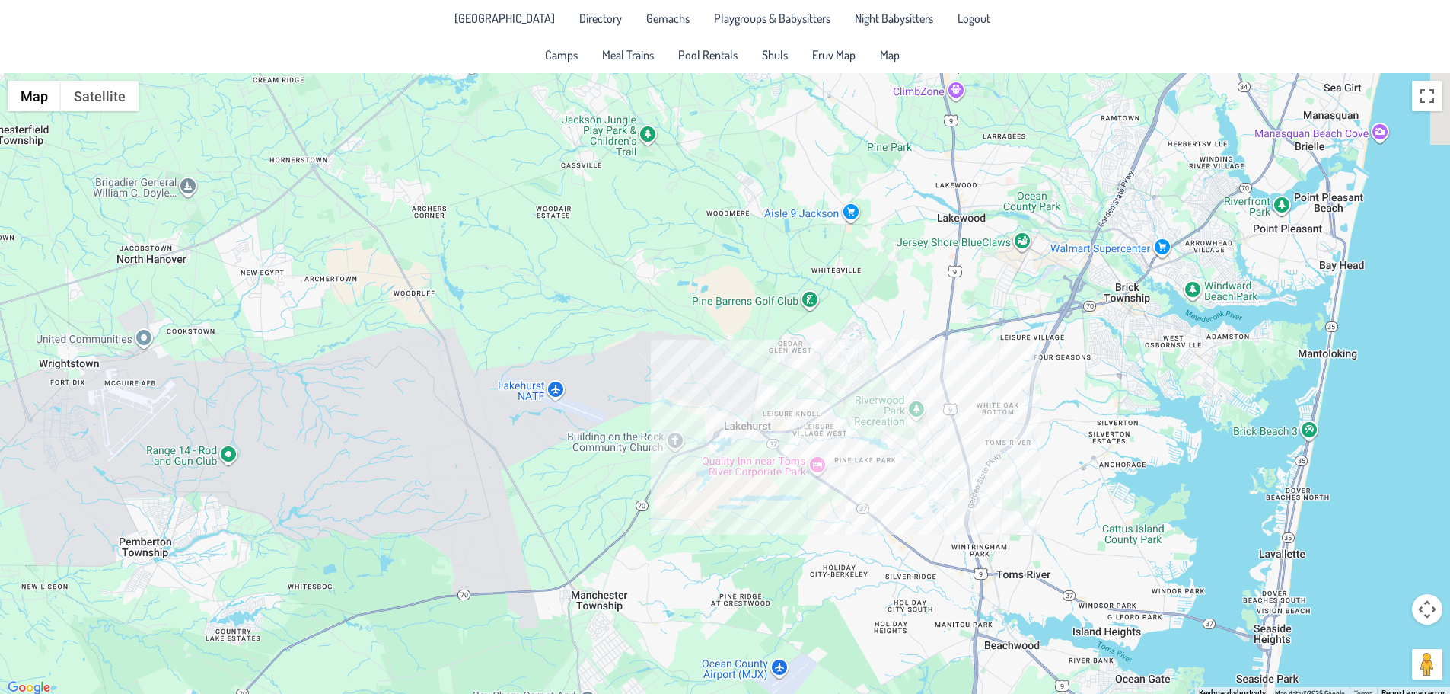
drag, startPoint x: 1017, startPoint y: 483, endPoint x: 977, endPoint y: 504, distance: 45.3
click at [966, 512] on div at bounding box center [725, 385] width 1450 height 624
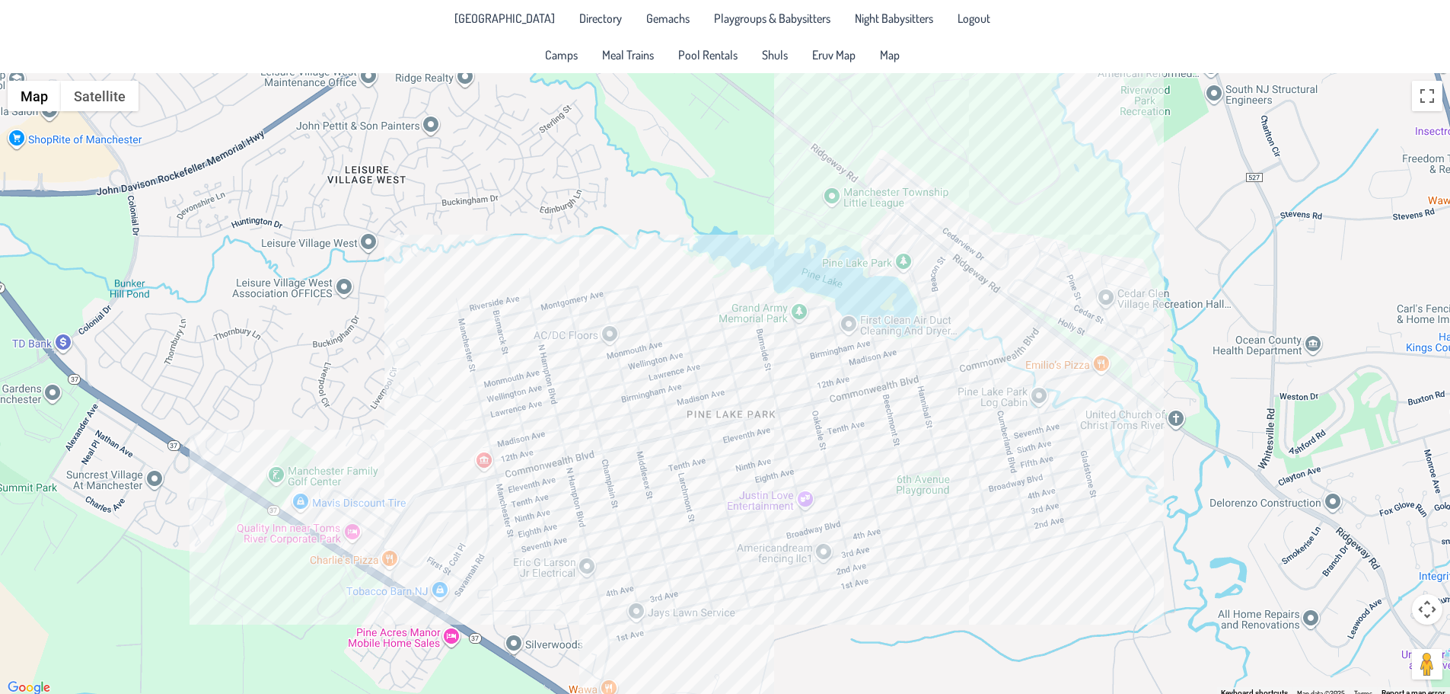
scroll to position [4, 0]
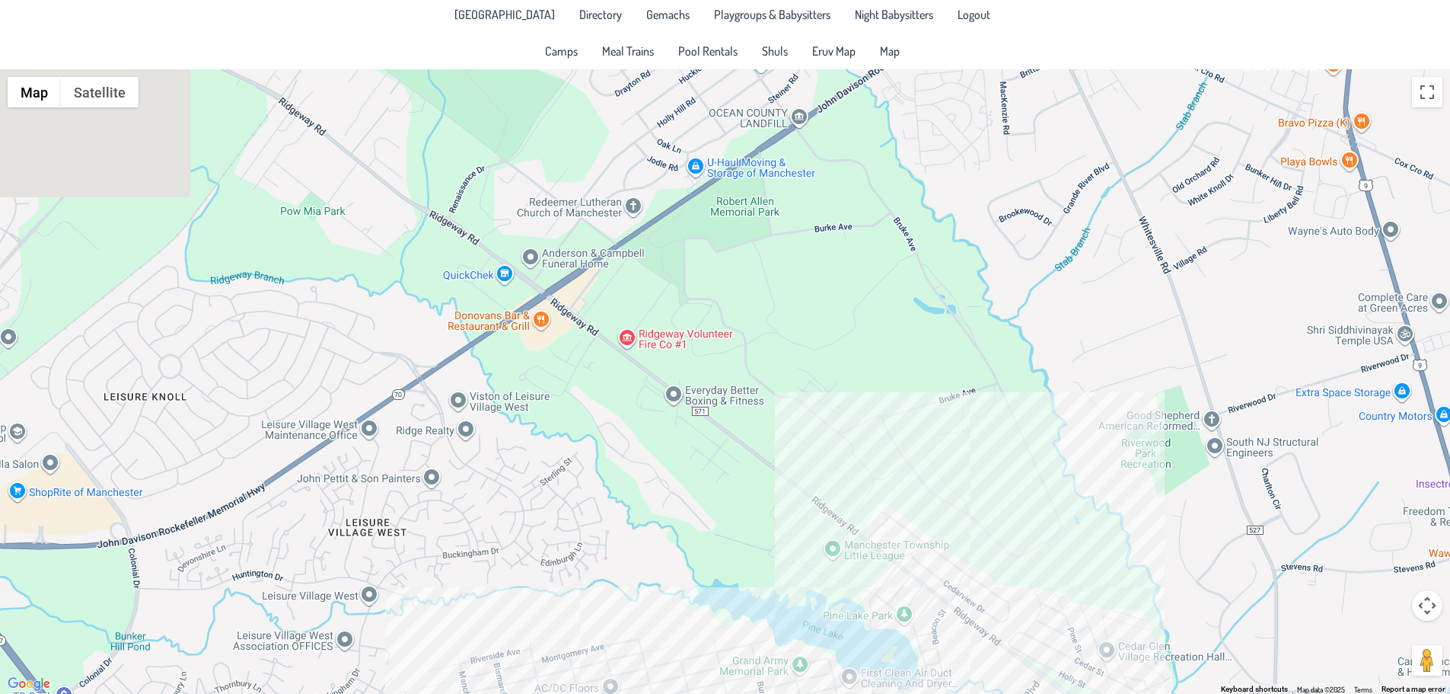
drag, startPoint x: 1008, startPoint y: 375, endPoint x: 1009, endPoint y: 729, distance: 354.8
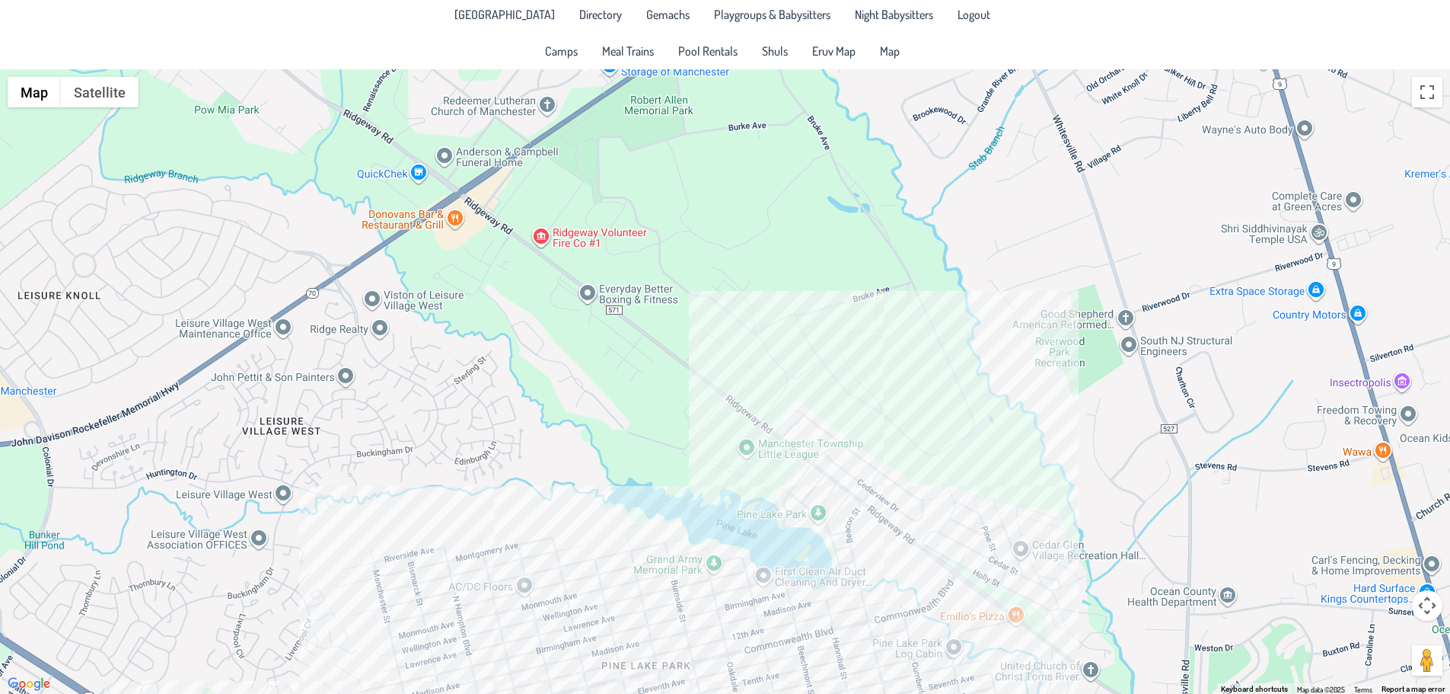
scroll to position [0, 0]
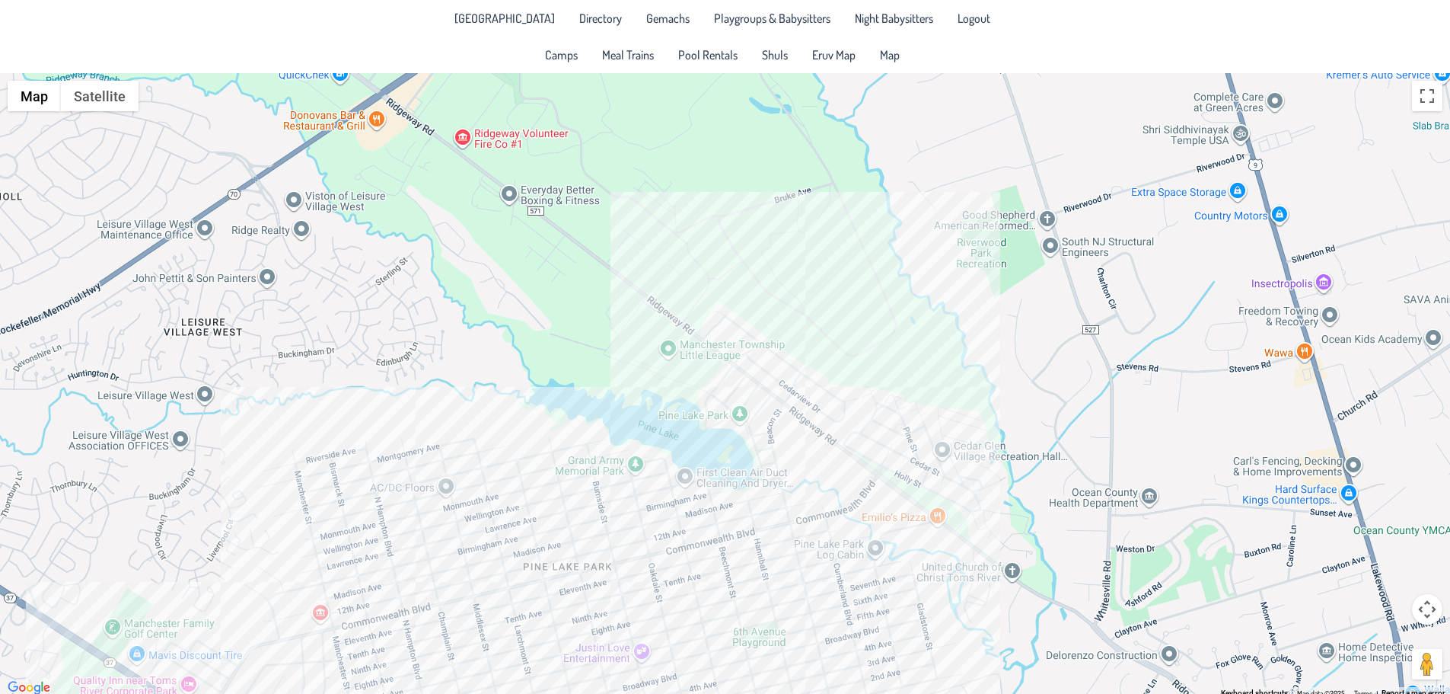
drag, startPoint x: 1060, startPoint y: 594, endPoint x: 890, endPoint y: 383, distance: 270.8
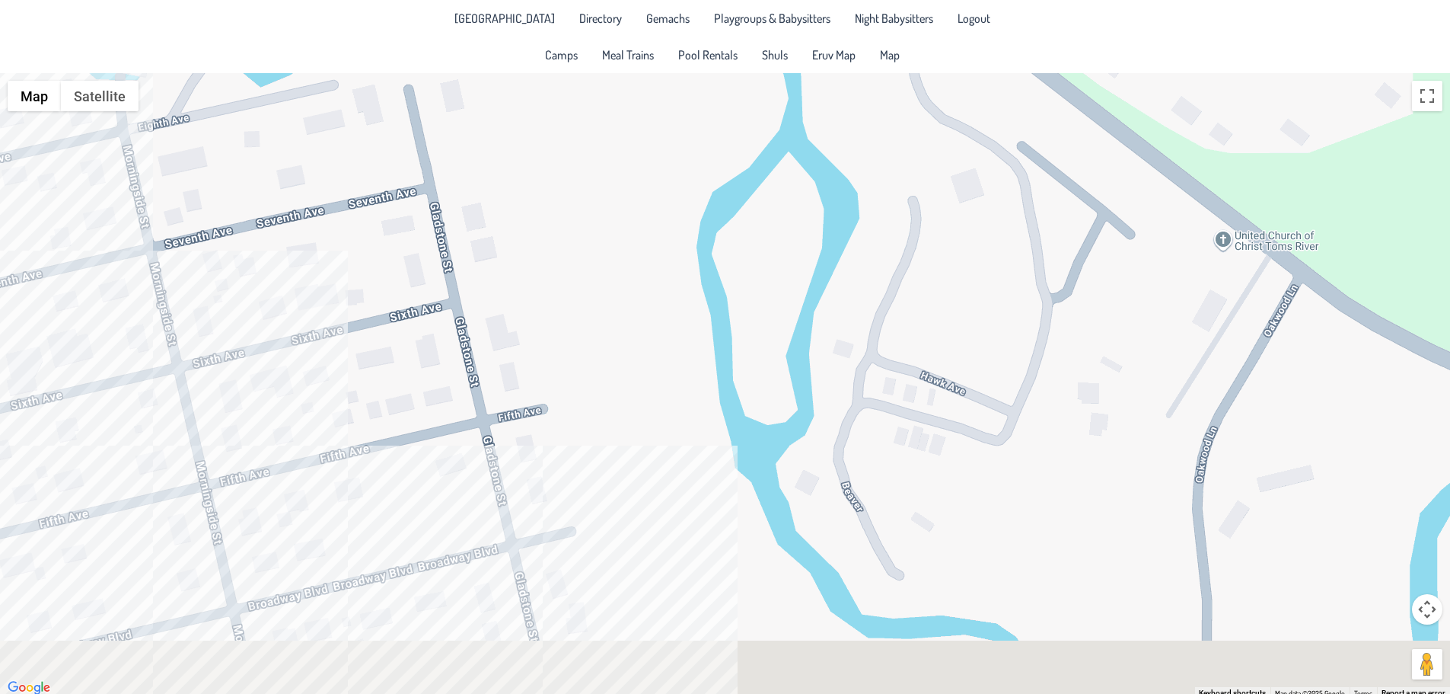
drag, startPoint x: 1028, startPoint y: 594, endPoint x: 854, endPoint y: 426, distance: 241.2
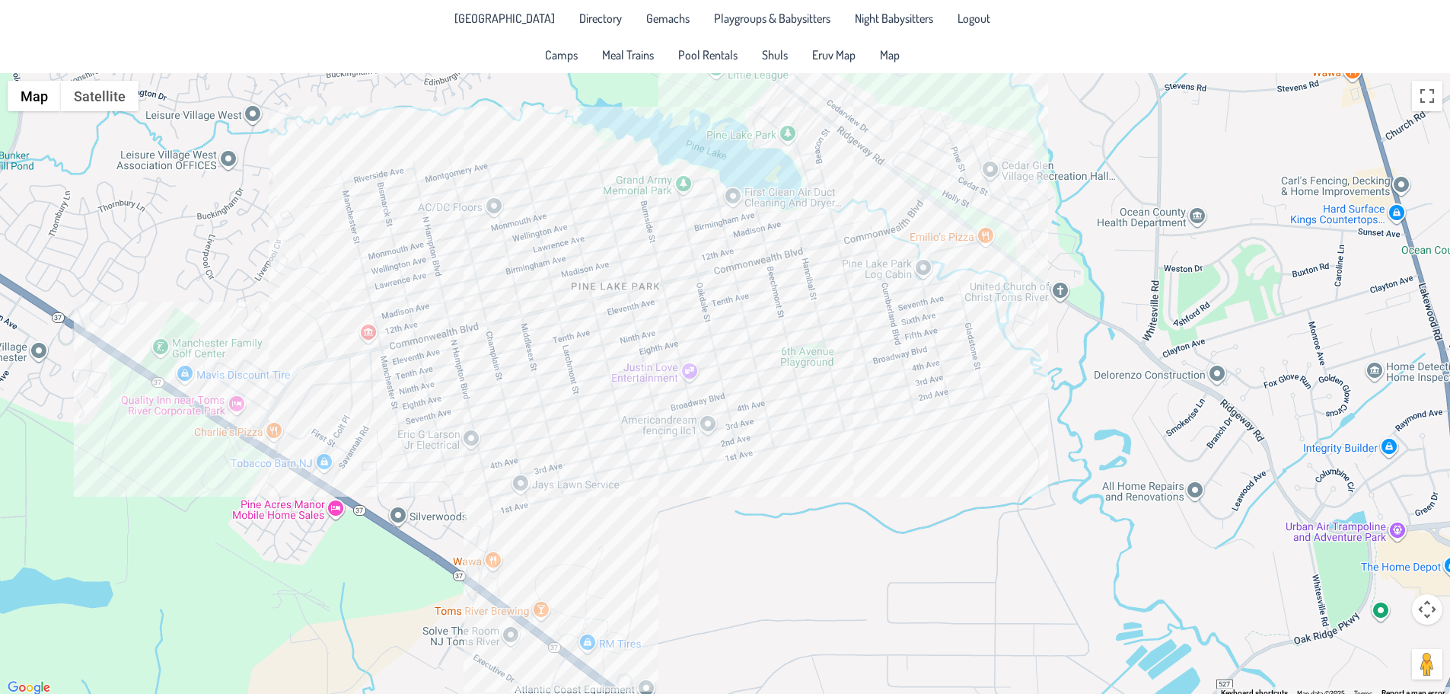
drag, startPoint x: 512, startPoint y: 392, endPoint x: 778, endPoint y: 356, distance: 268.1
click at [778, 356] on div at bounding box center [725, 385] width 1450 height 624
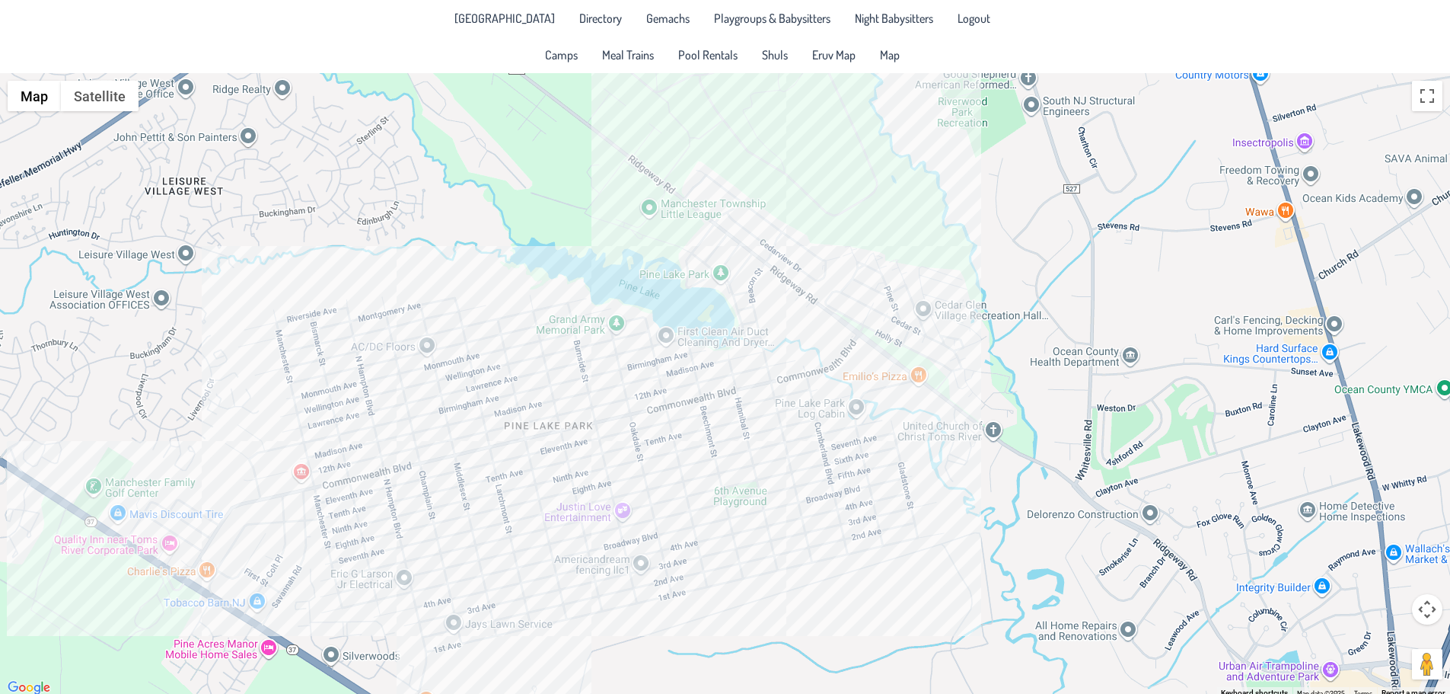
drag, startPoint x: 839, startPoint y: 372, endPoint x: 772, endPoint y: 511, distance: 154.6
click at [772, 511] on div at bounding box center [725, 385] width 1450 height 624
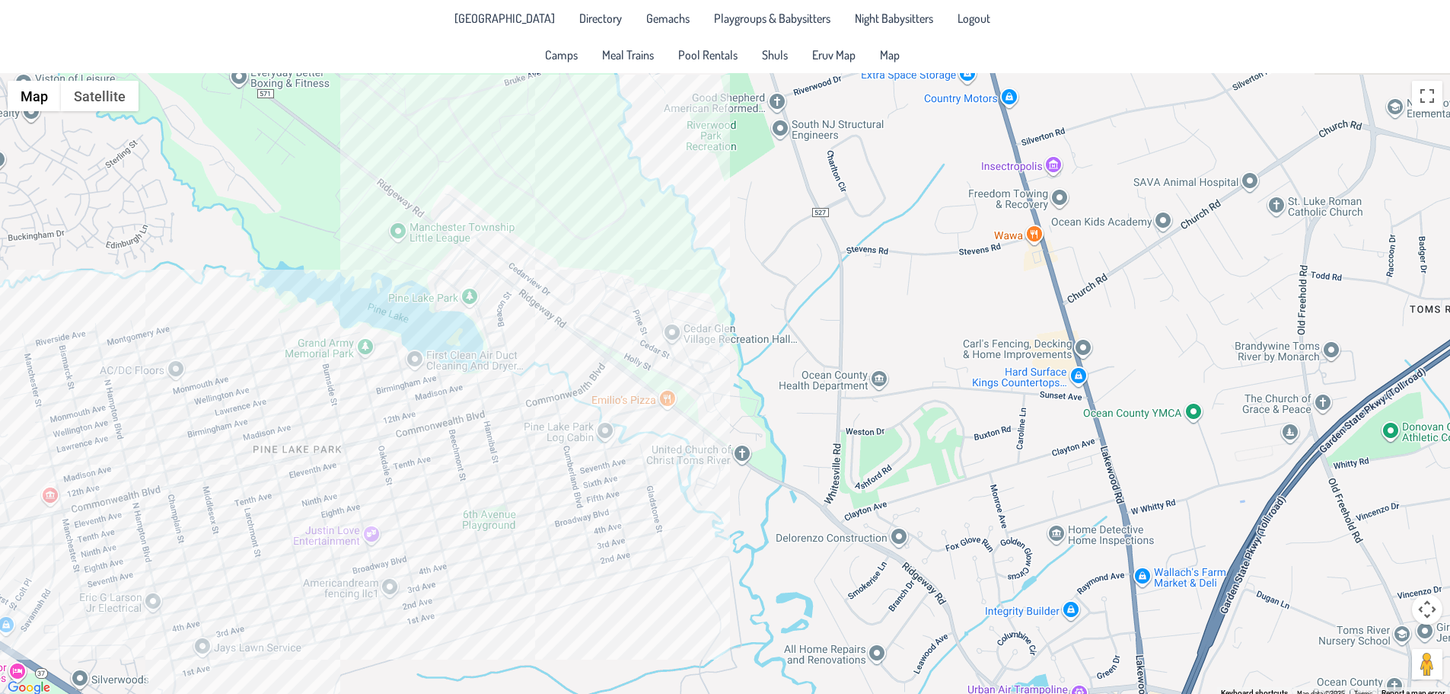
drag, startPoint x: 1122, startPoint y: 358, endPoint x: 866, endPoint y: 383, distance: 257.1
click at [866, 383] on div at bounding box center [725, 385] width 1450 height 624
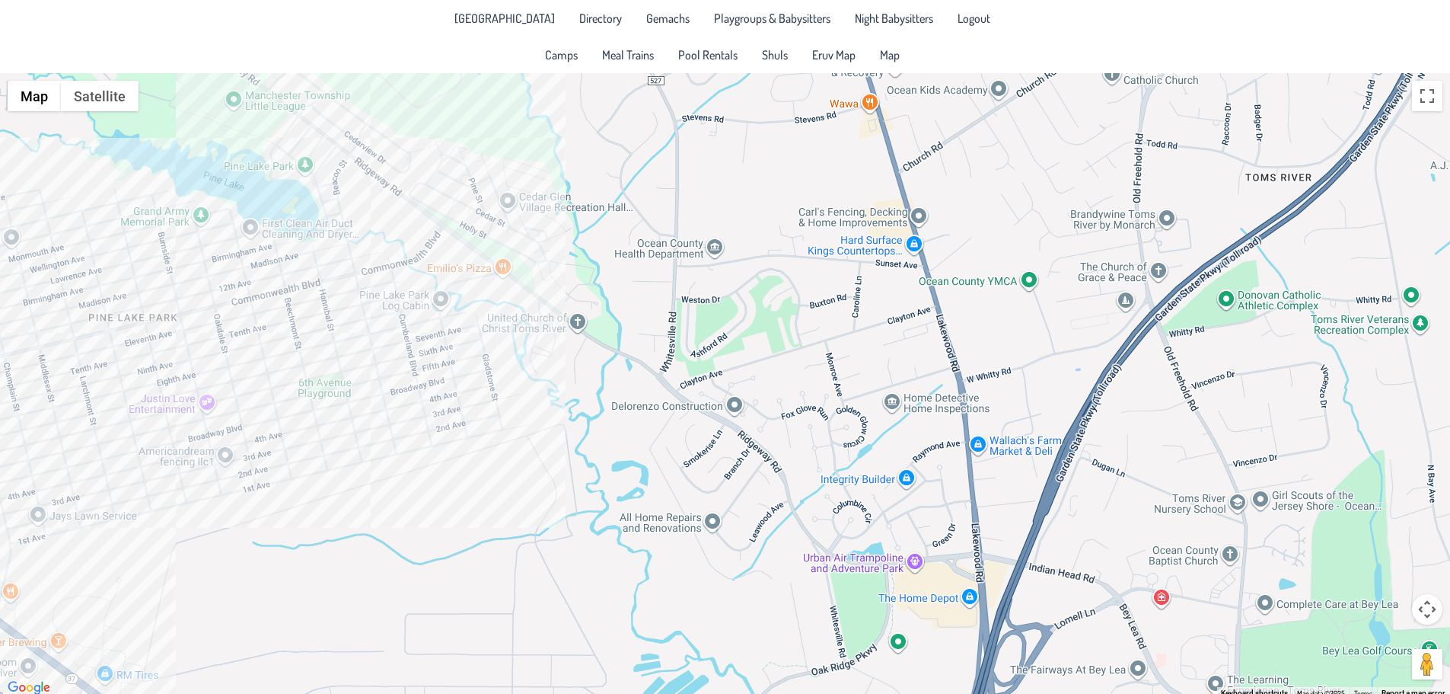
drag, startPoint x: 965, startPoint y: 410, endPoint x: 800, endPoint y: 278, distance: 210.7
click at [800, 278] on div at bounding box center [725, 385] width 1450 height 624
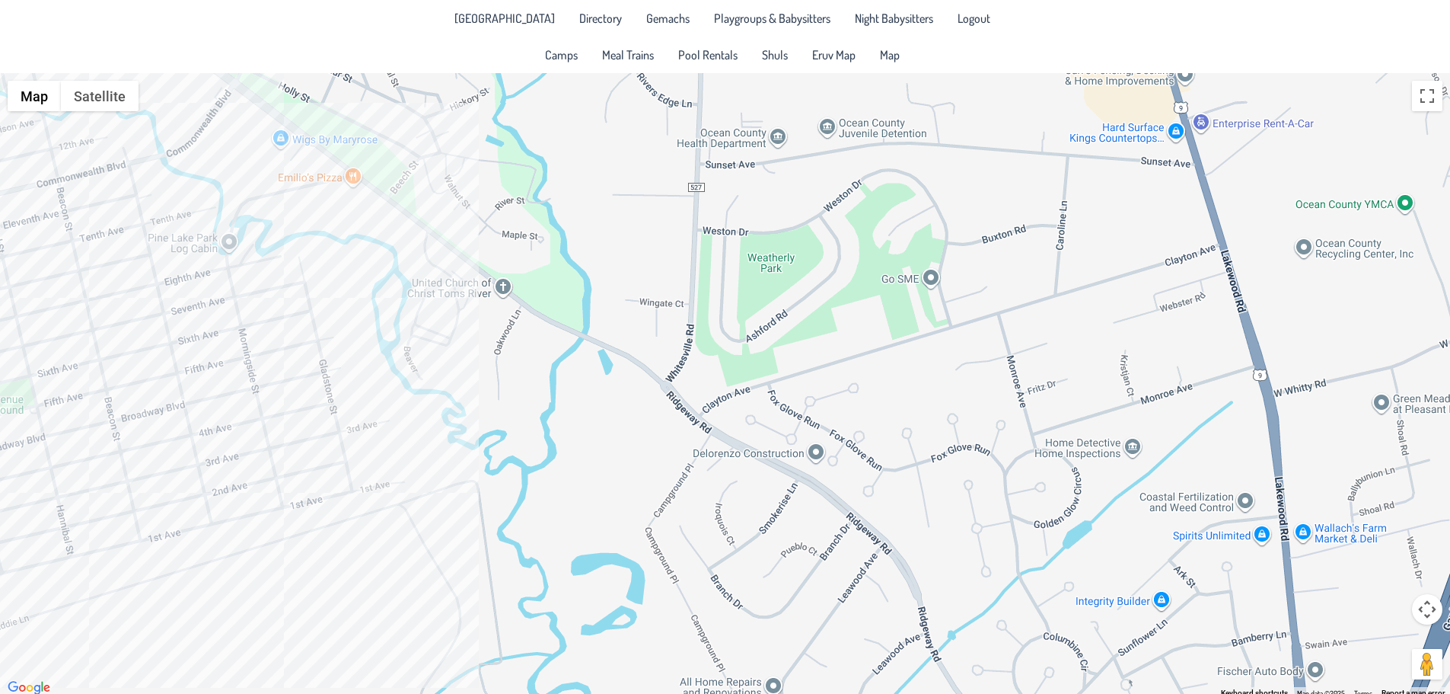
drag, startPoint x: 659, startPoint y: 505, endPoint x: 859, endPoint y: 582, distance: 213.8
click at [859, 582] on div at bounding box center [725, 385] width 1450 height 624
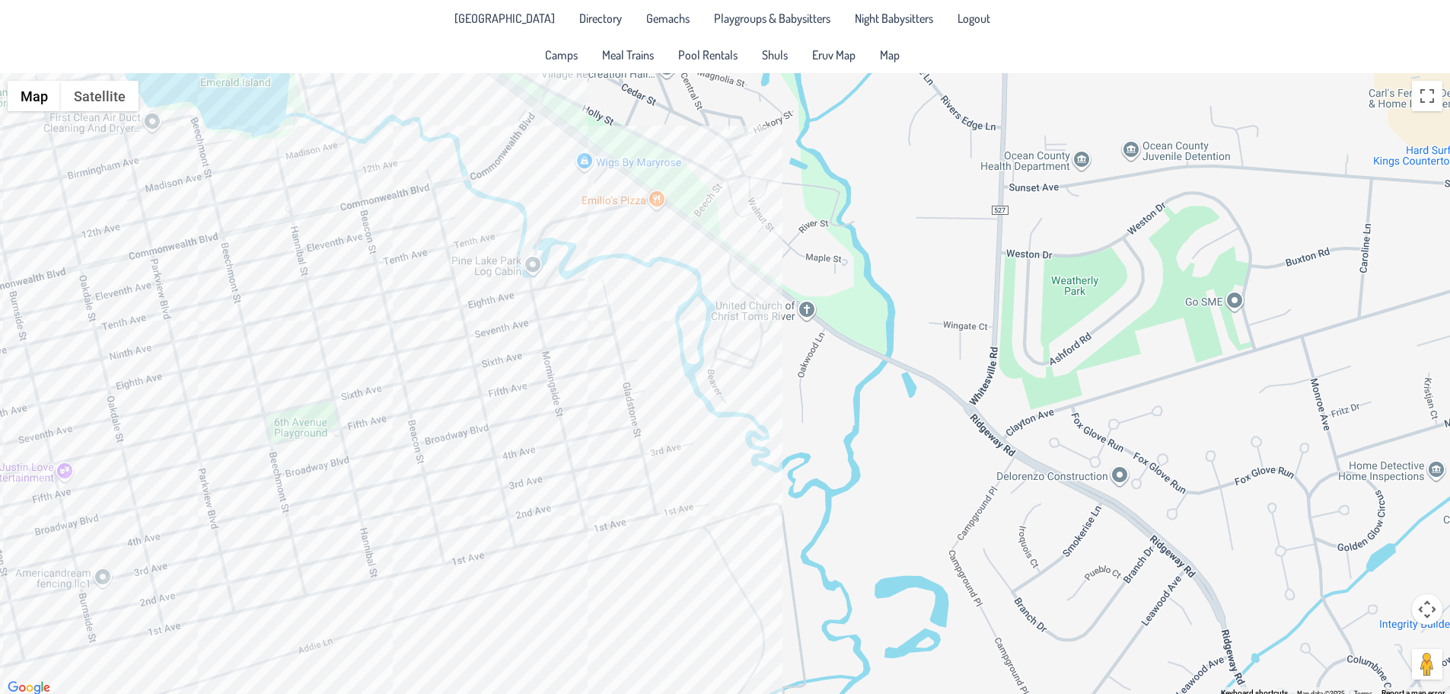
drag, startPoint x: 343, startPoint y: 282, endPoint x: 646, endPoint y: 305, distance: 304.7
click at [646, 305] on div at bounding box center [725, 385] width 1450 height 624
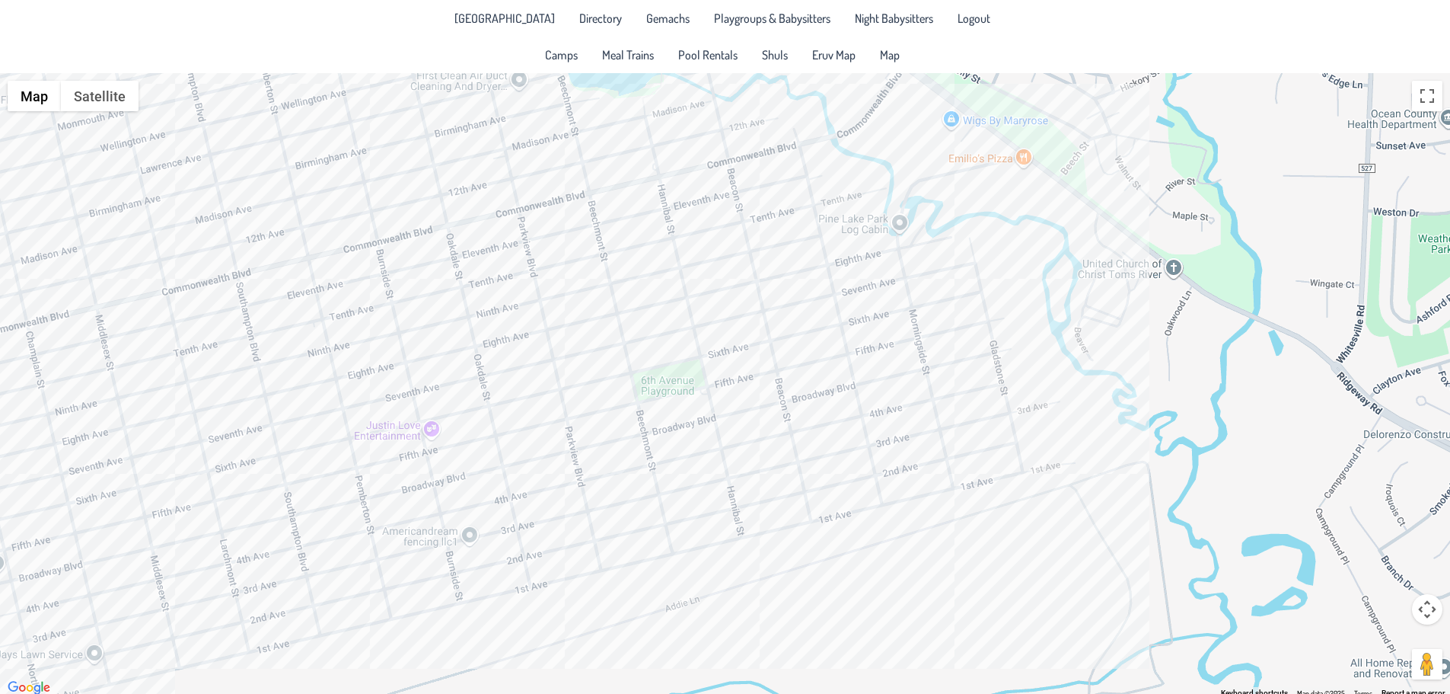
drag, startPoint x: 415, startPoint y: 440, endPoint x: 733, endPoint y: 411, distance: 319.6
click at [733, 411] on div at bounding box center [725, 385] width 1450 height 624
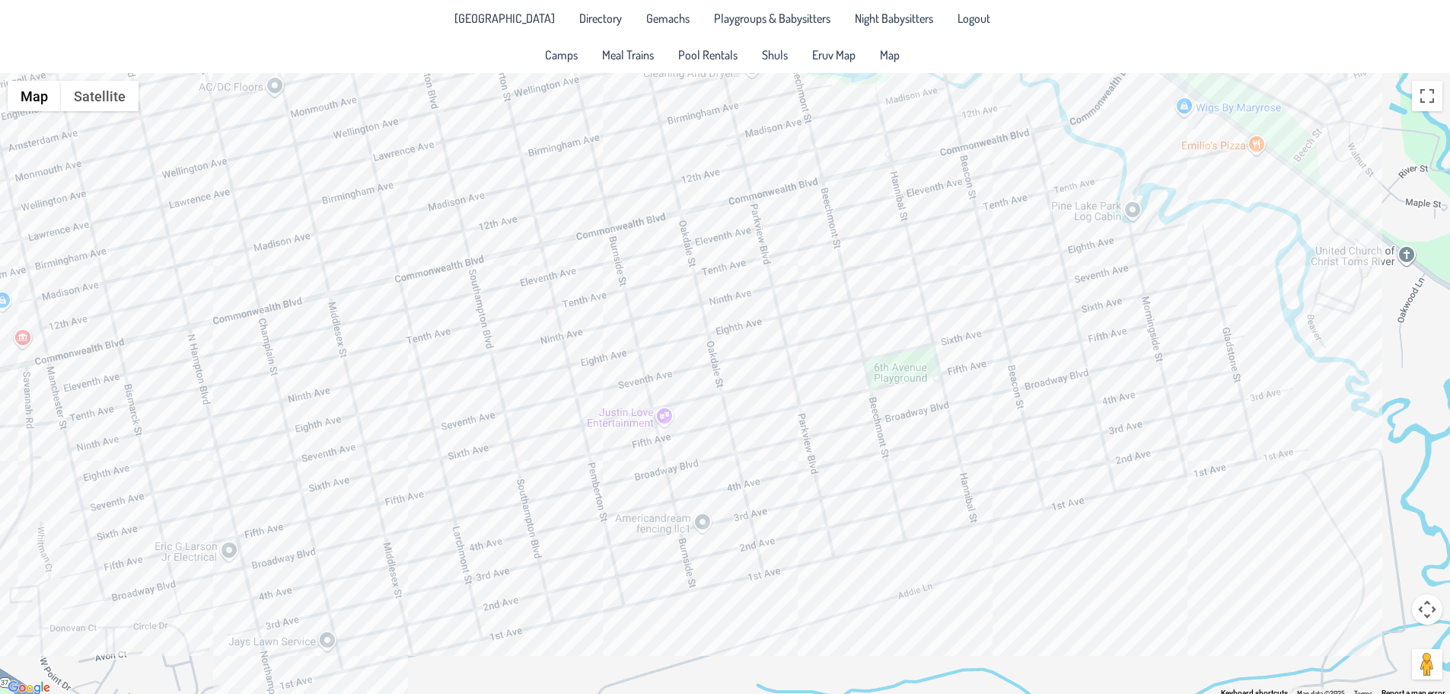
drag, startPoint x: 527, startPoint y: 396, endPoint x: 536, endPoint y: 391, distance: 10.2
click at [536, 391] on div at bounding box center [725, 385] width 1450 height 624
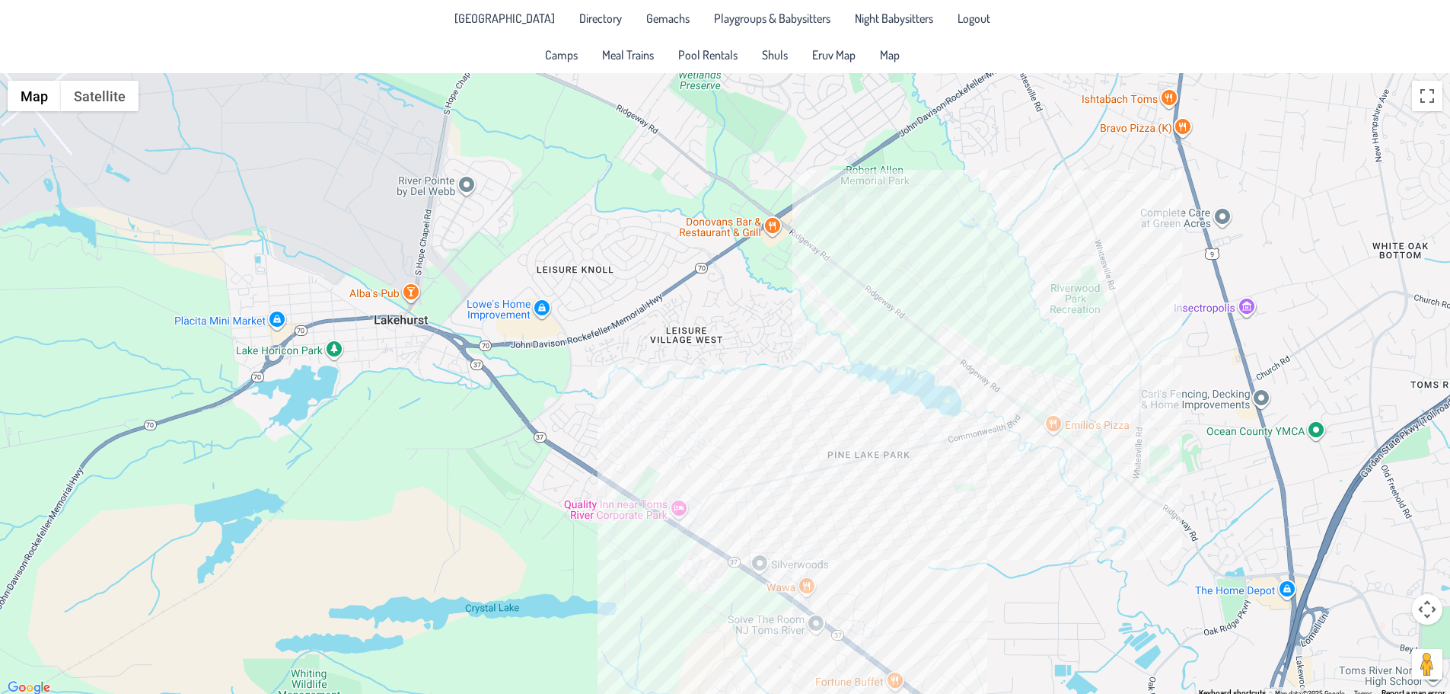
drag, startPoint x: 812, startPoint y: 544, endPoint x: 876, endPoint y: 560, distance: 65.7
click at [876, 560] on div at bounding box center [725, 385] width 1450 height 624
